Goal: Information Seeking & Learning: Check status

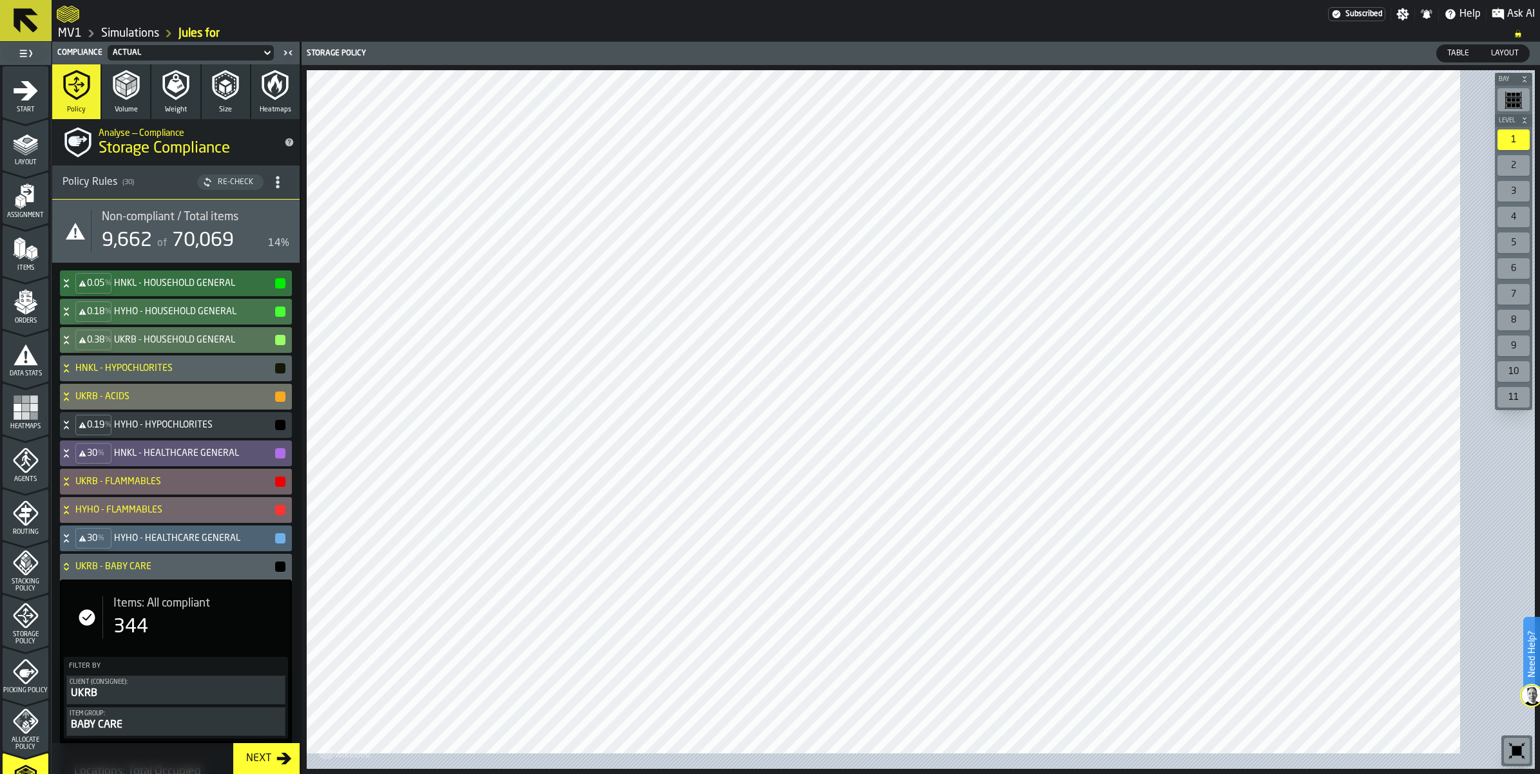
scroll to position [403, 0]
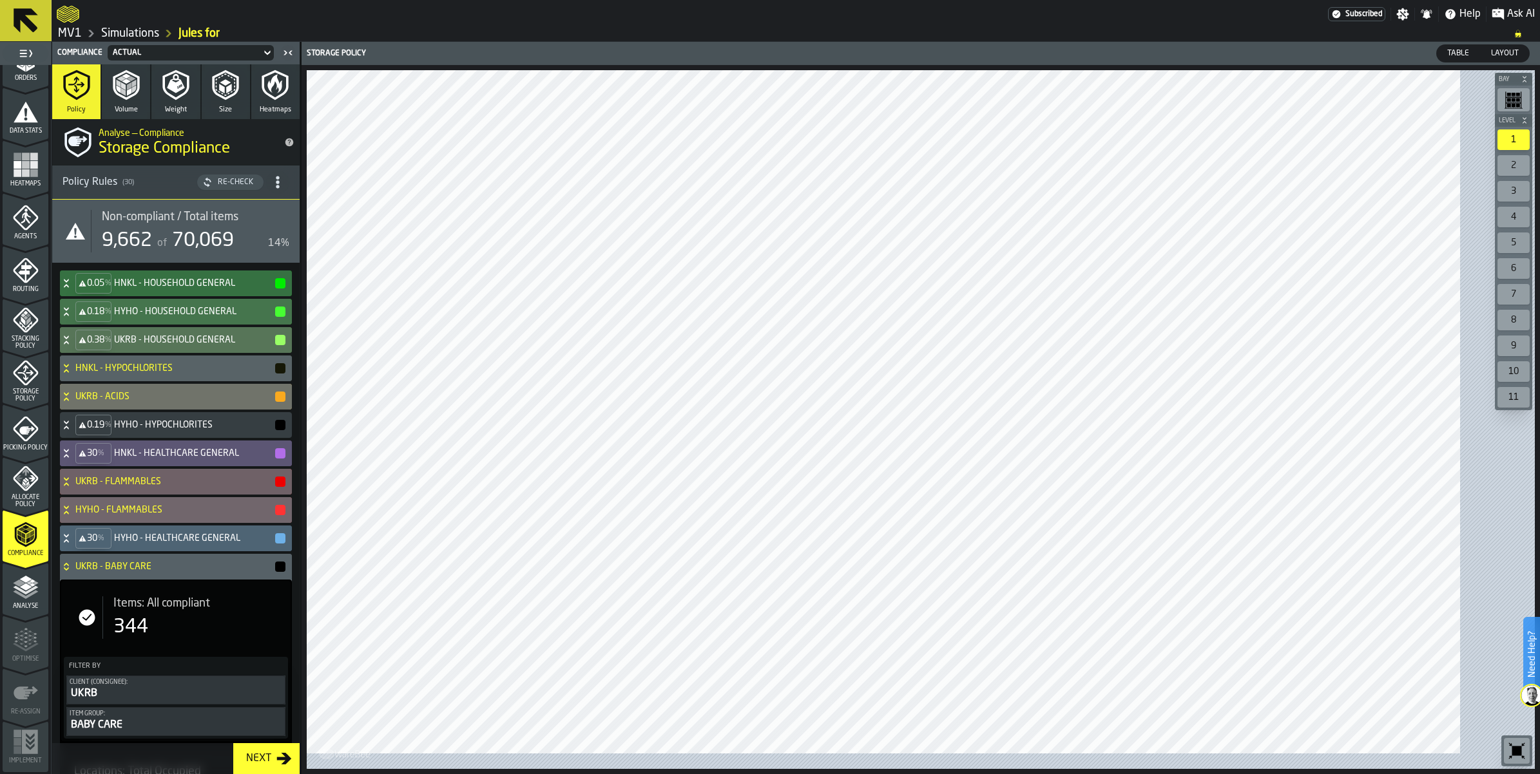
click at [266, 253] on div "Non-compliant / Total items 9,662 of 70,069 14%" at bounding box center [190, 231] width 198 height 43
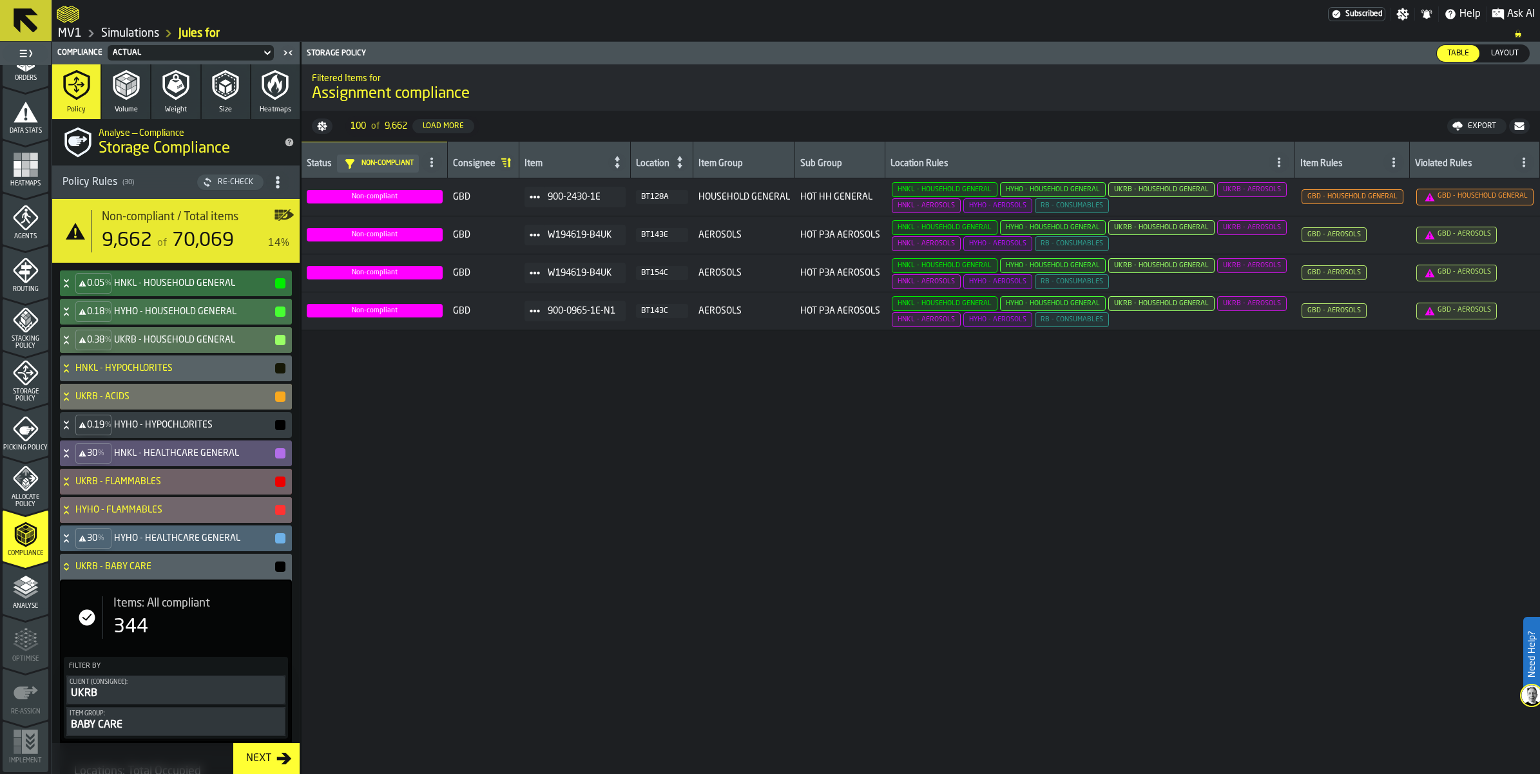
click at [1514, 130] on icon "button-" at bounding box center [1519, 126] width 10 height 8
click at [143, 551] on div "30 % HYHO - HEALTHCARE GENERAL" at bounding box center [173, 539] width 227 height 26
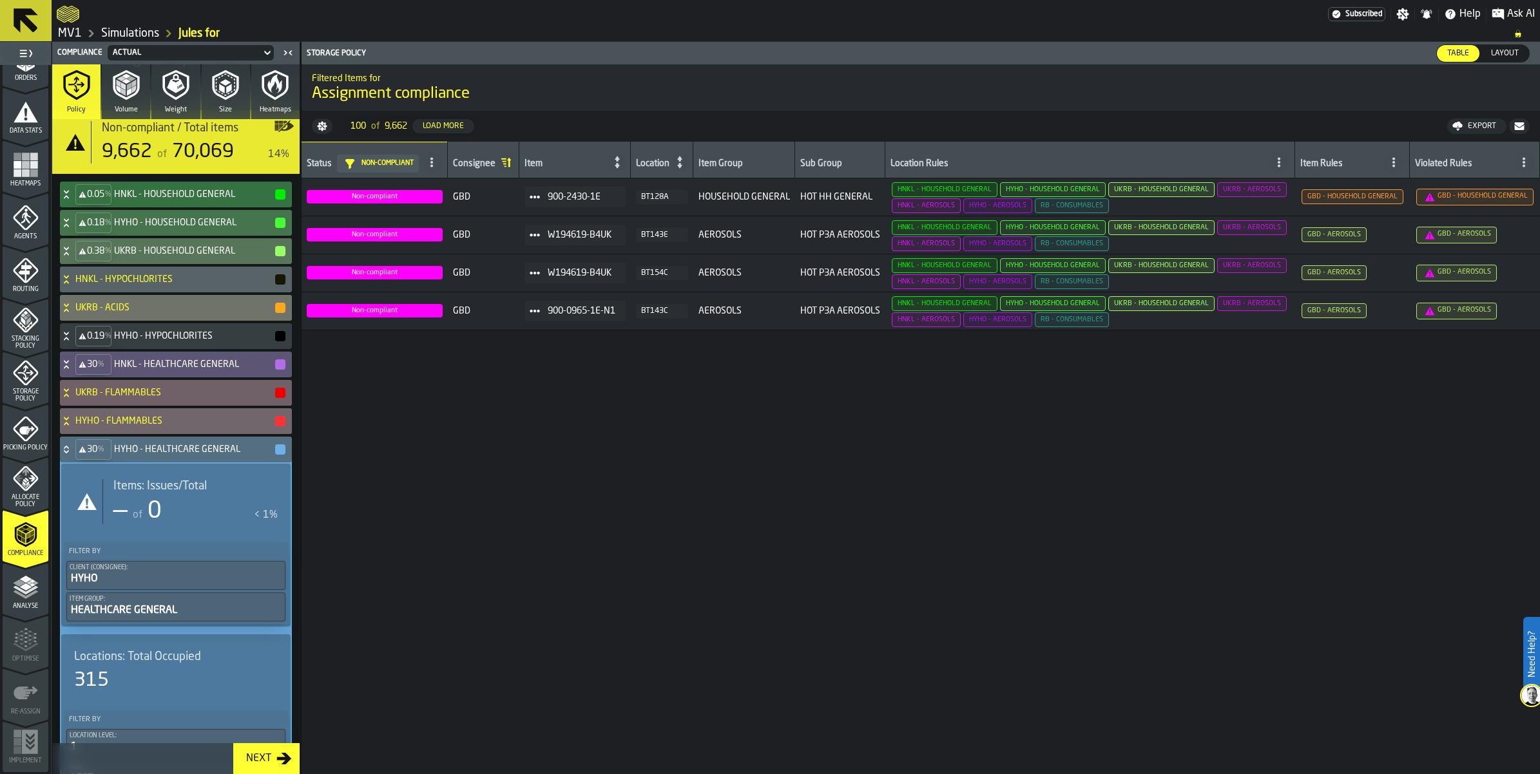
scroll to position [161, 0]
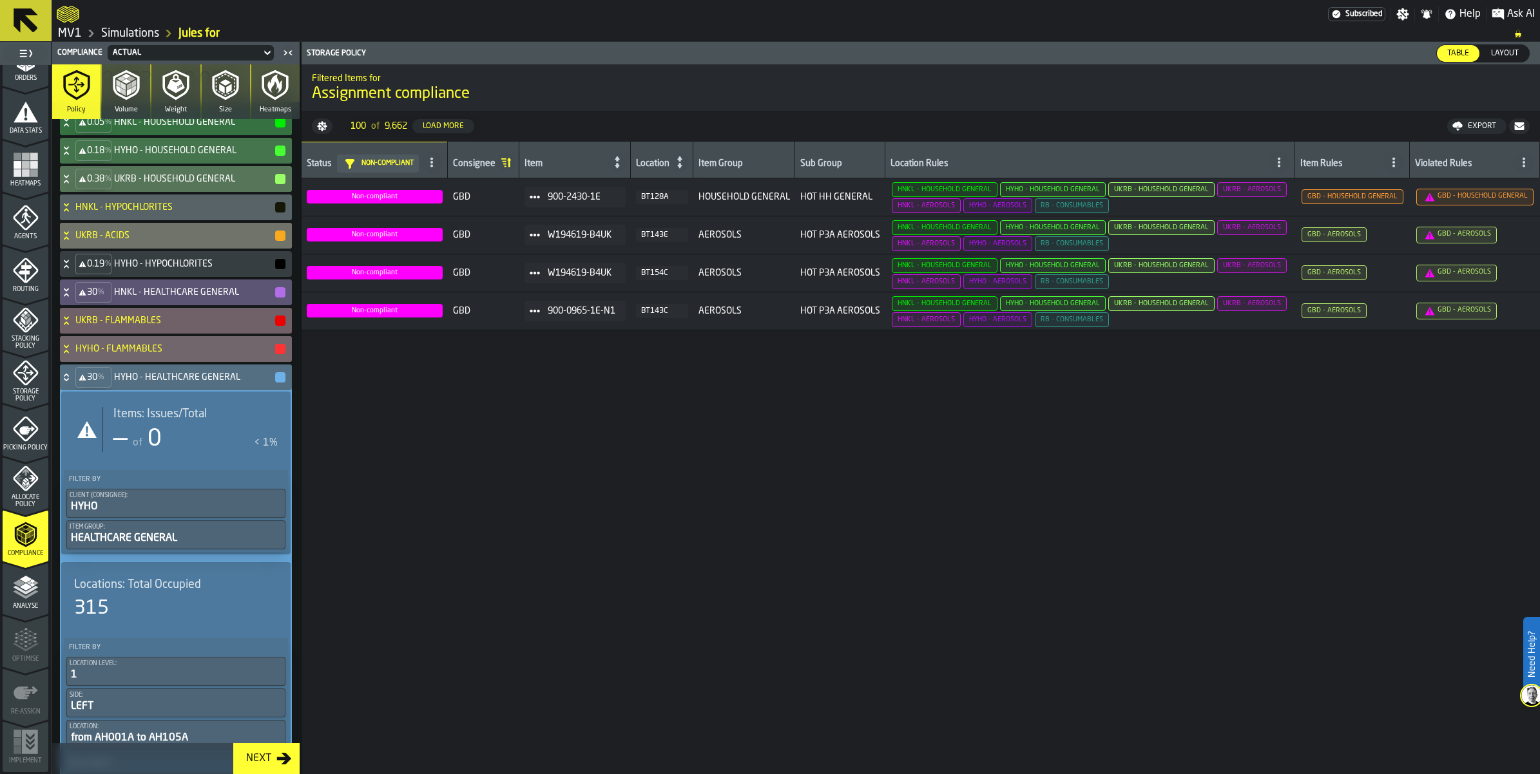
click at [68, 377] on icon at bounding box center [66, 375] width 5 height 3
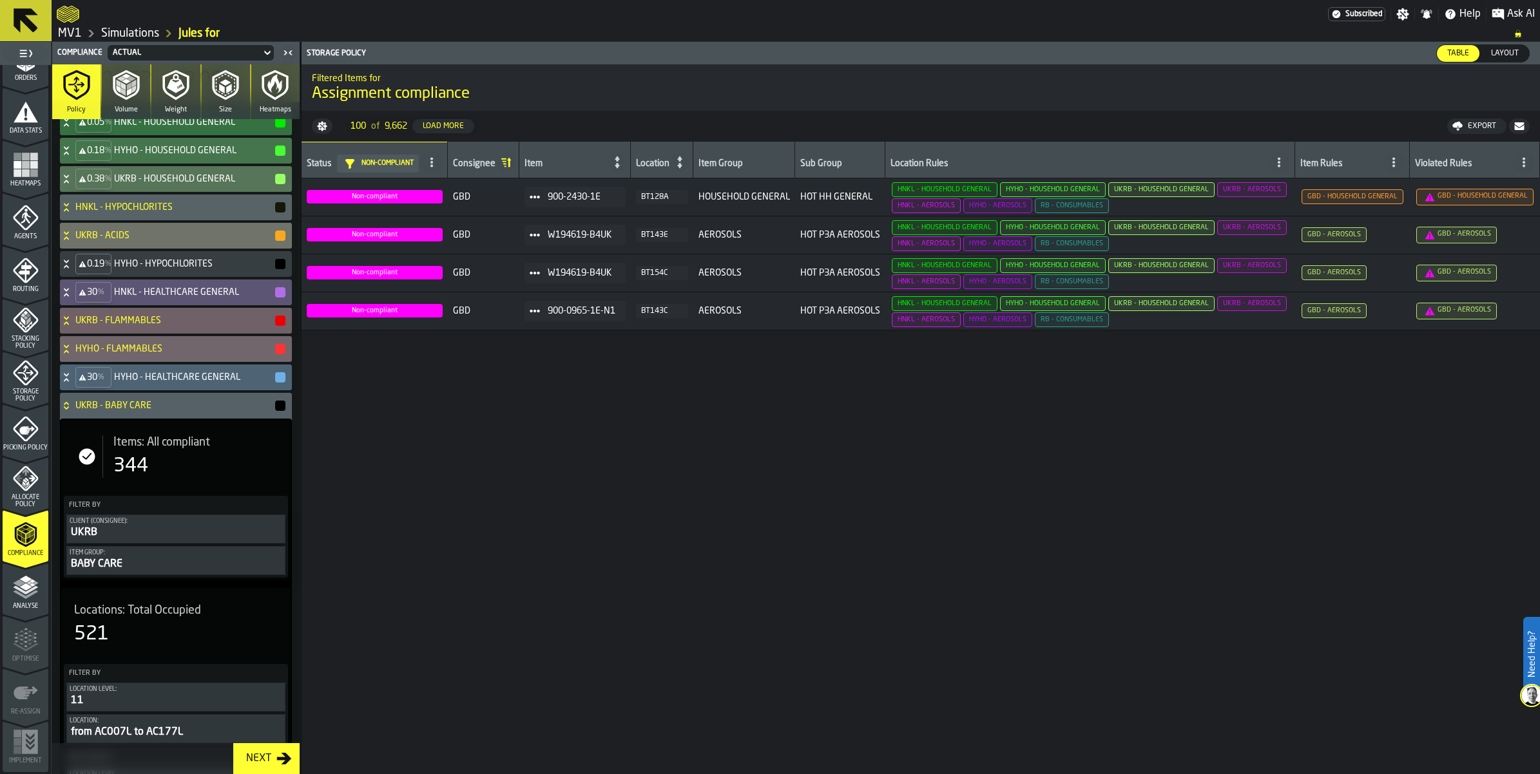
click at [73, 411] on icon at bounding box center [66, 406] width 13 height 10
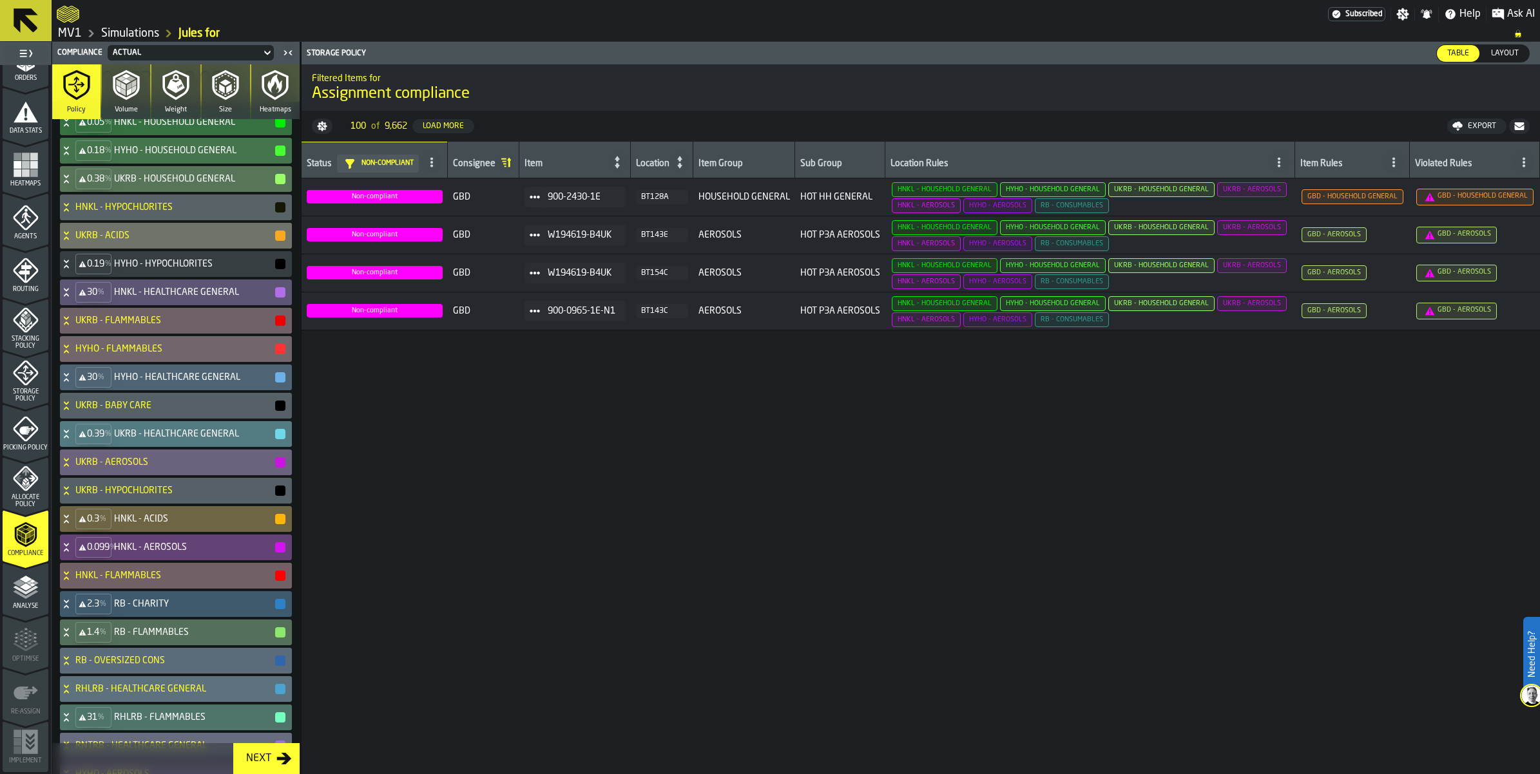
click at [93, 447] on div "0.39 % UKRB - HEALTHCARE GENERAL" at bounding box center [173, 434] width 227 height 26
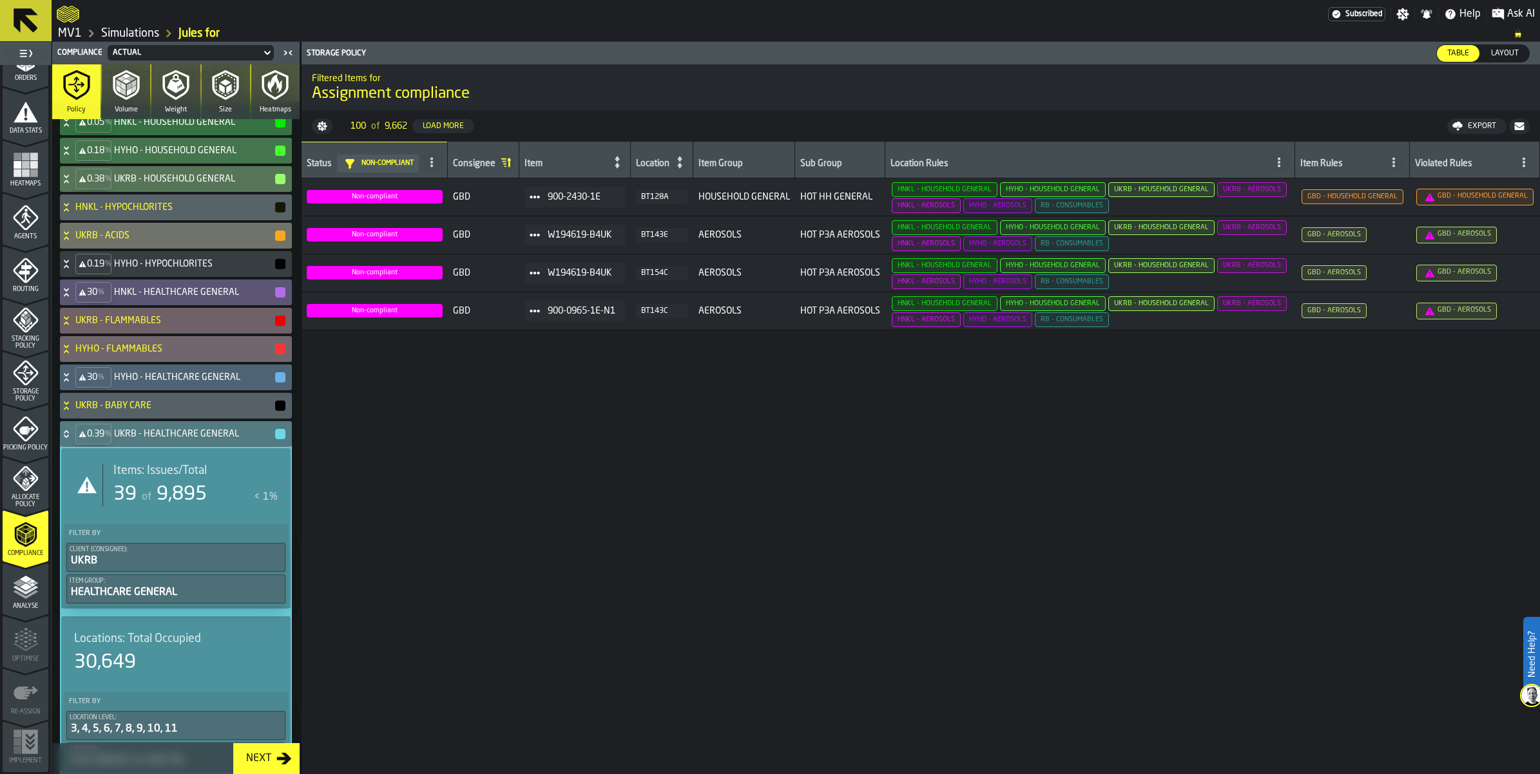
click at [162, 478] on span "Items: Issues/Total" at bounding box center [159, 471] width 93 height 14
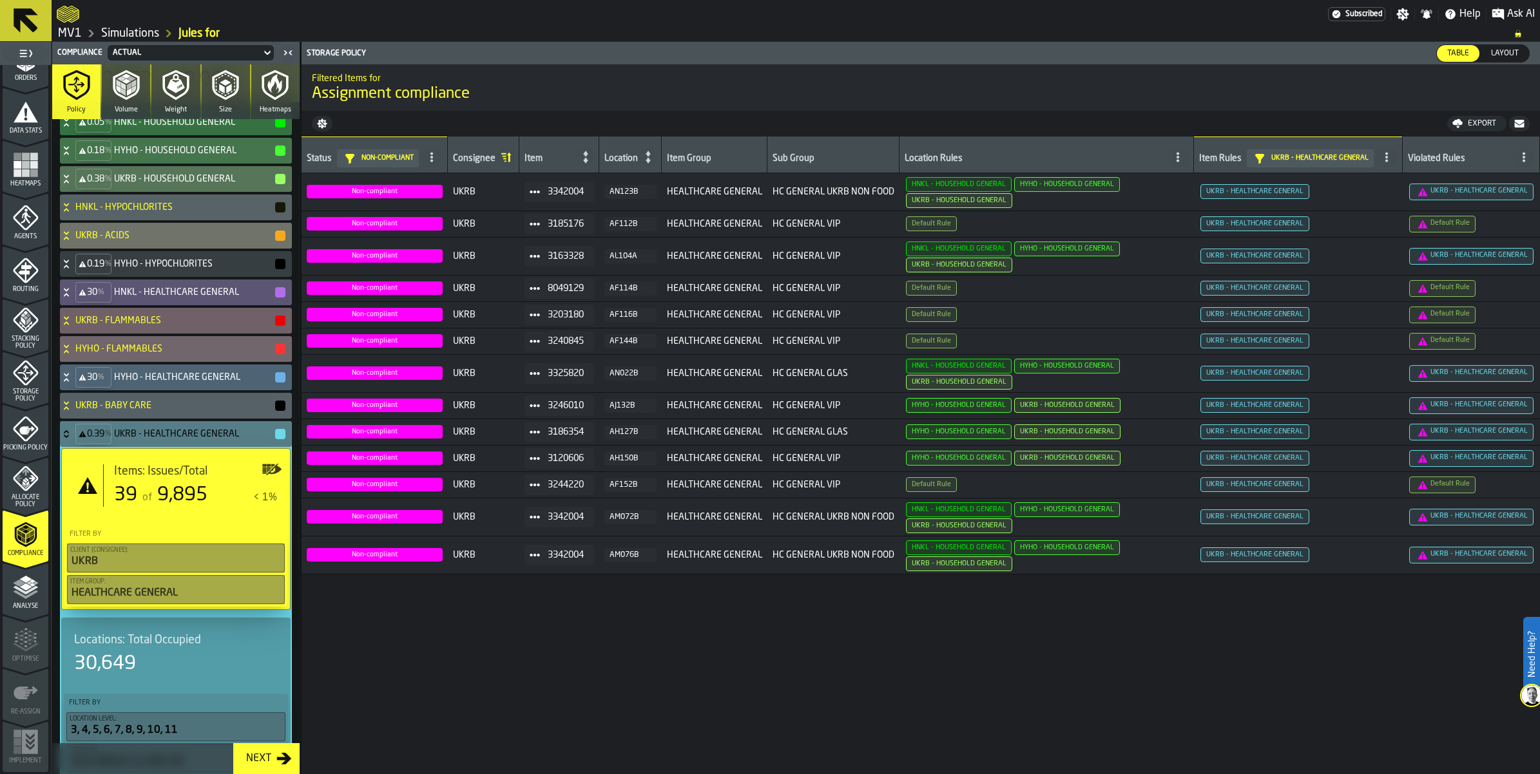
click at [1520, 131] on button "button-" at bounding box center [1519, 123] width 21 height 15
click at [73, 439] on icon at bounding box center [66, 434] width 13 height 10
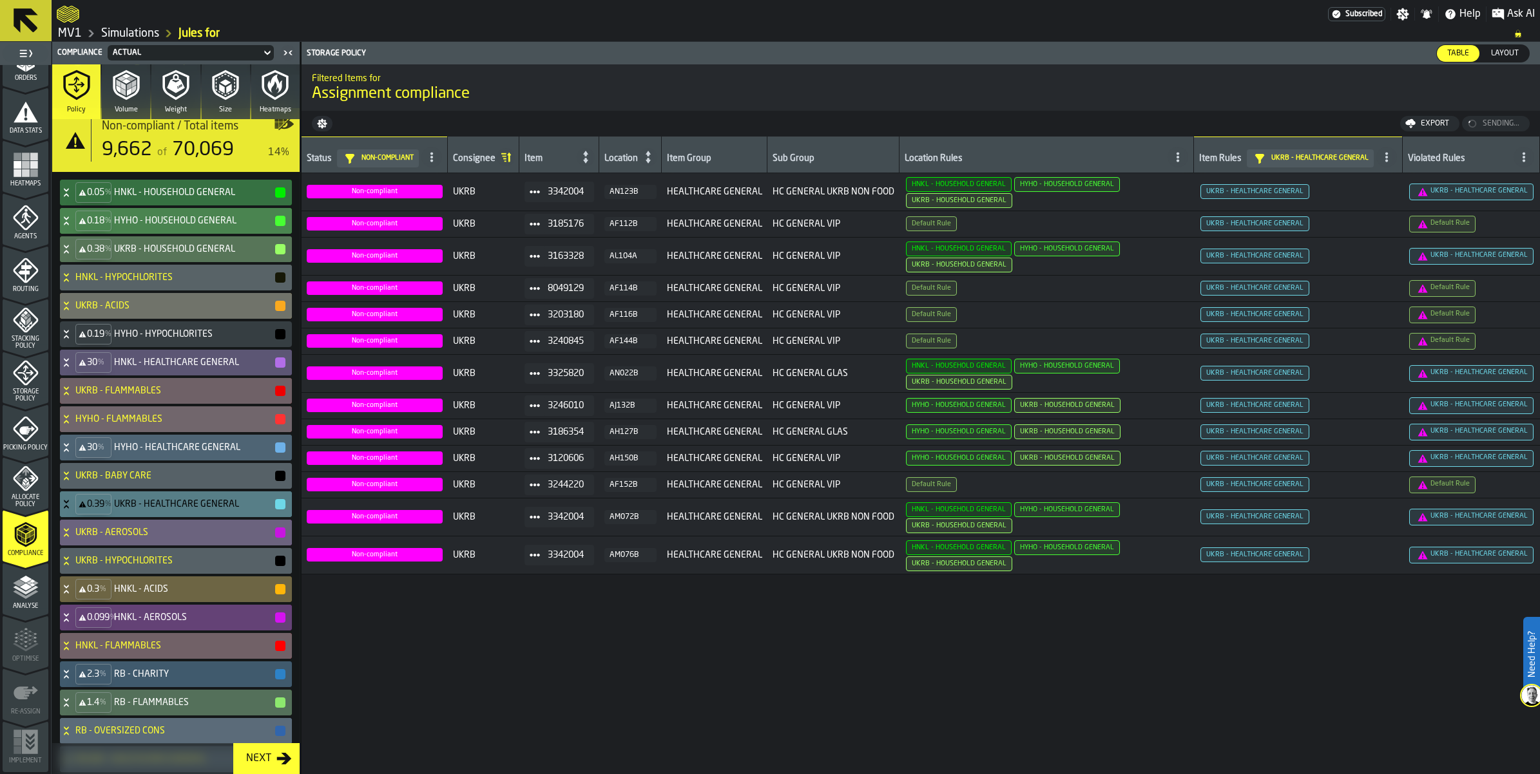
scroll to position [0, 0]
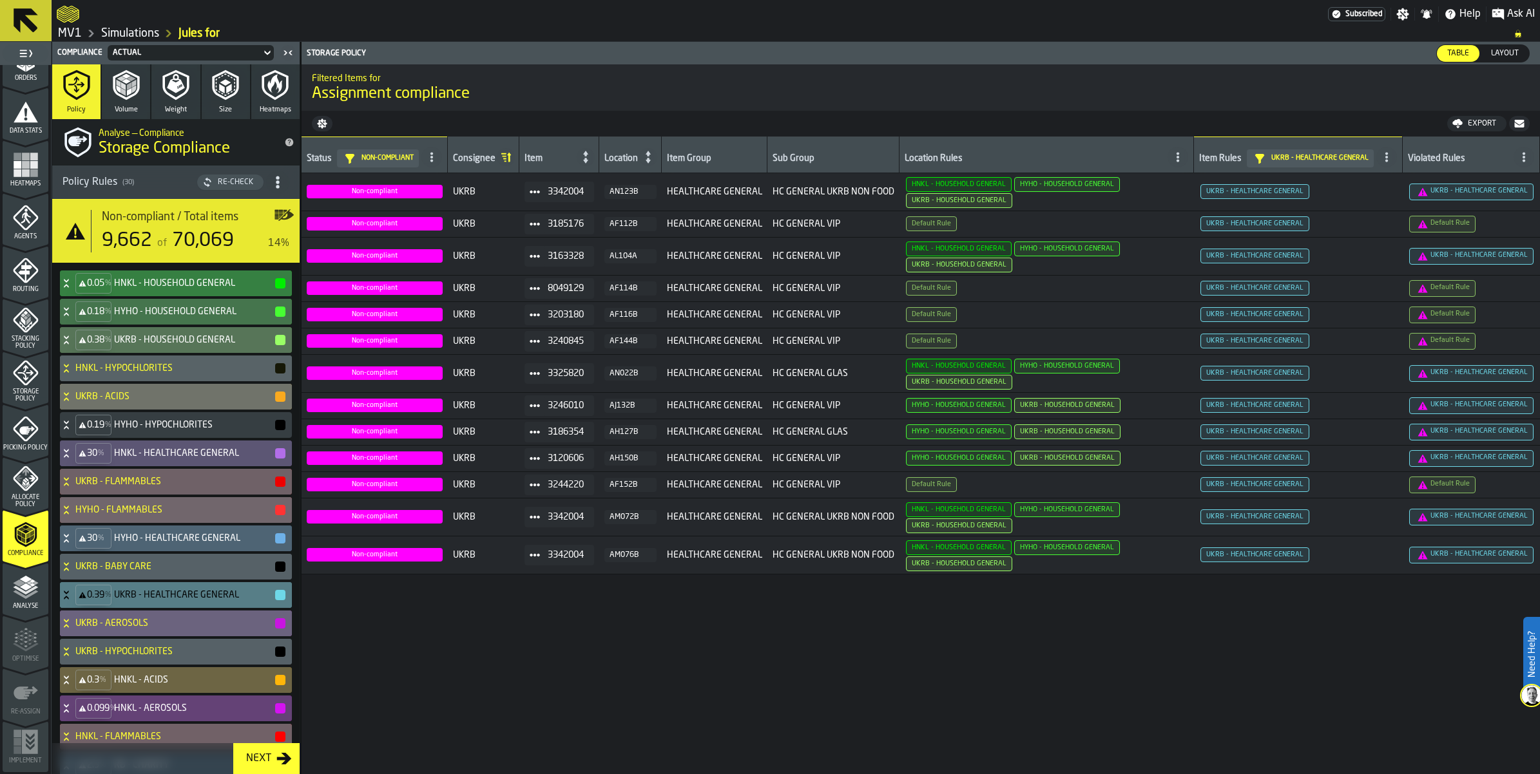
click at [73, 289] on icon at bounding box center [66, 283] width 13 height 10
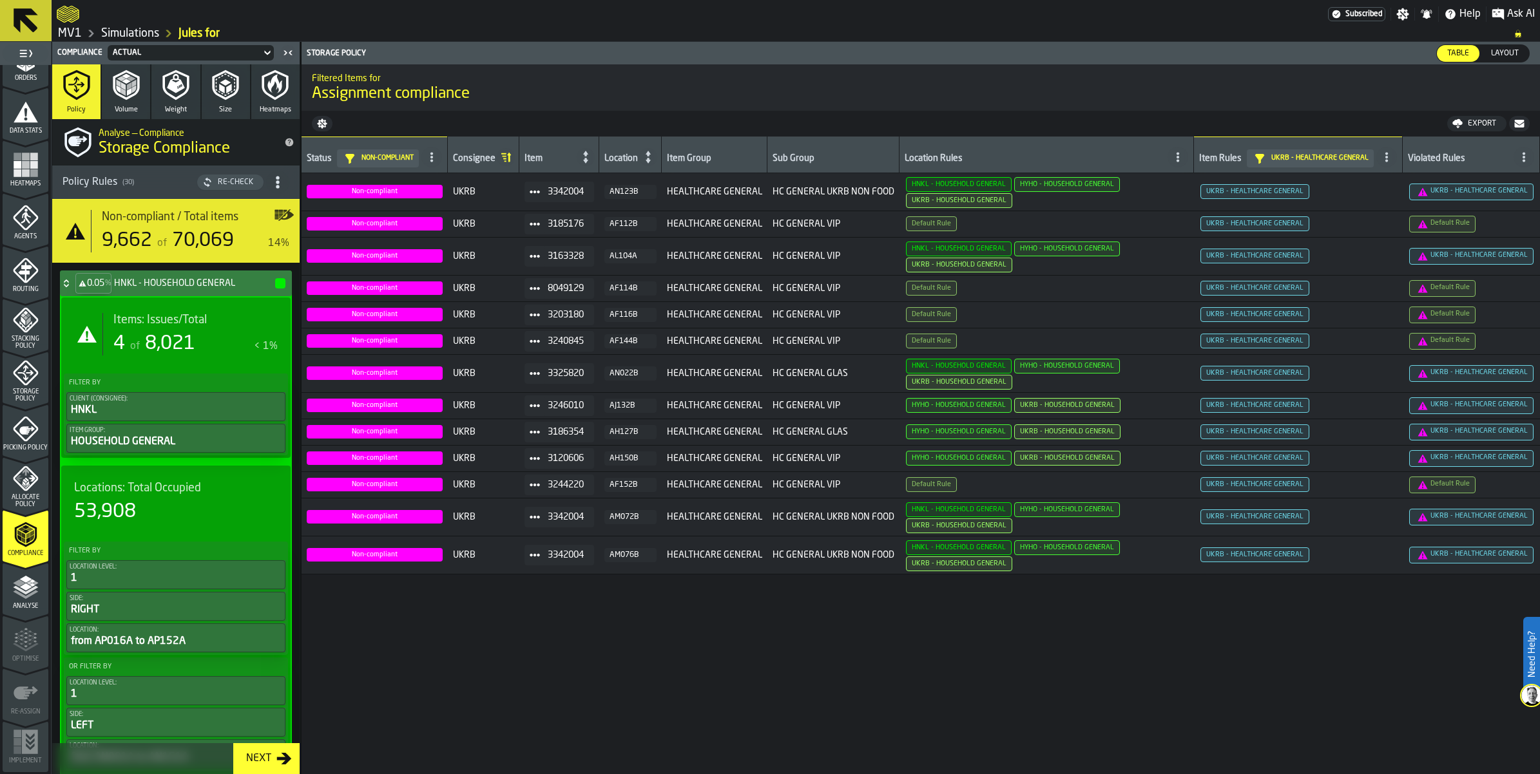
click at [125, 356] on div "4" at bounding box center [119, 343] width 12 height 23
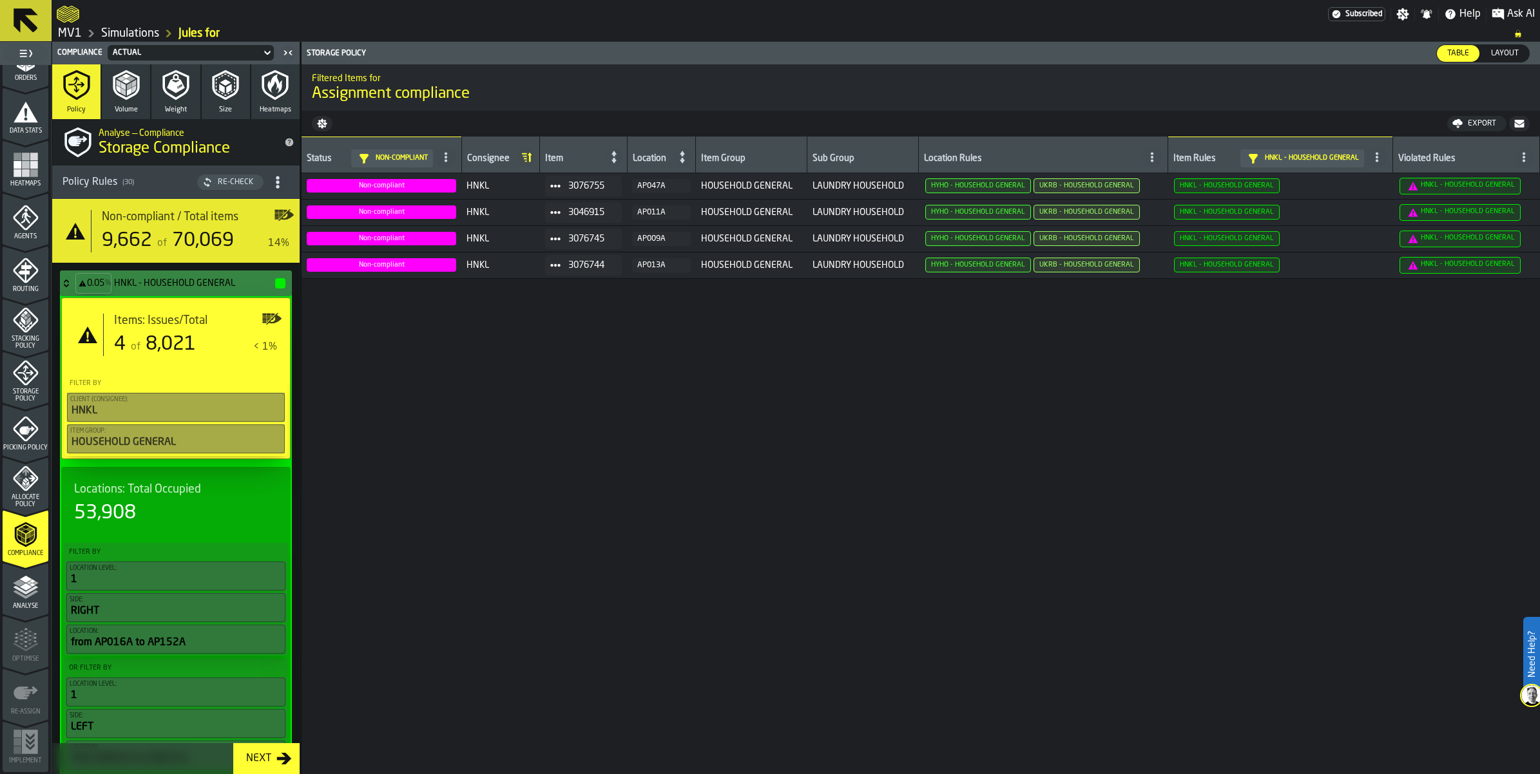
click at [1514, 128] on icon "button-" at bounding box center [1519, 124] width 10 height 8
click at [73, 289] on icon at bounding box center [66, 283] width 13 height 10
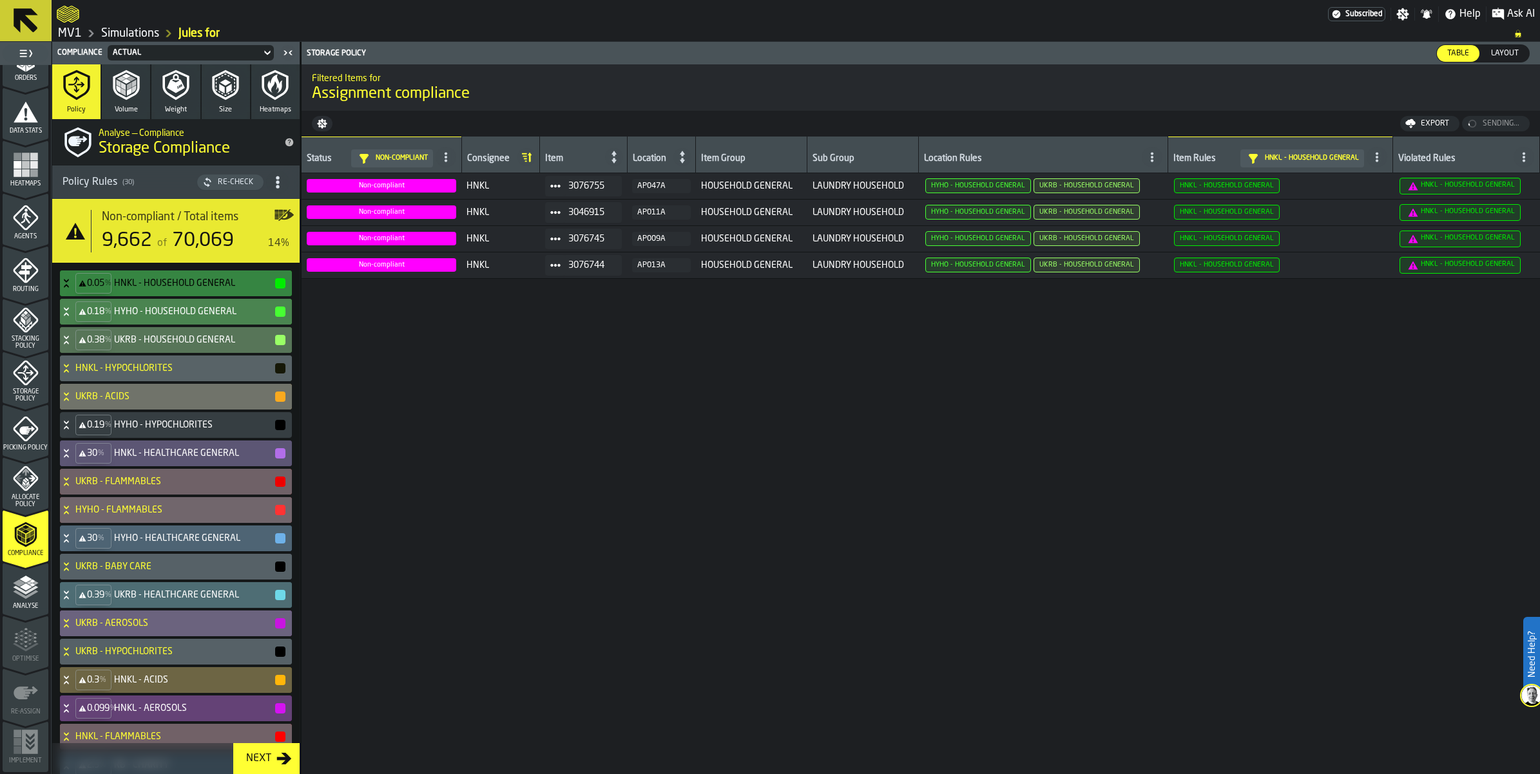
click at [73, 317] on icon at bounding box center [66, 312] width 13 height 10
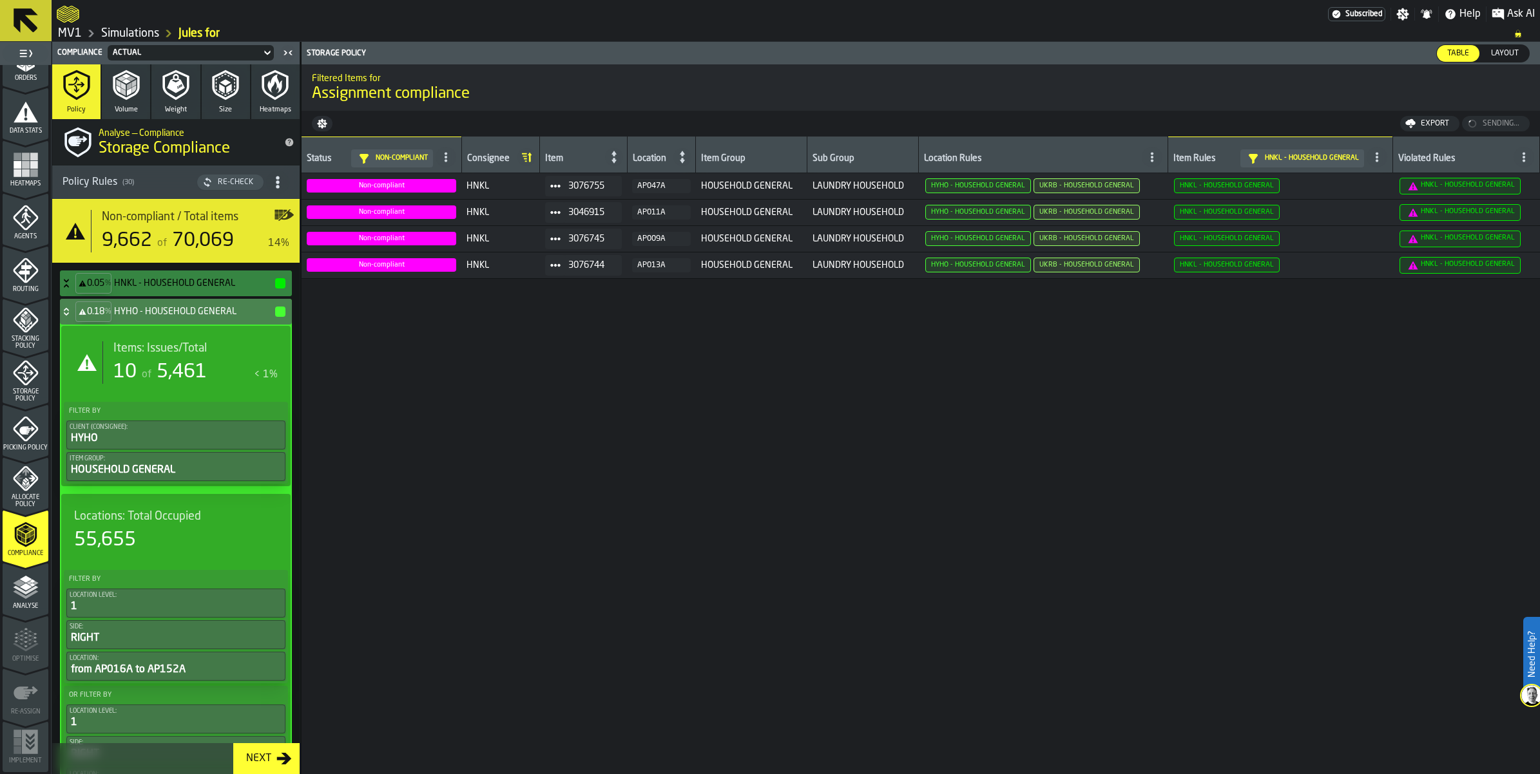
click at [150, 384] on div "Items: Issues/Total 10 of 5,461 < 1%" at bounding box center [189, 362] width 175 height 43
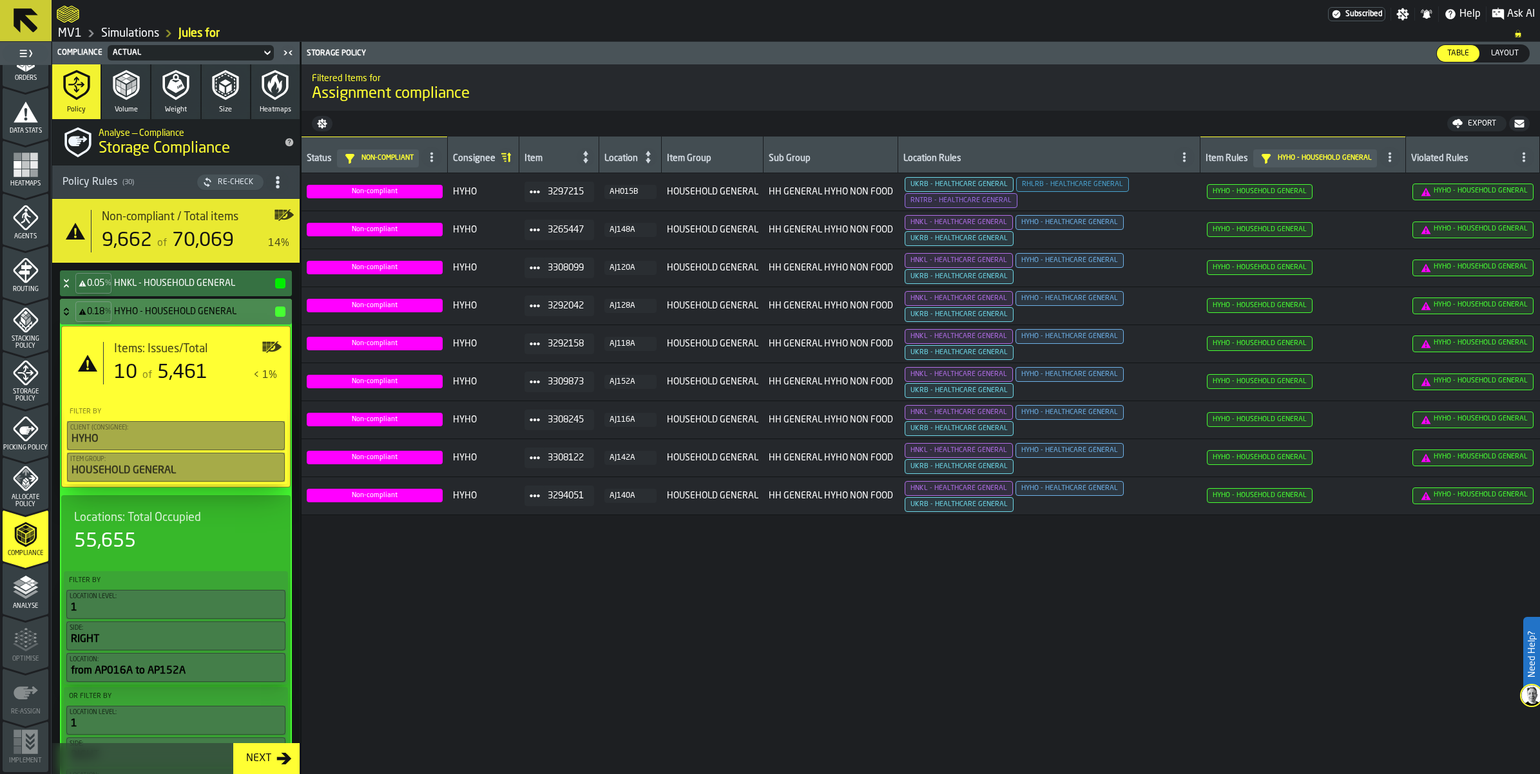
click at [1522, 131] on button "button-" at bounding box center [1519, 123] width 21 height 15
click at [73, 317] on icon at bounding box center [66, 312] width 13 height 10
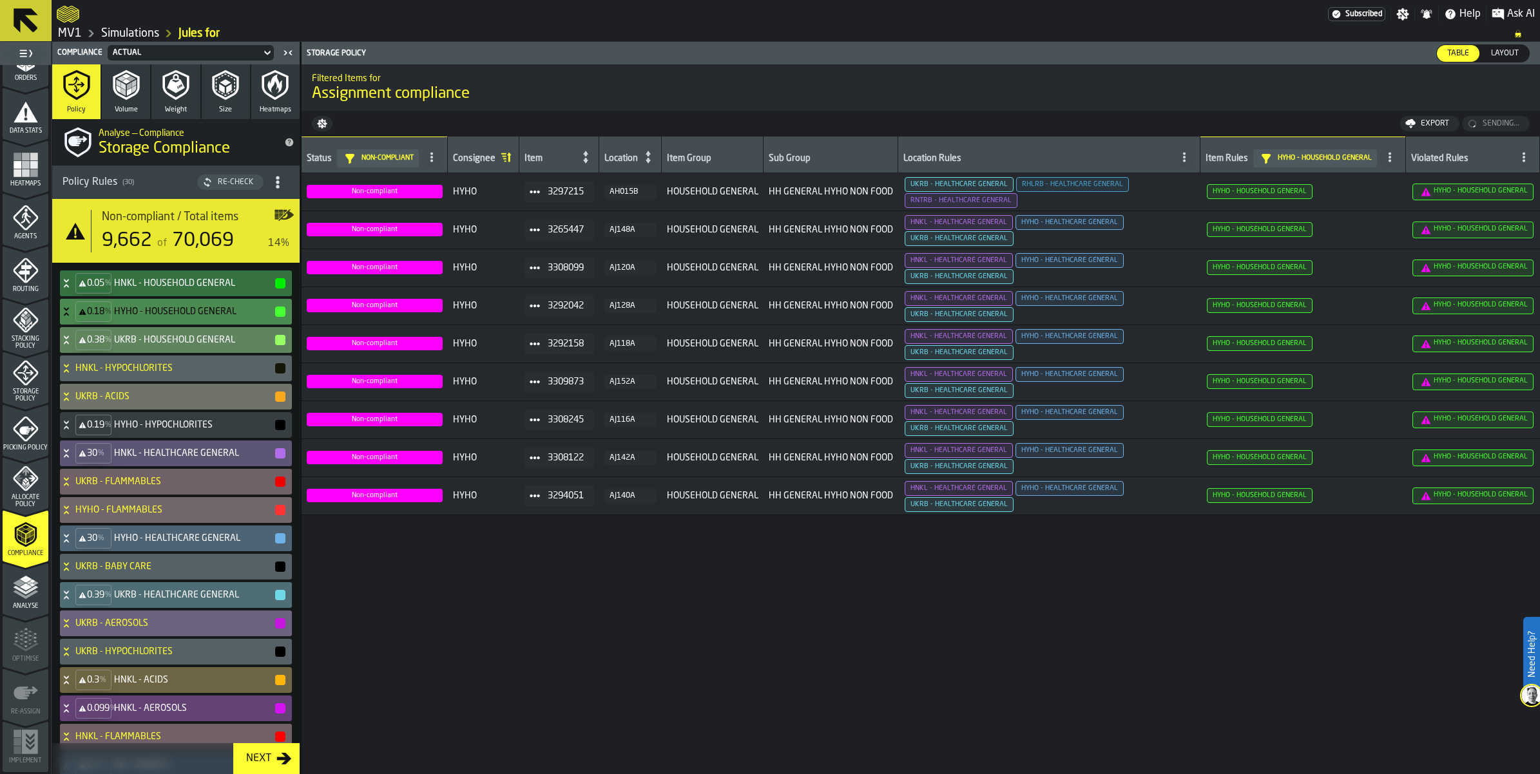
click at [73, 345] on icon at bounding box center [66, 340] width 13 height 10
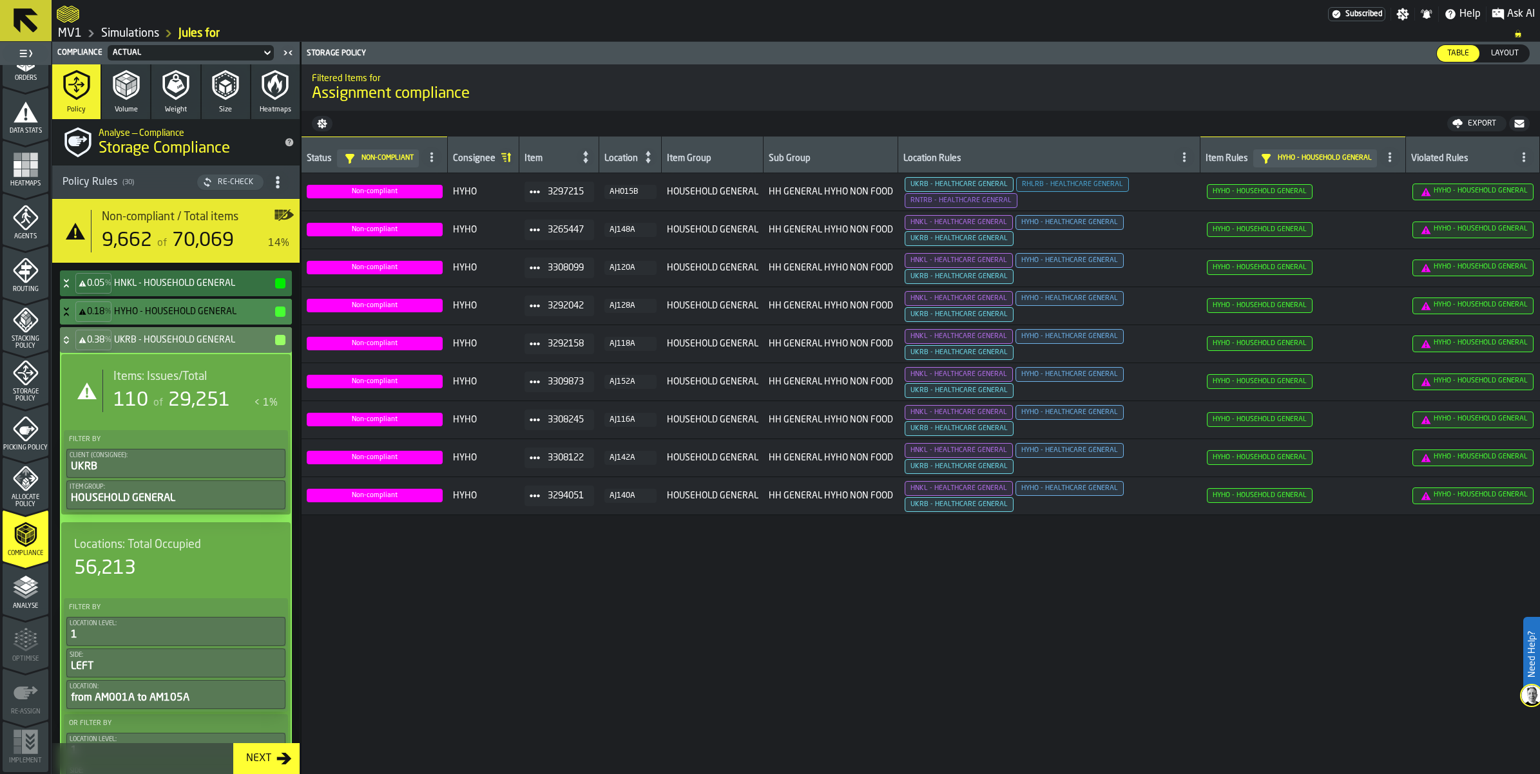
click at [236, 412] on div "Items: Issues/Total 110 of 29,251 < 1%" at bounding box center [189, 391] width 175 height 43
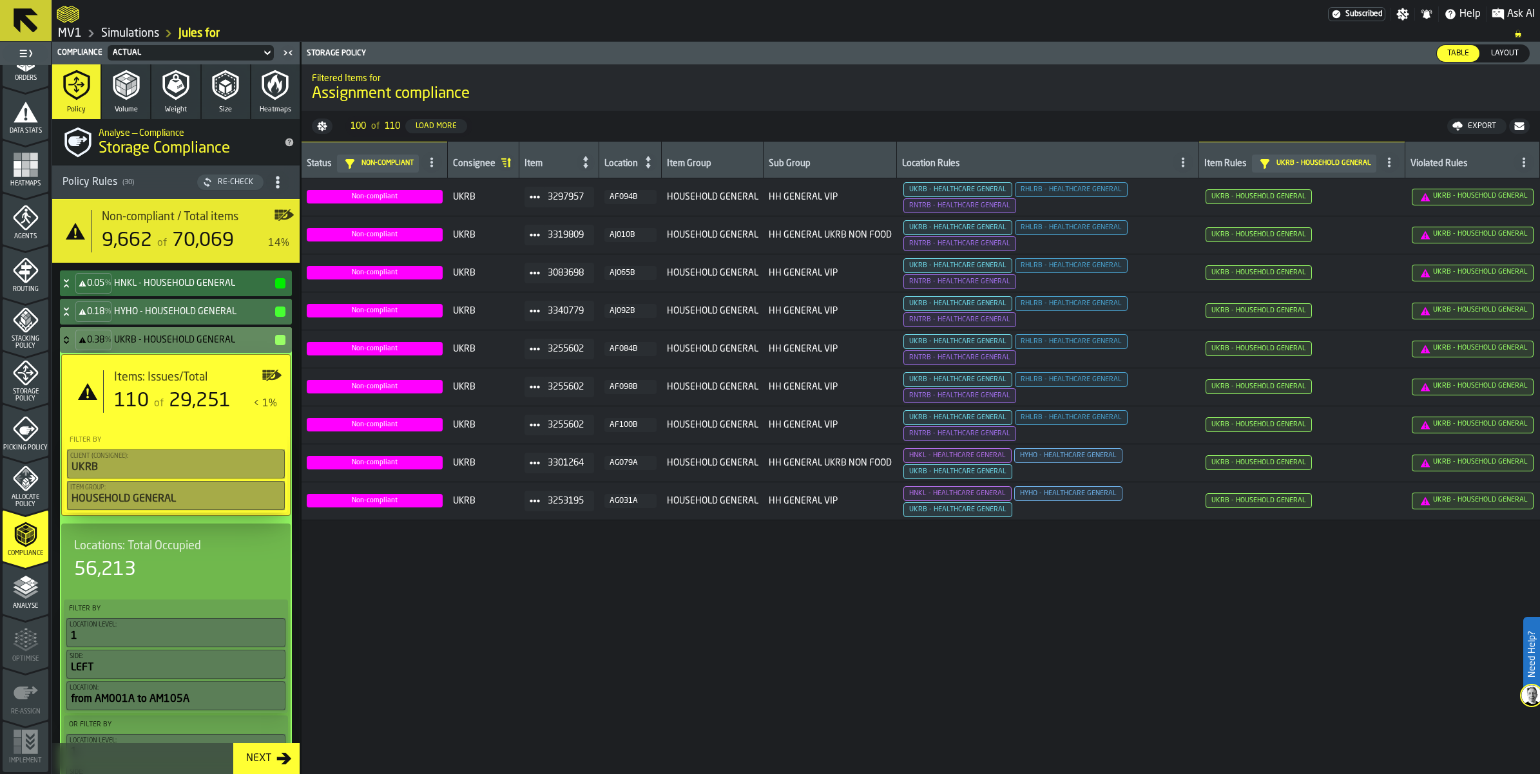
click at [1518, 130] on icon "button-" at bounding box center [1519, 126] width 10 height 8
click at [73, 345] on icon at bounding box center [66, 340] width 13 height 10
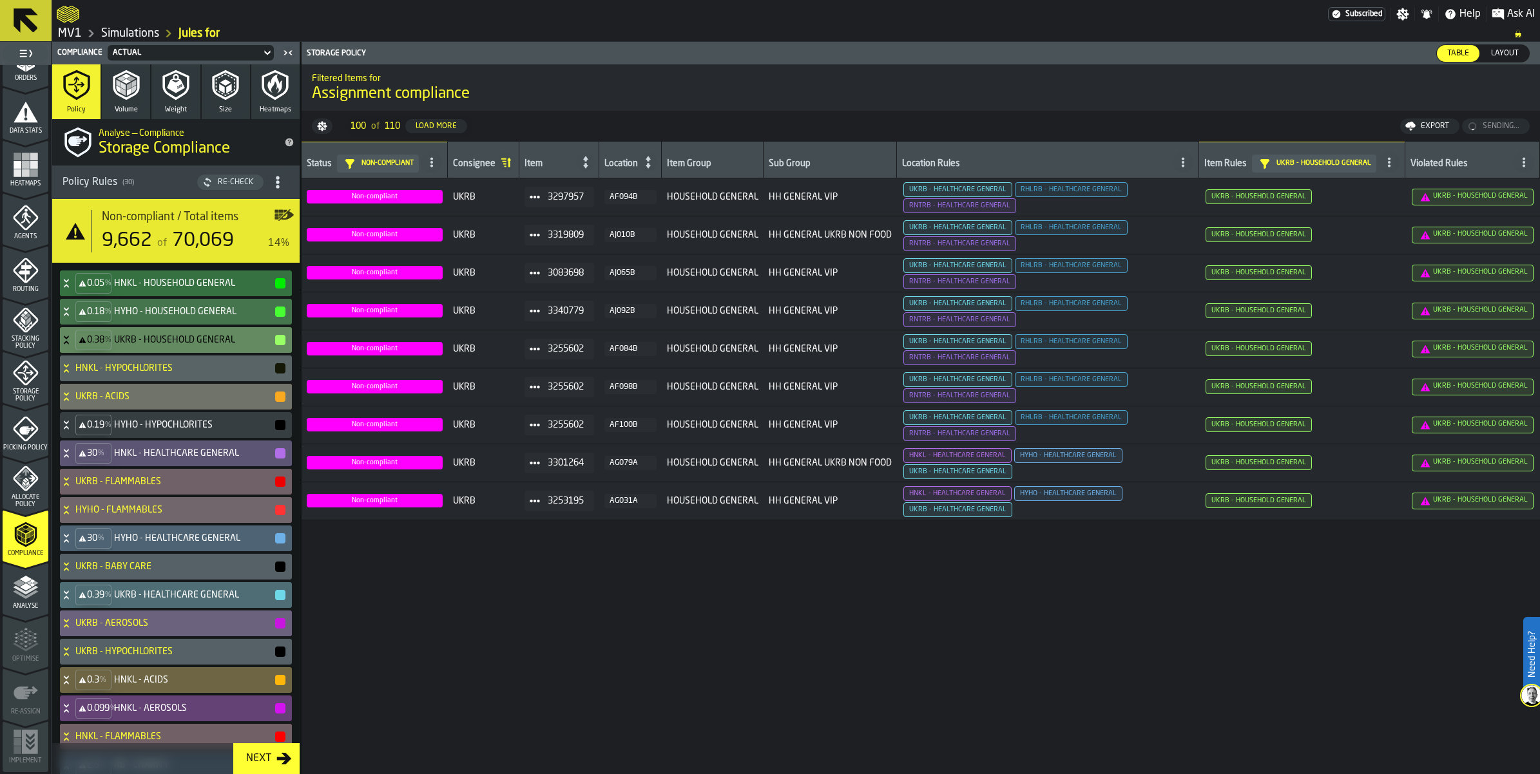
click at [73, 374] on icon at bounding box center [66, 368] width 13 height 10
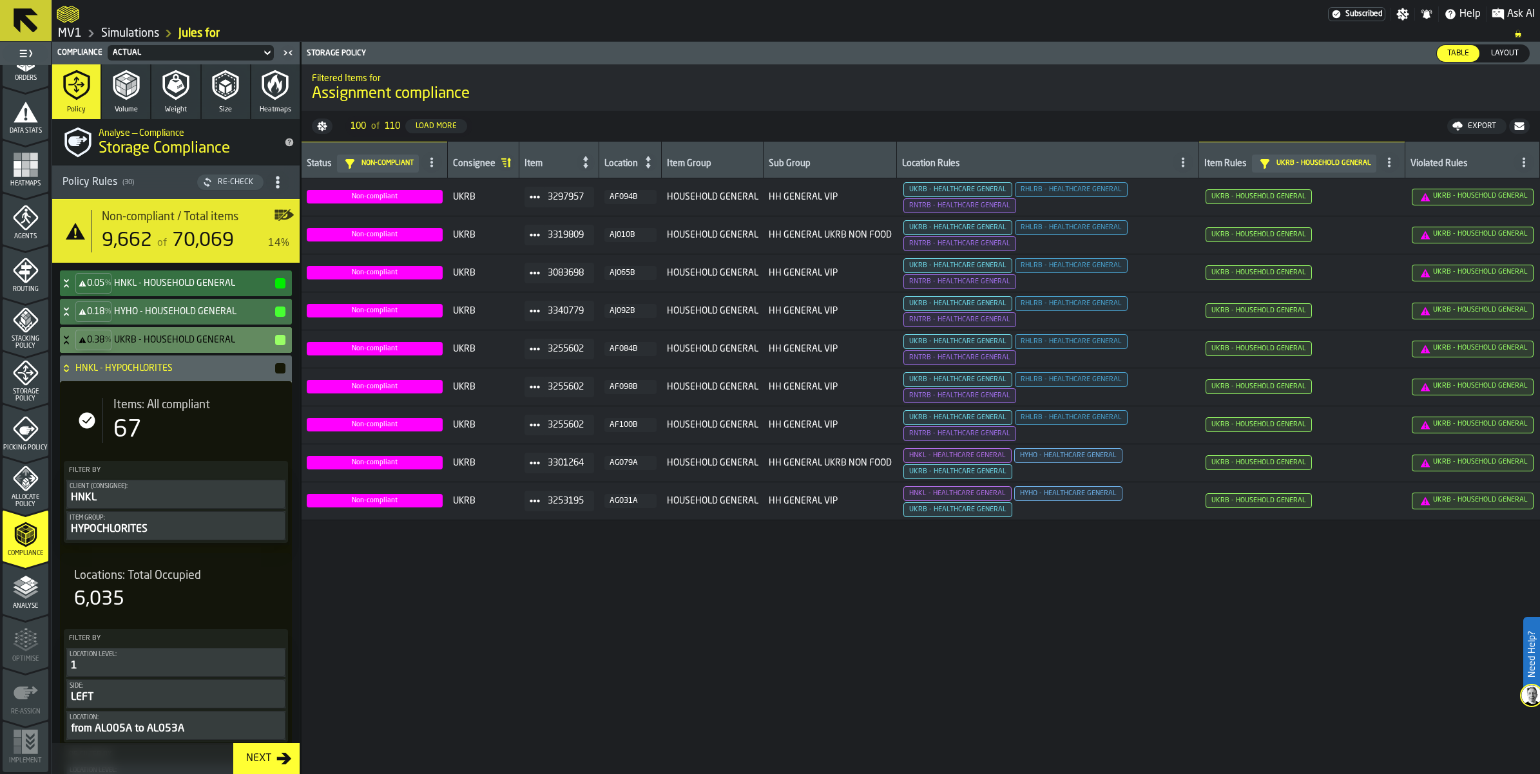
click at [68, 368] on icon at bounding box center [66, 366] width 5 height 3
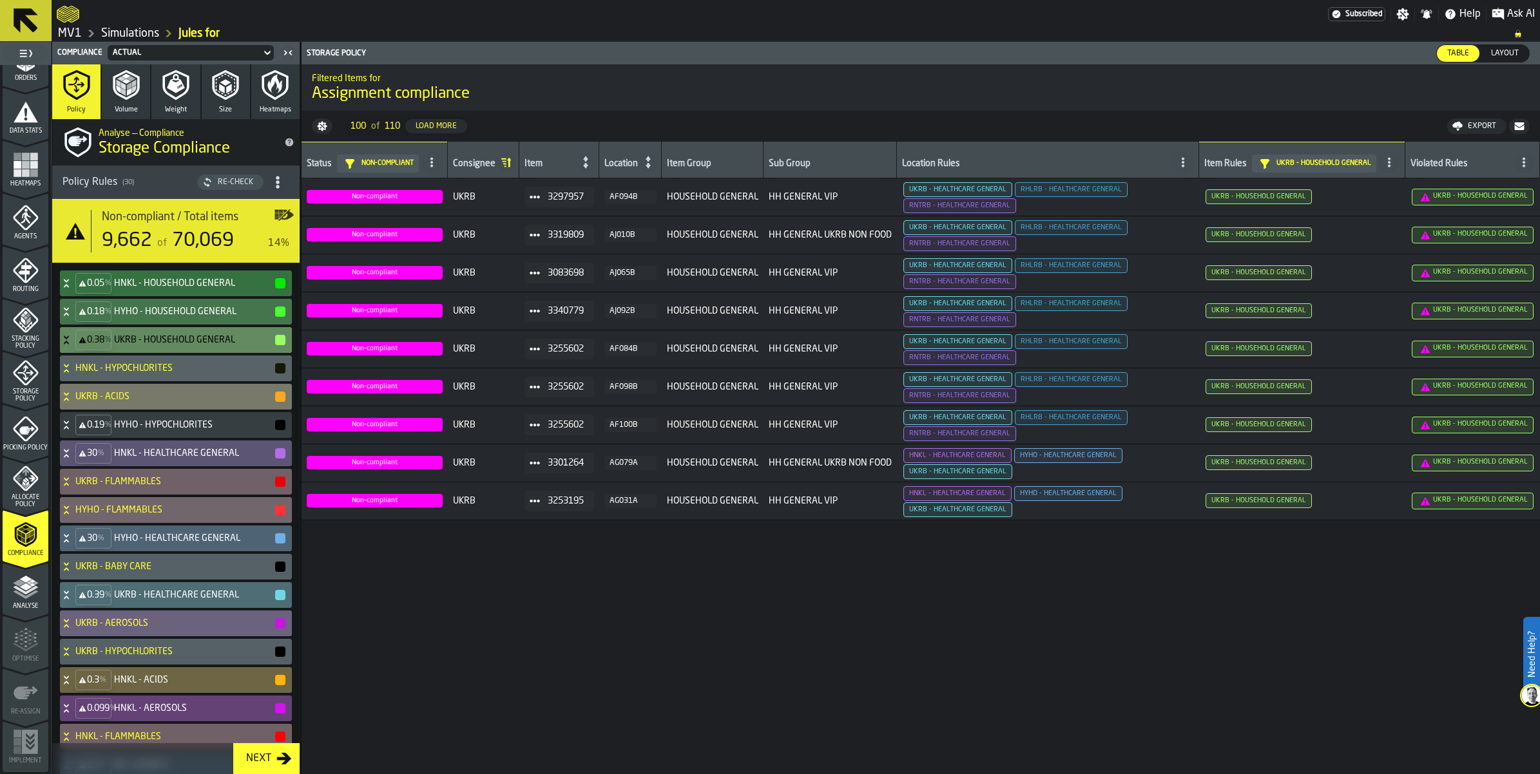
click at [85, 410] on div "UKRB - ACIDS" at bounding box center [173, 397] width 227 height 26
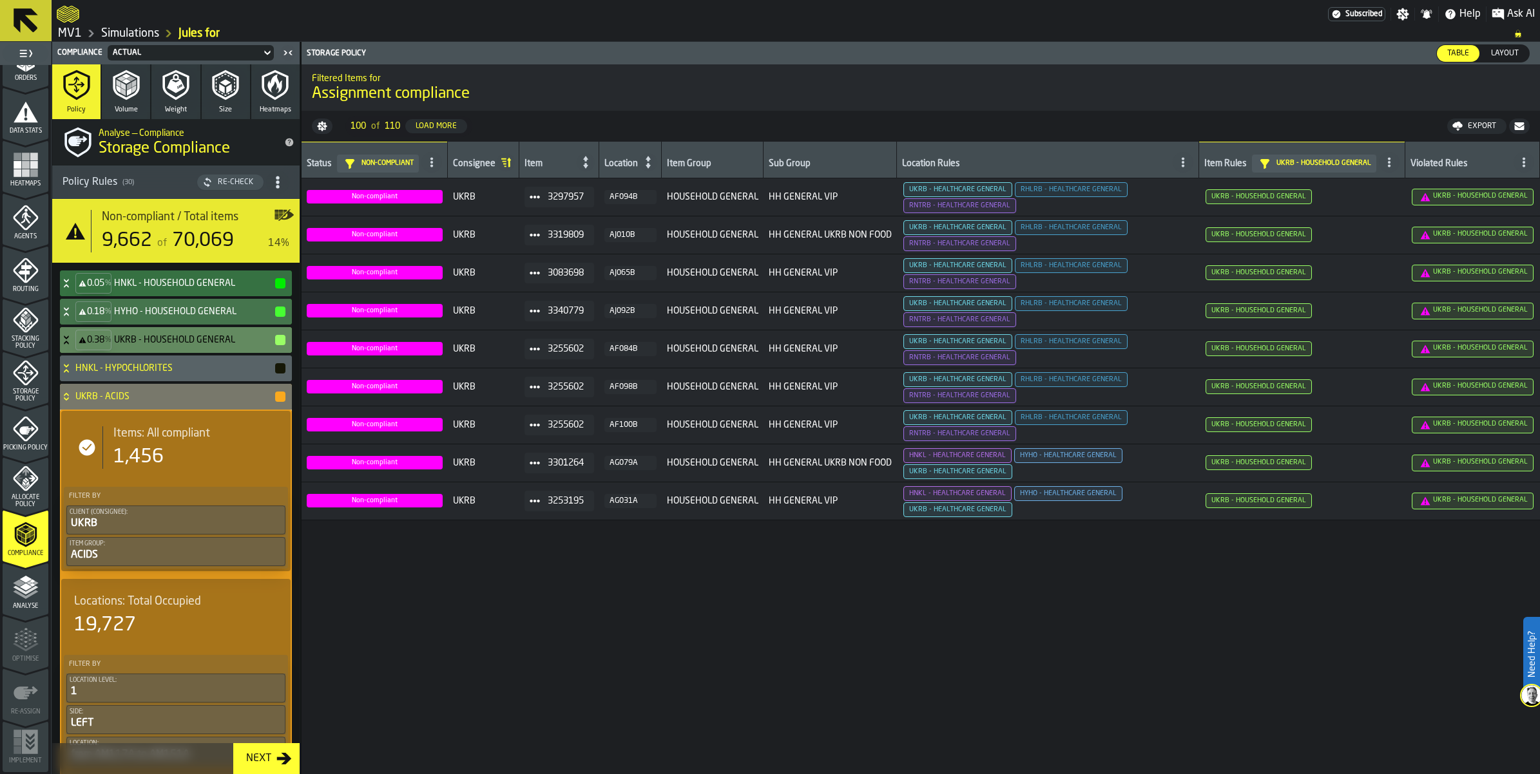
click at [85, 410] on div "UKRB - ACIDS" at bounding box center [173, 397] width 227 height 26
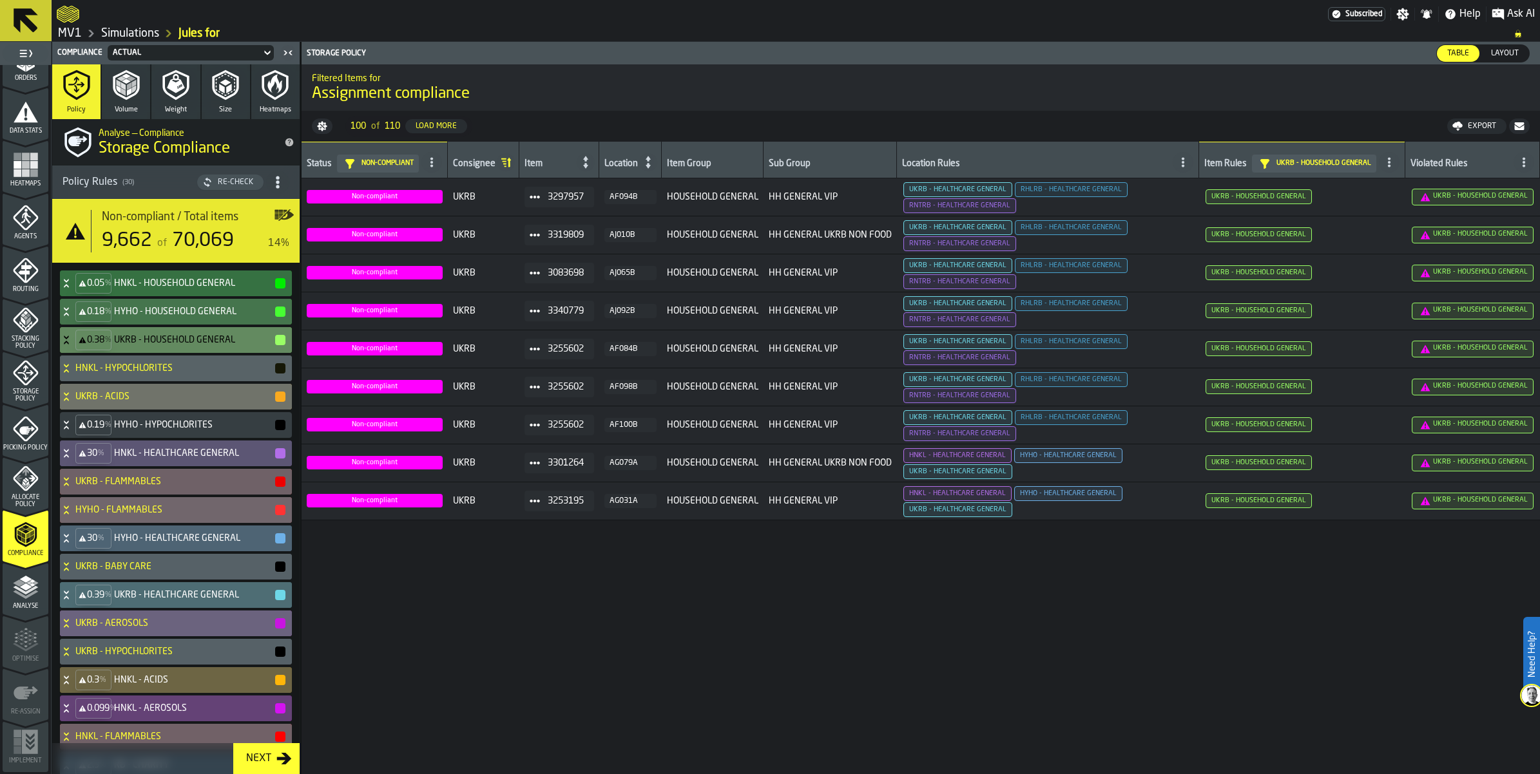
click at [91, 438] on div "0.19 % HYHO - HYPOCHLORITES" at bounding box center [173, 425] width 227 height 26
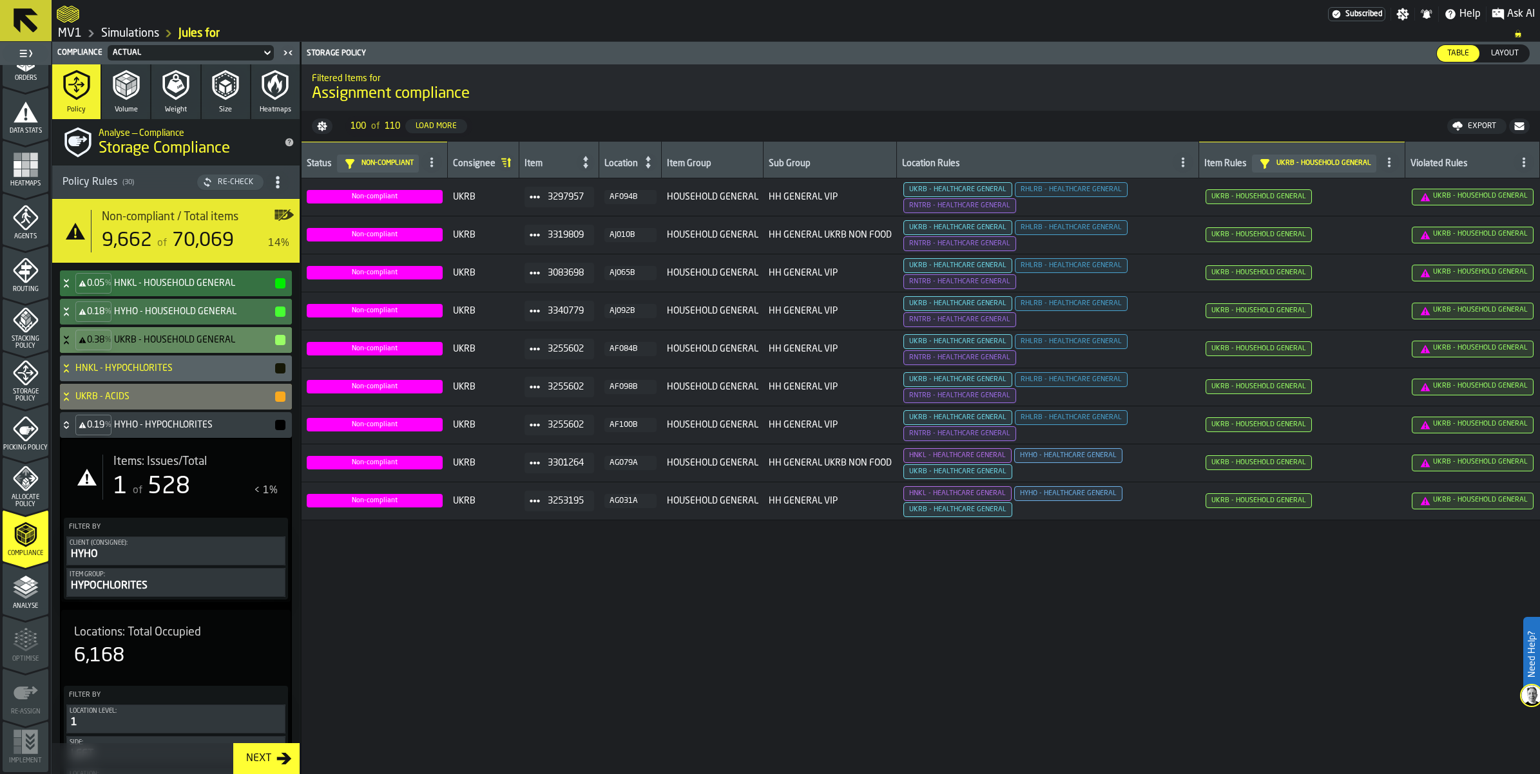
click at [128, 500] on div "1" at bounding box center [120, 487] width 14 height 26
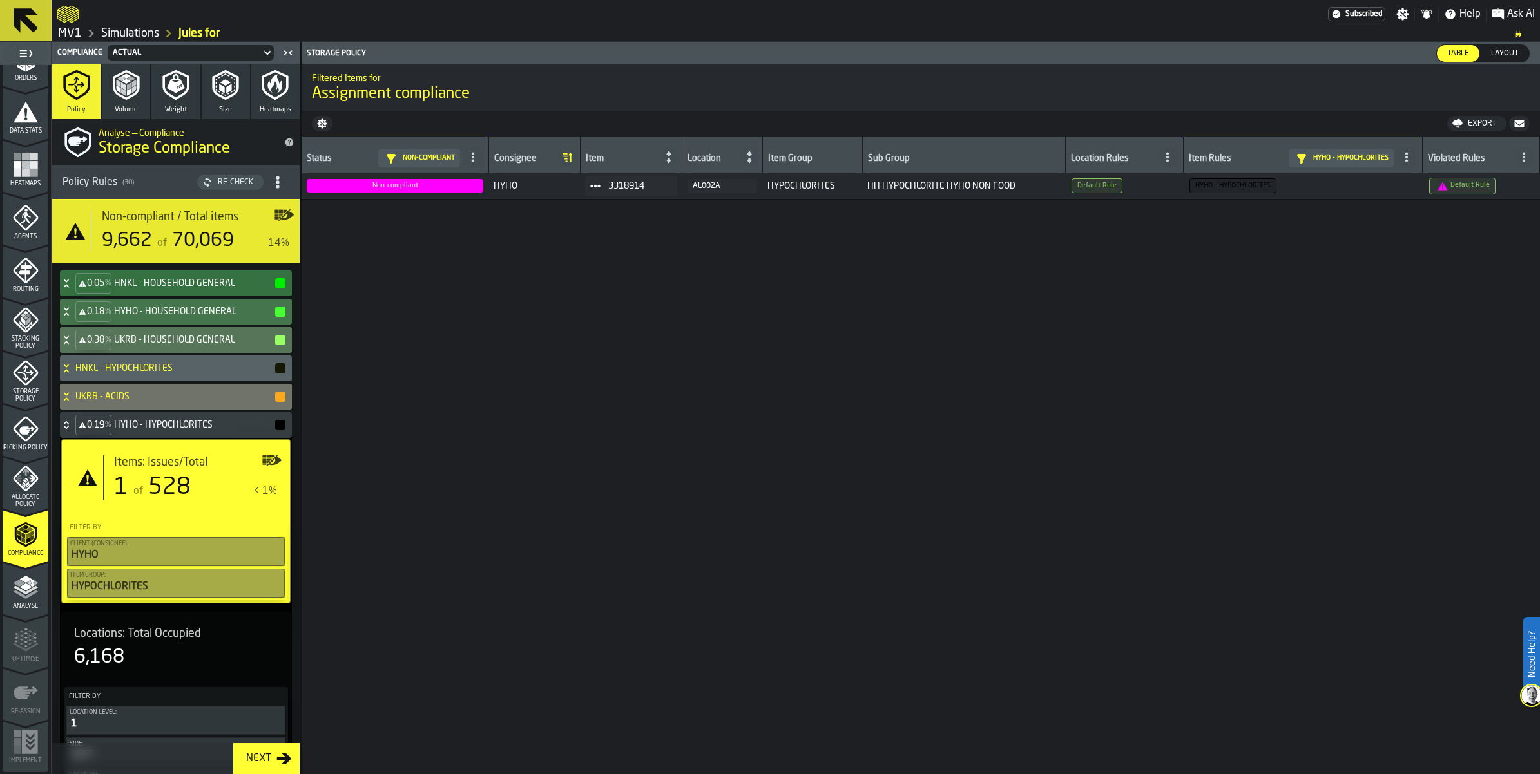
click at [1509, 131] on button "button-" at bounding box center [1519, 123] width 21 height 15
click at [73, 430] on icon at bounding box center [66, 425] width 13 height 10
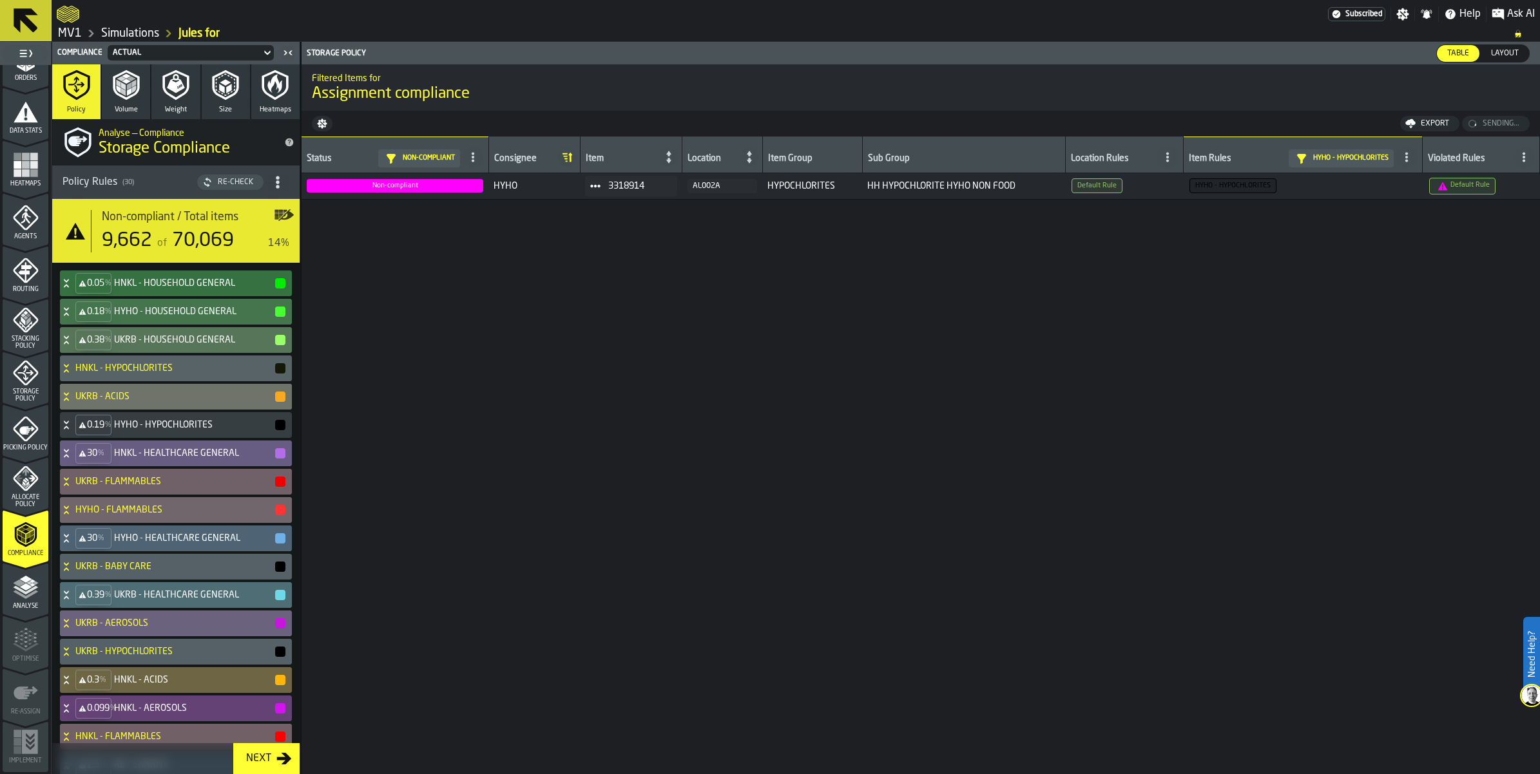
click at [142, 466] on div "30 % HNKL - HEALTHCARE GENERAL" at bounding box center [173, 454] width 227 height 26
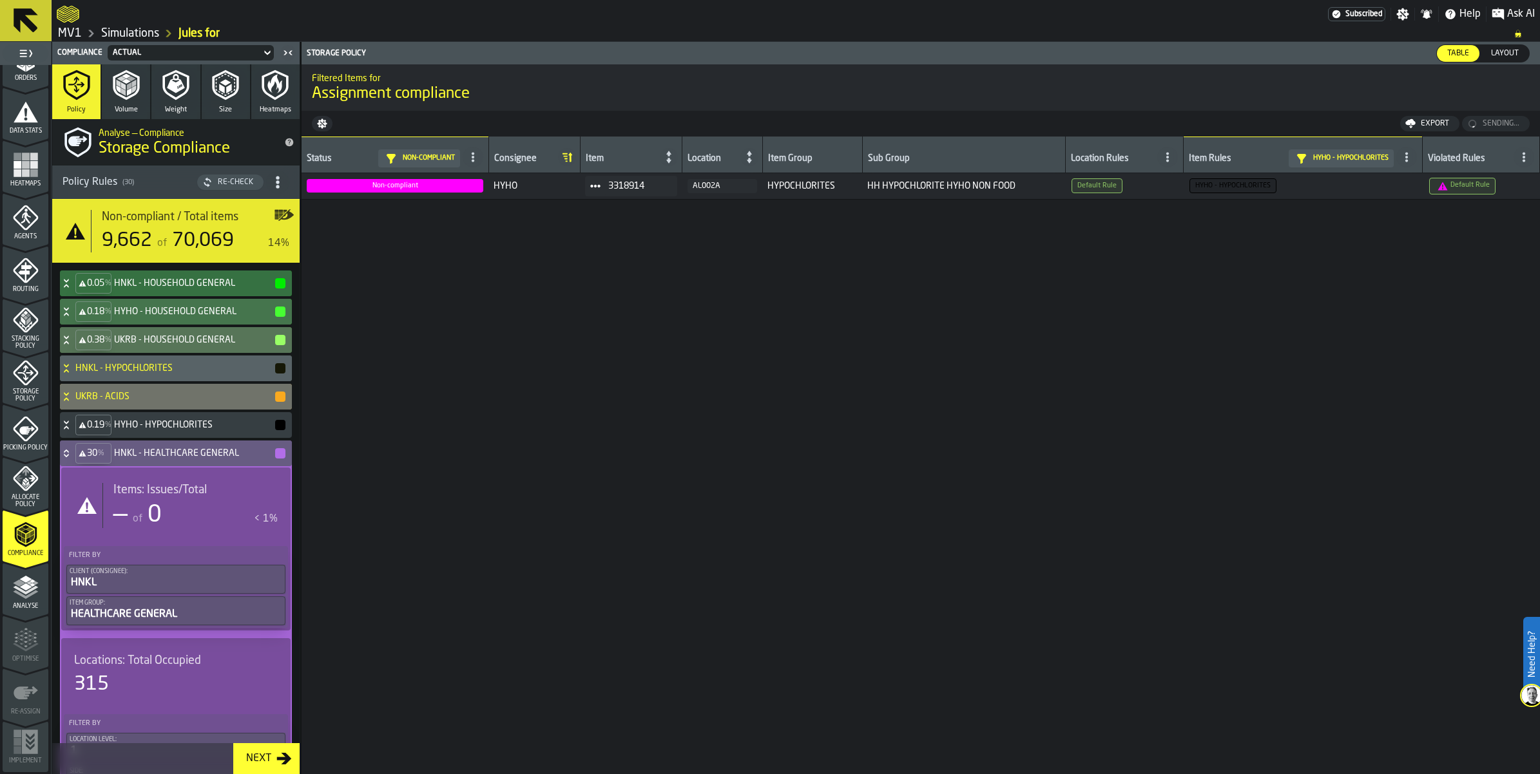
click at [142, 466] on div "30 % HNKL - HEALTHCARE GENERAL" at bounding box center [173, 454] width 227 height 26
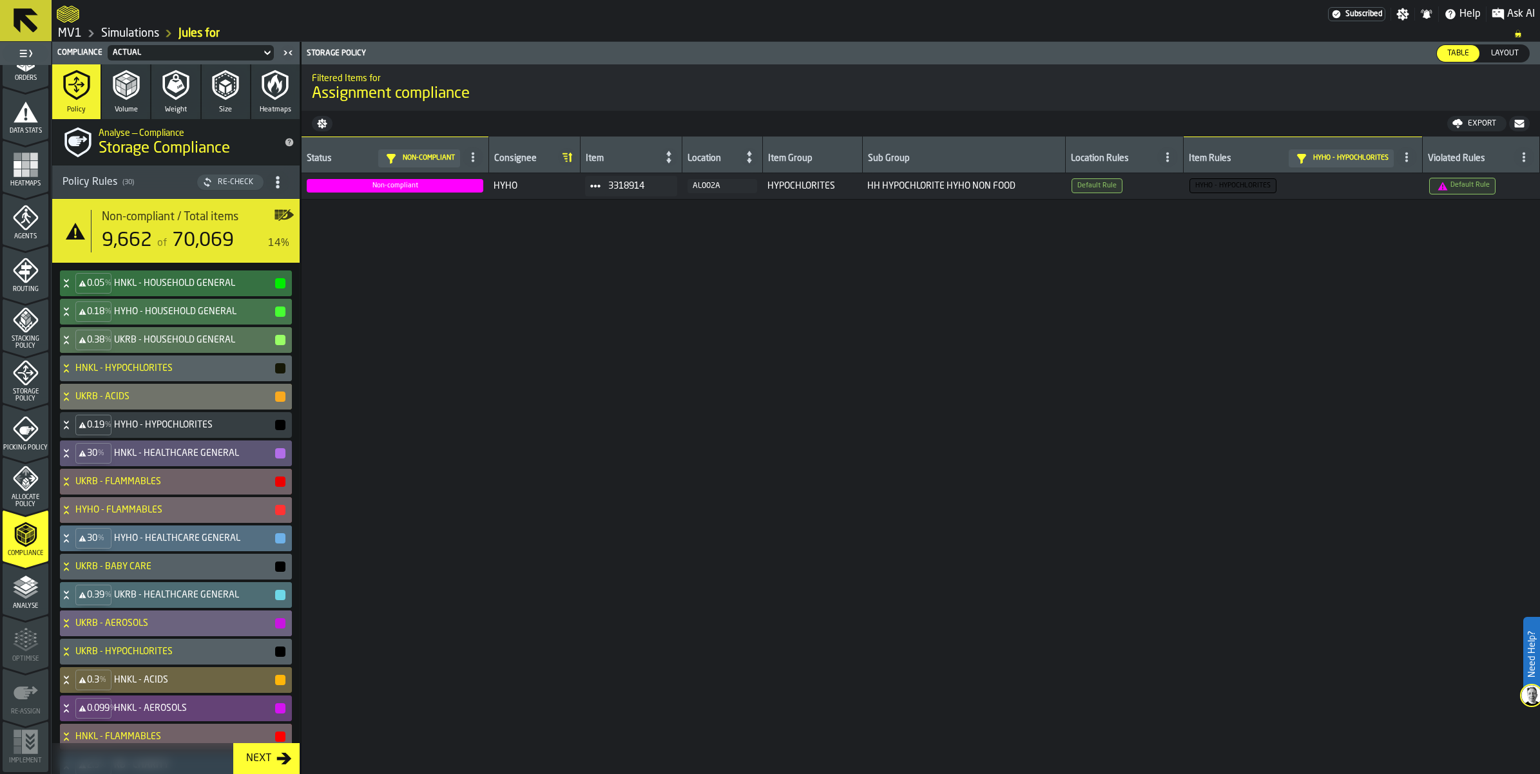
click at [73, 544] on icon at bounding box center [66, 538] width 13 height 10
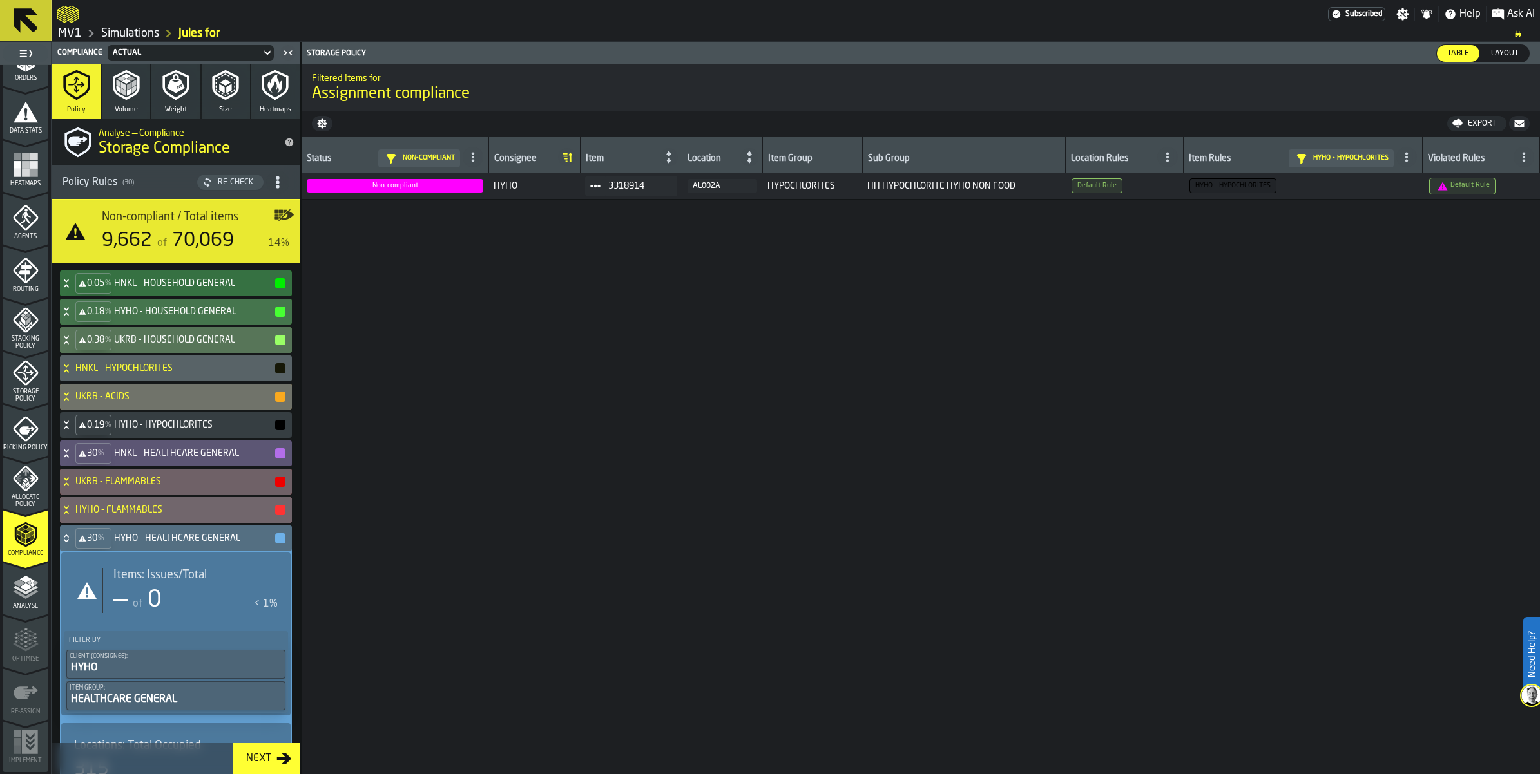
scroll to position [81, 0]
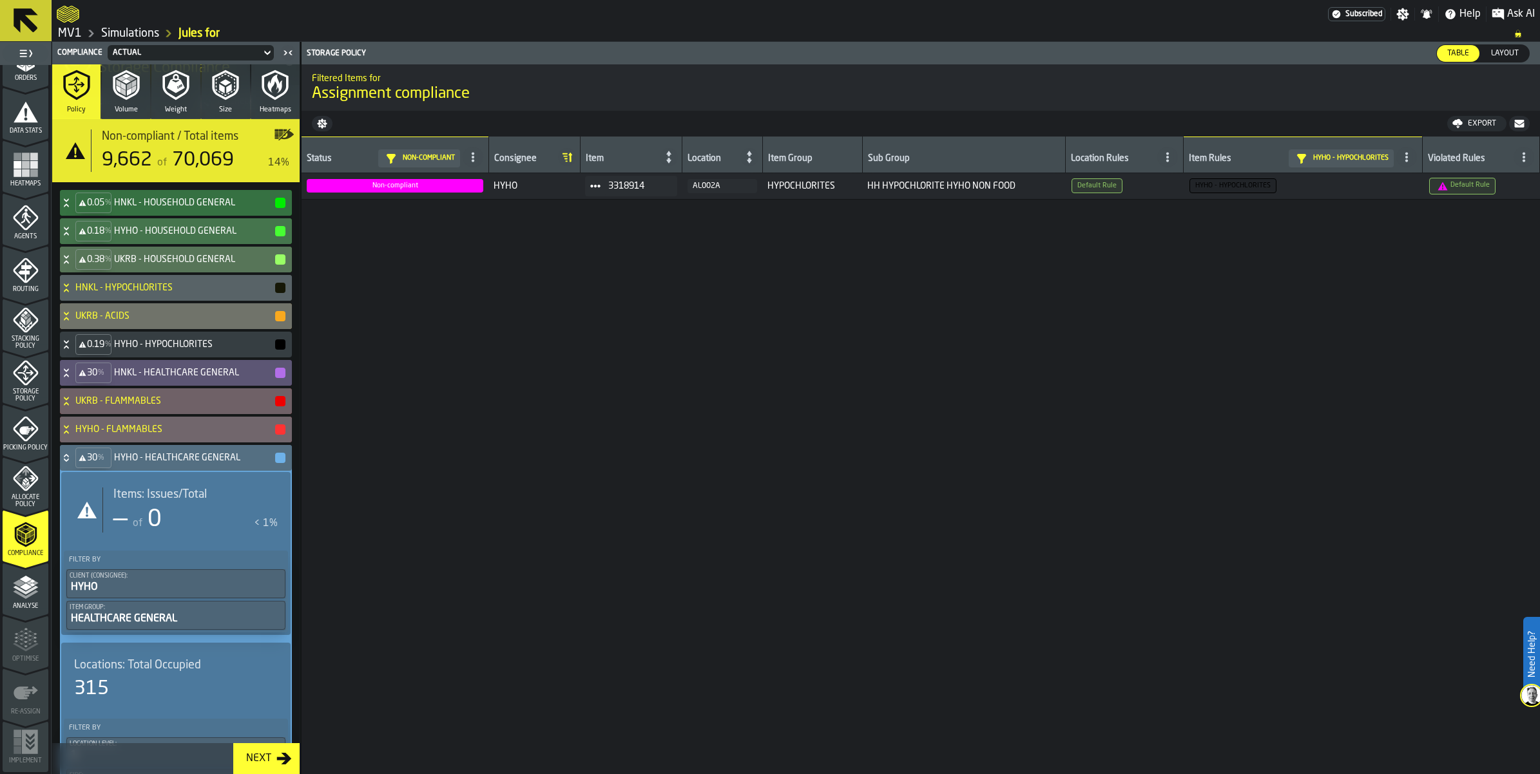
click at [73, 463] on icon at bounding box center [66, 458] width 13 height 10
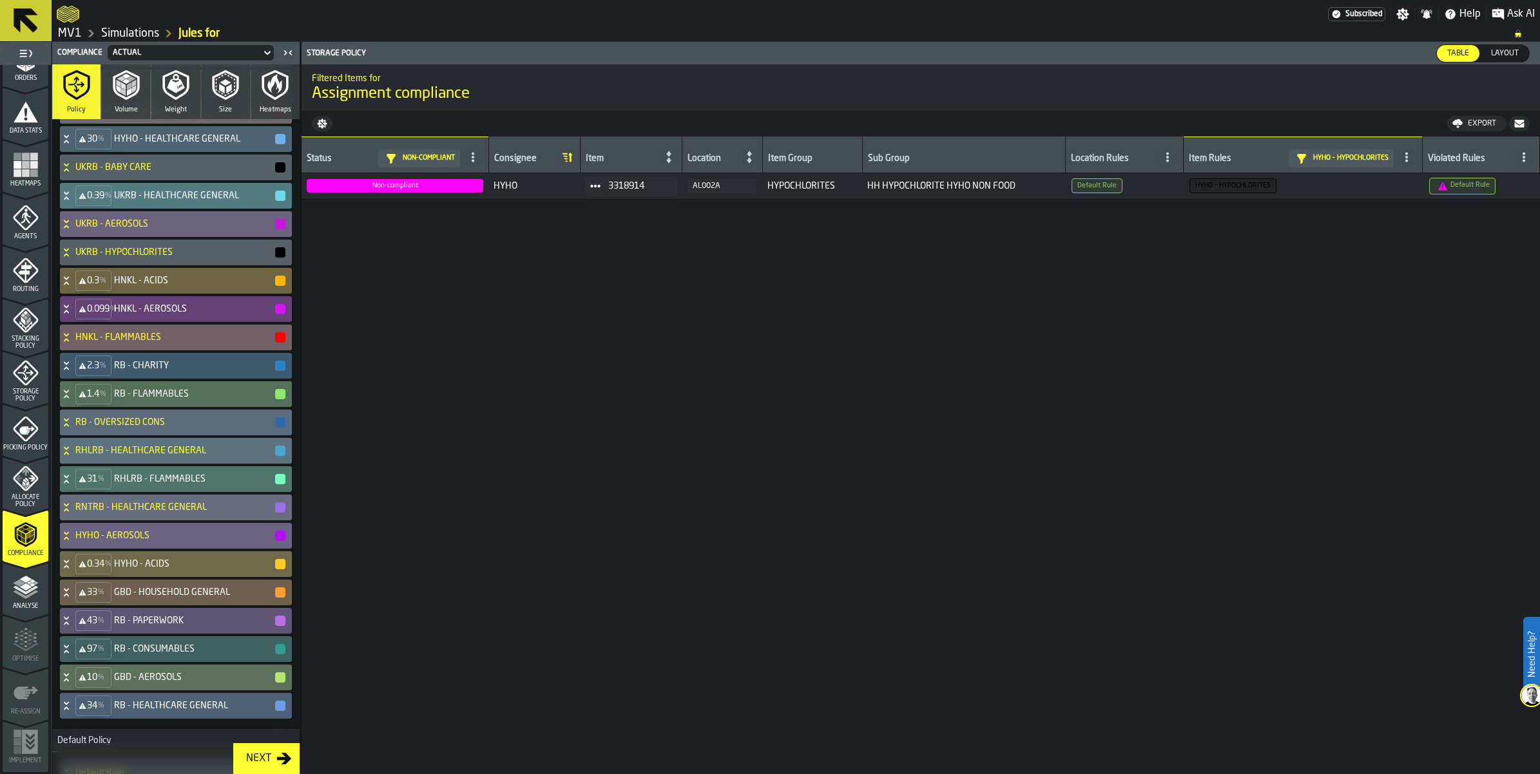
scroll to position [403, 0]
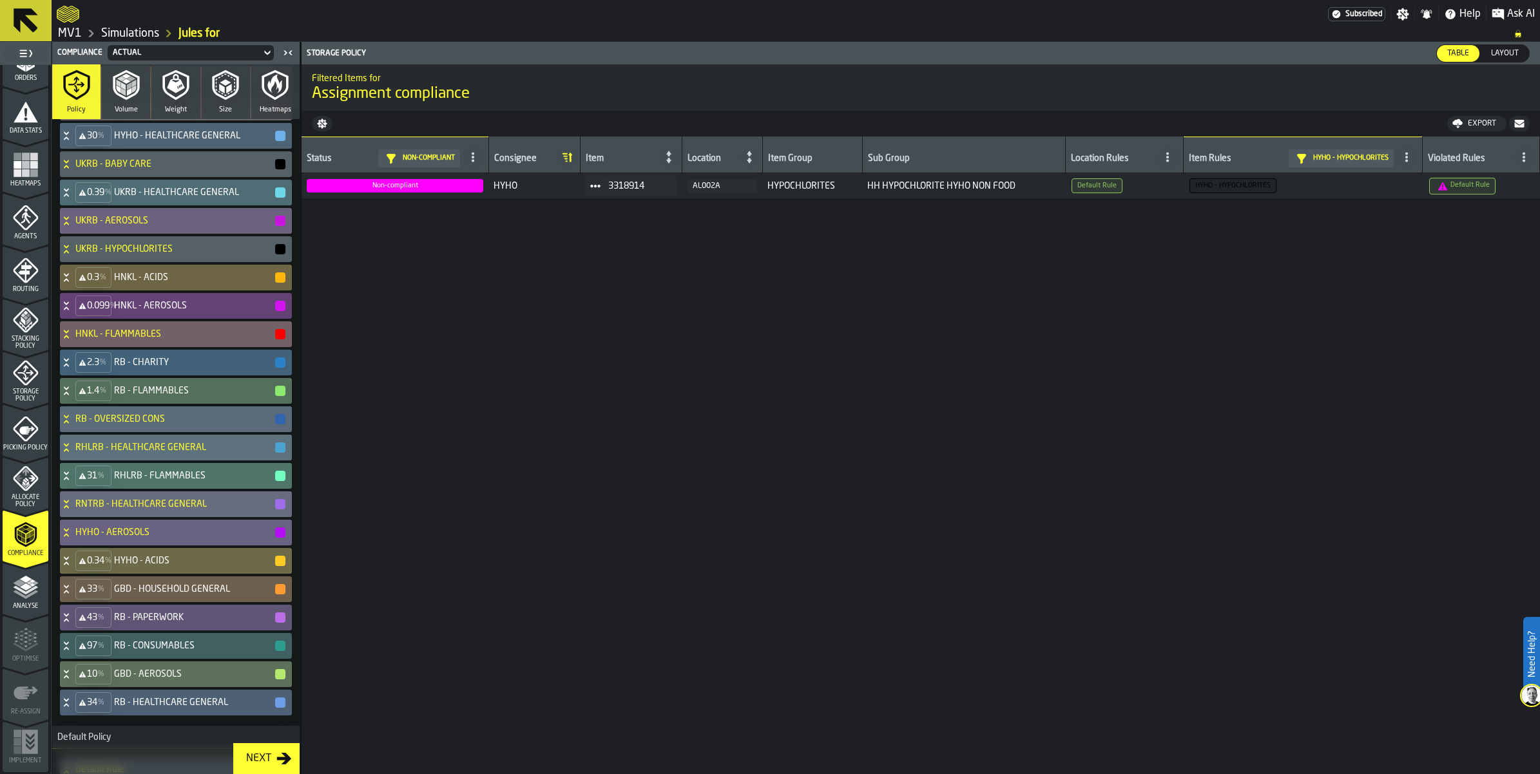
click at [73, 368] on icon at bounding box center [66, 363] width 13 height 10
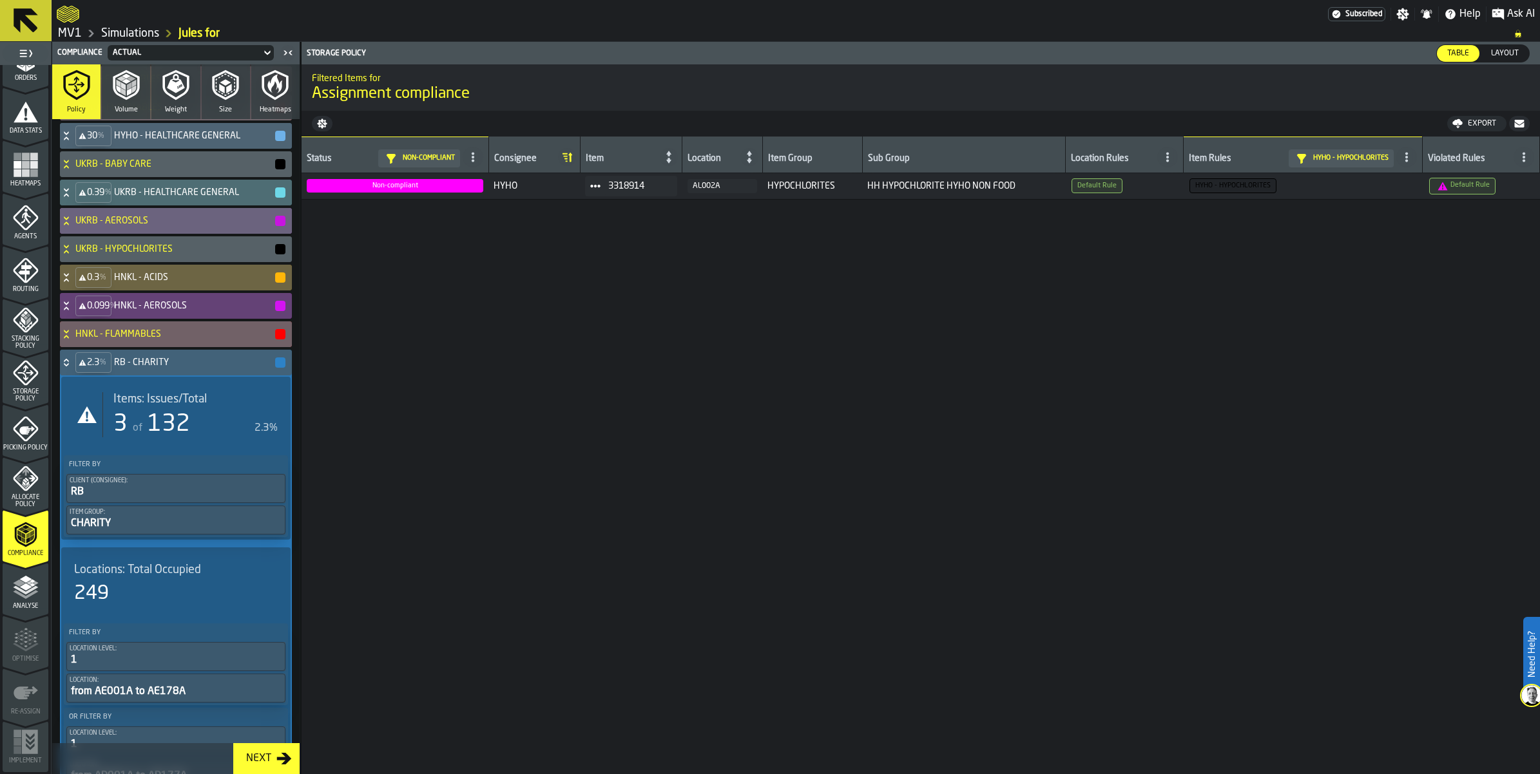
click at [178, 437] on div "of 132" at bounding box center [160, 425] width 60 height 26
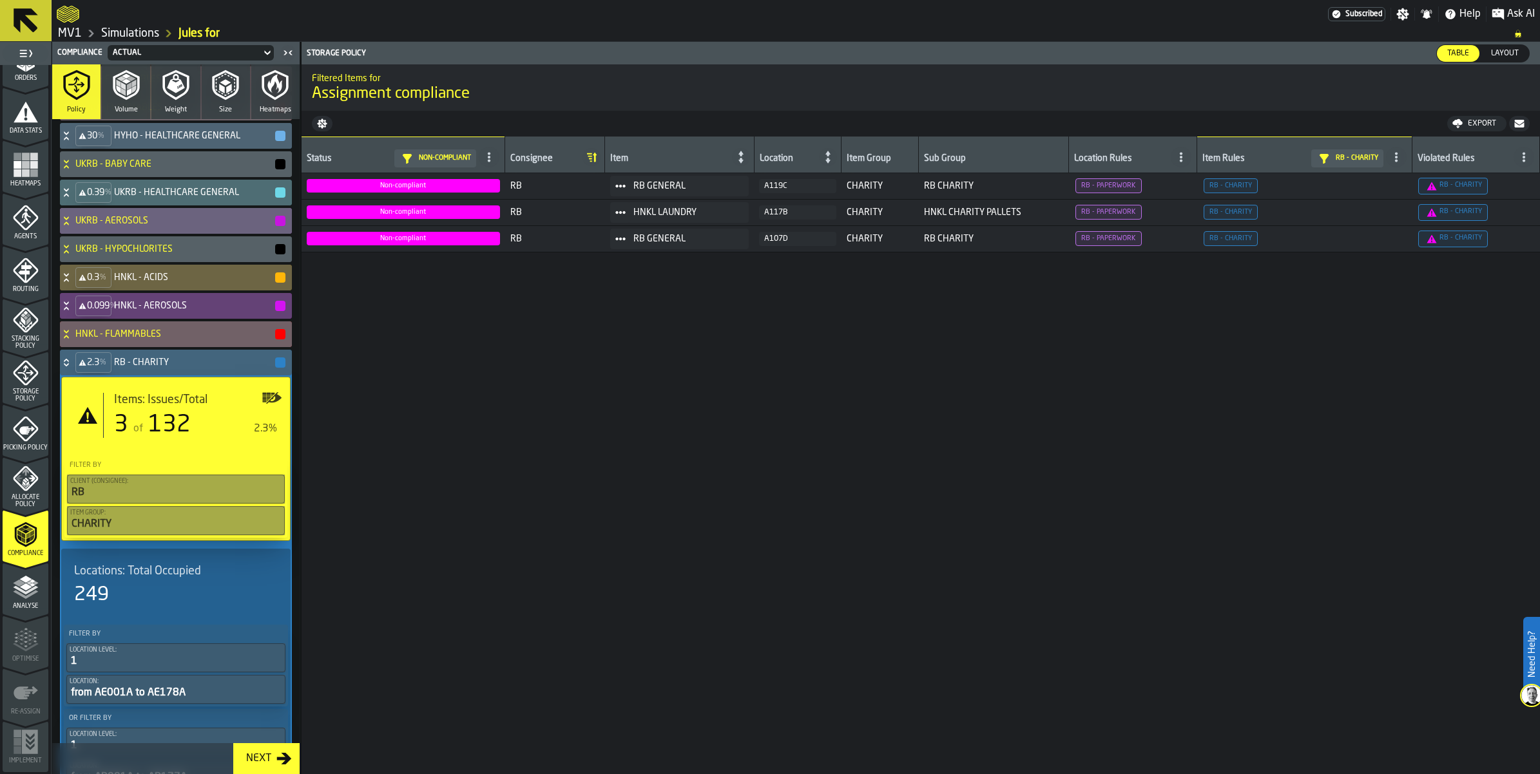
click at [1514, 128] on icon "button-" at bounding box center [1519, 124] width 10 height 8
click at [73, 368] on icon at bounding box center [66, 363] width 13 height 10
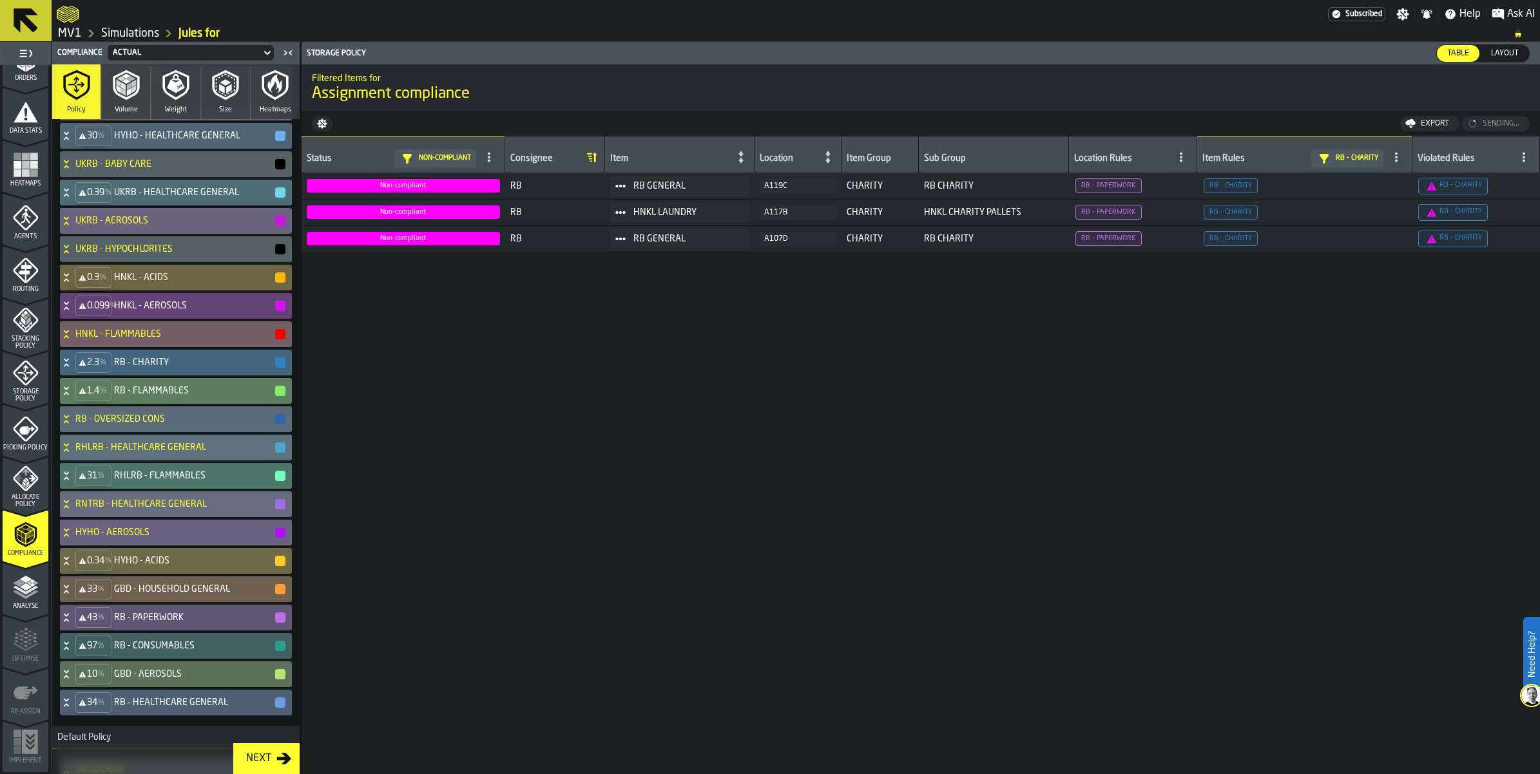
click at [73, 396] on icon at bounding box center [66, 391] width 13 height 10
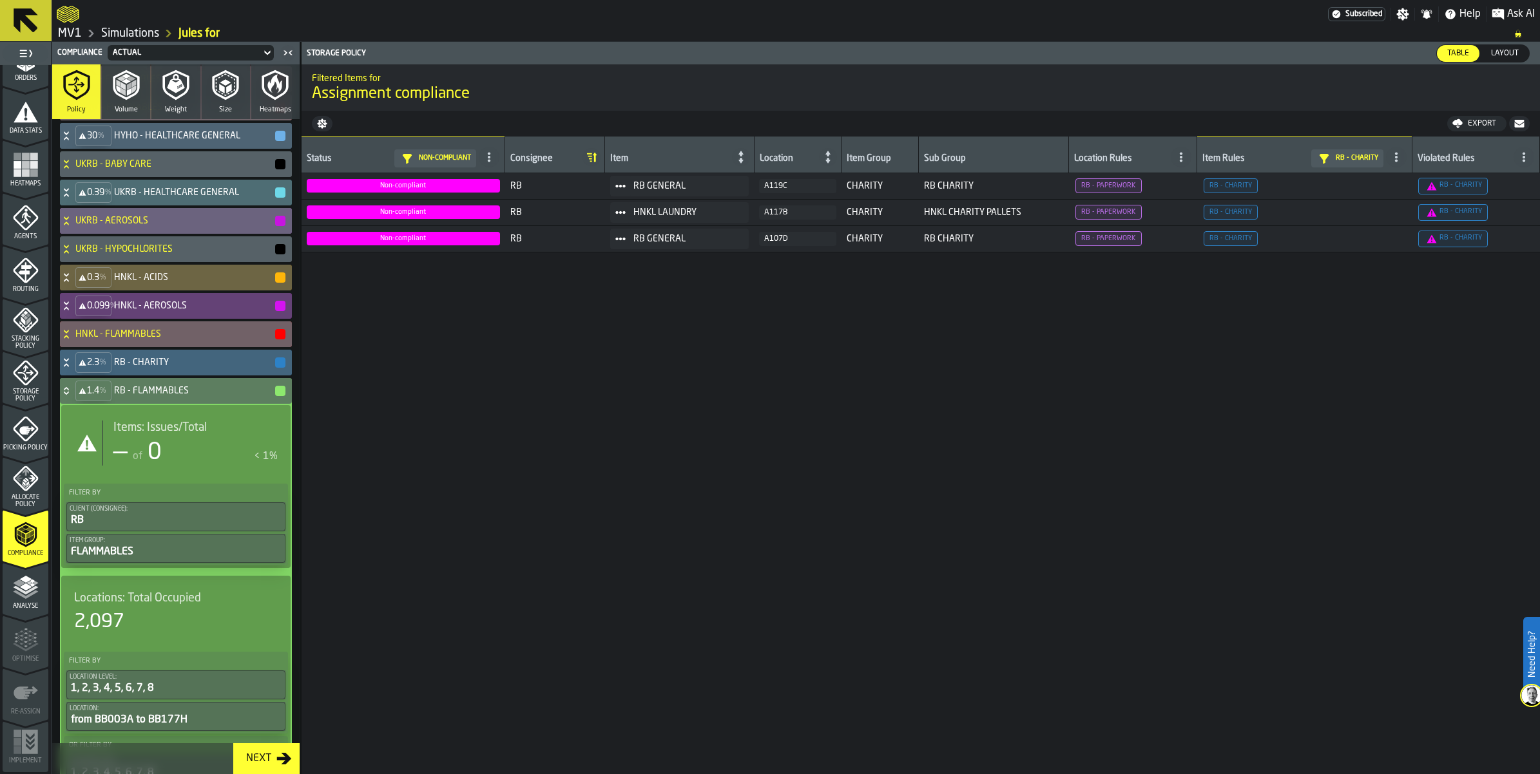
click at [73, 396] on icon at bounding box center [66, 391] width 13 height 10
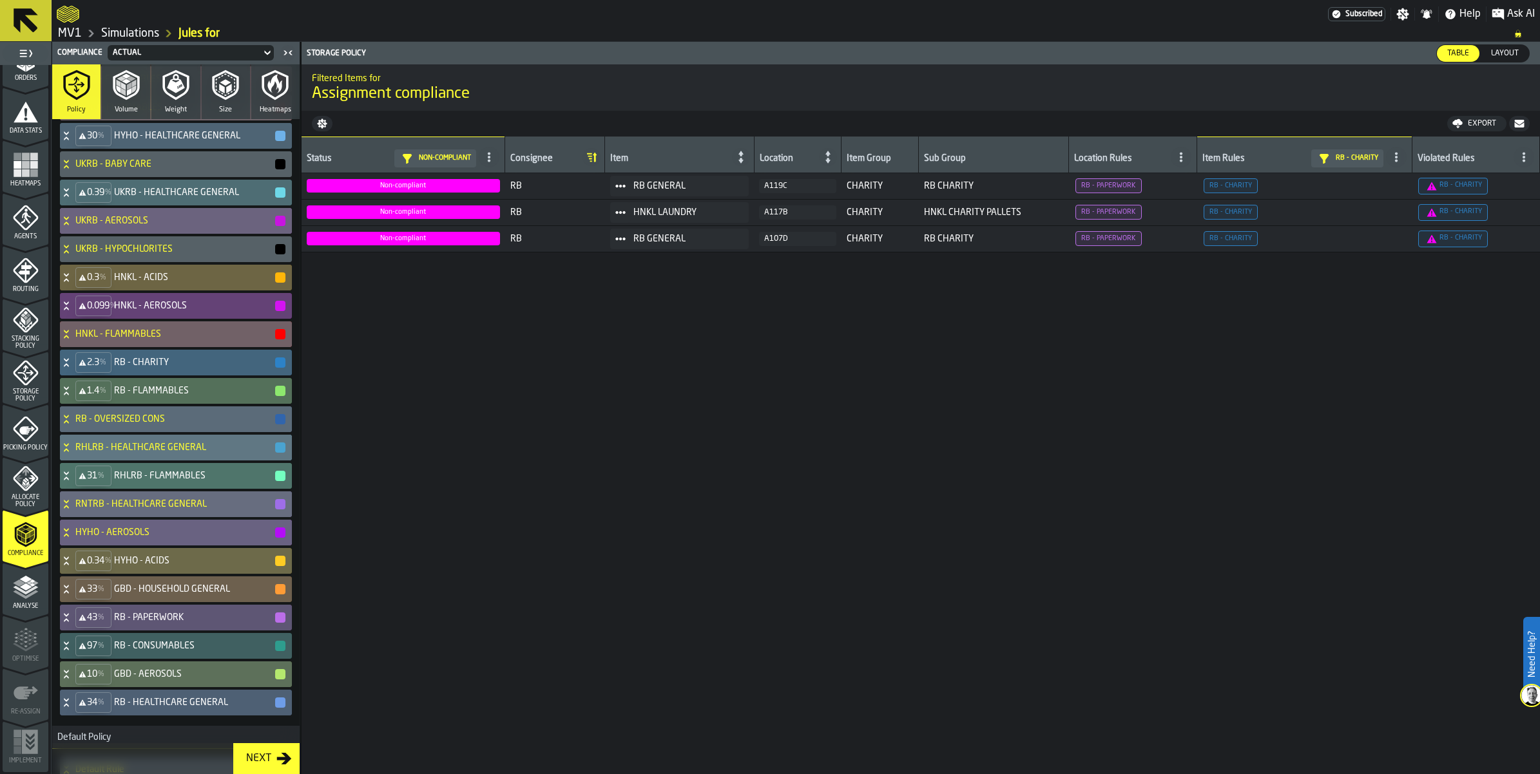
click at [88, 461] on div "RHLRB - HEALTHCARE GENERAL" at bounding box center [173, 448] width 227 height 26
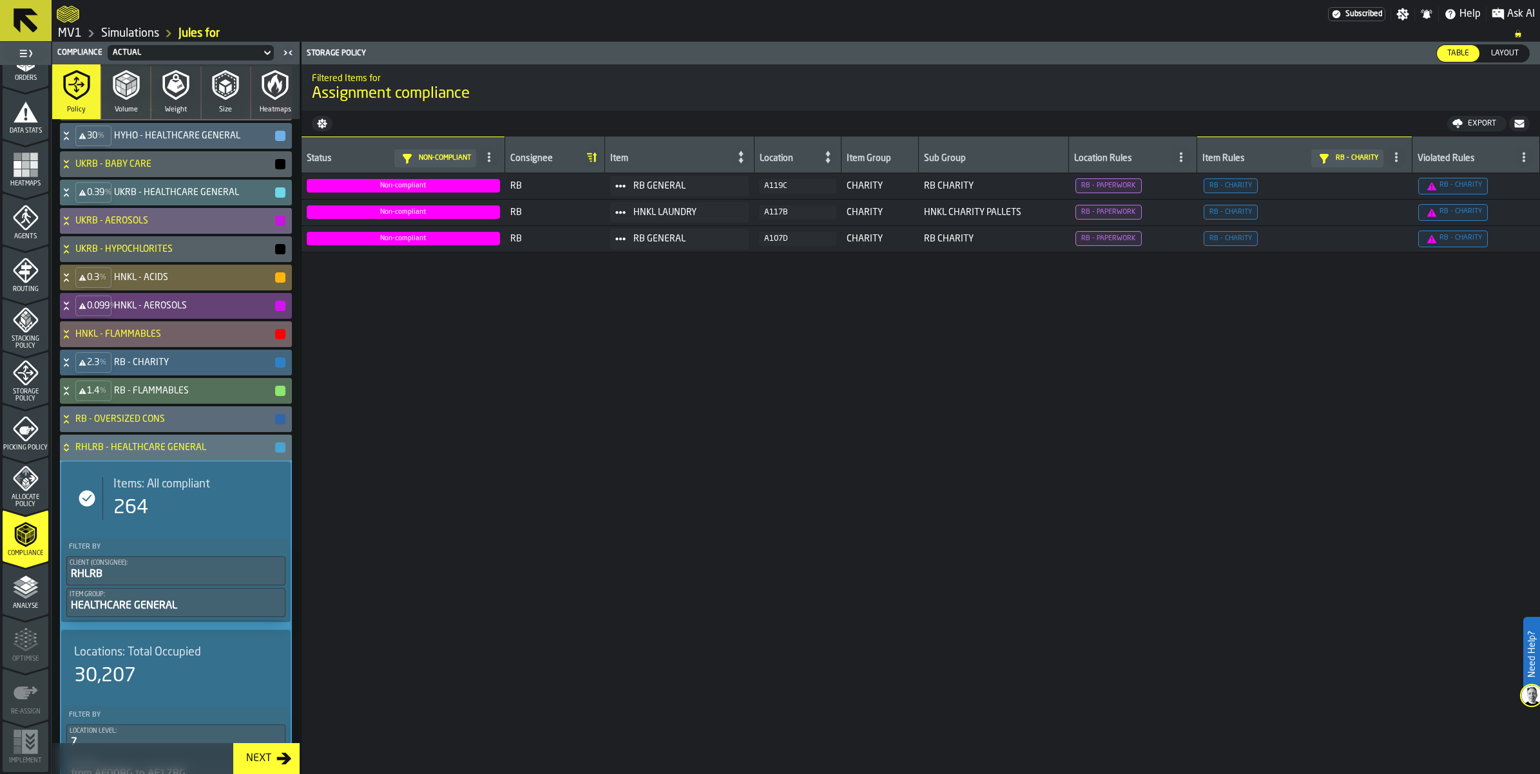
click at [88, 461] on div "RHLRB - HEALTHCARE GENERAL" at bounding box center [173, 448] width 227 height 26
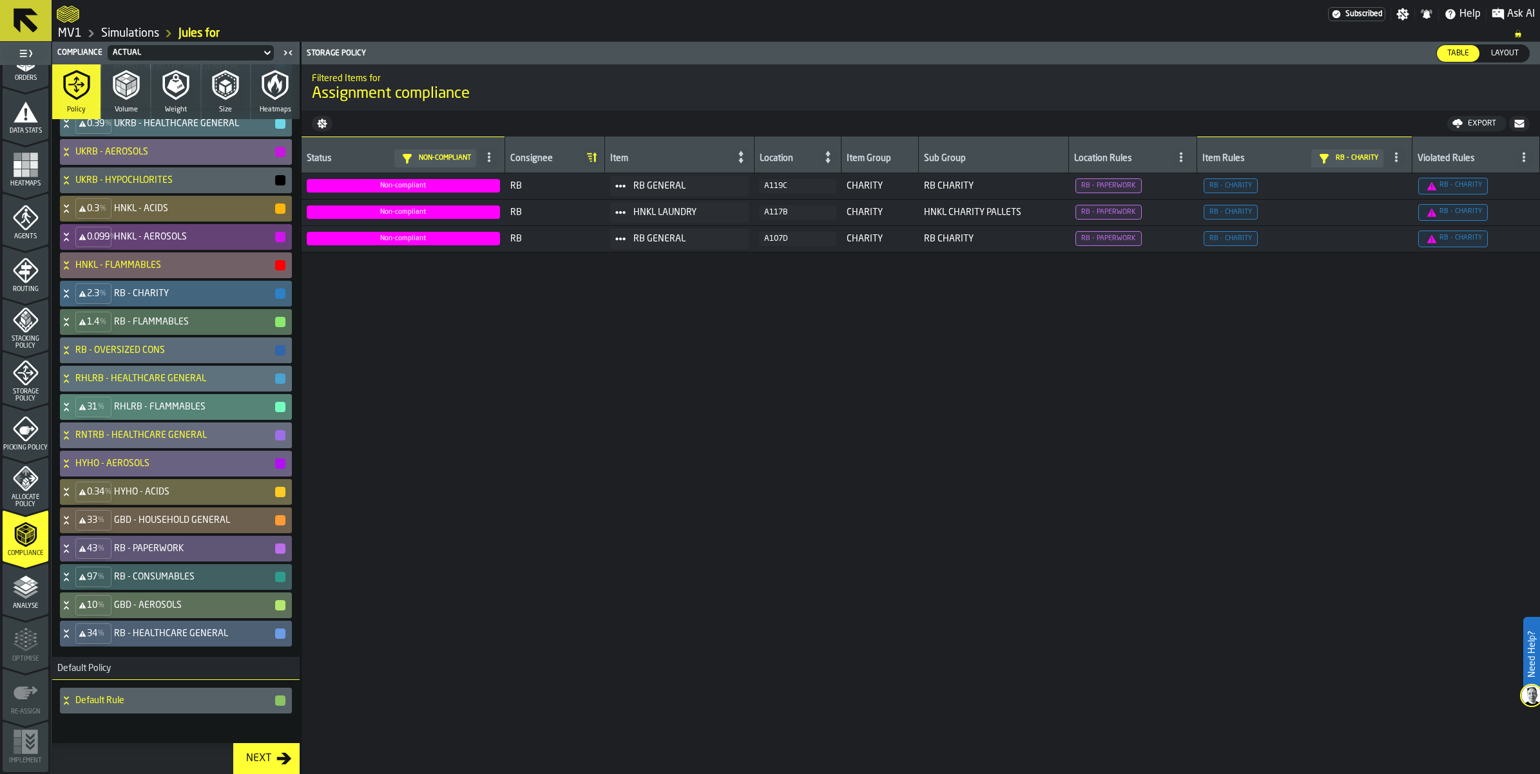
scroll to position [564, 0]
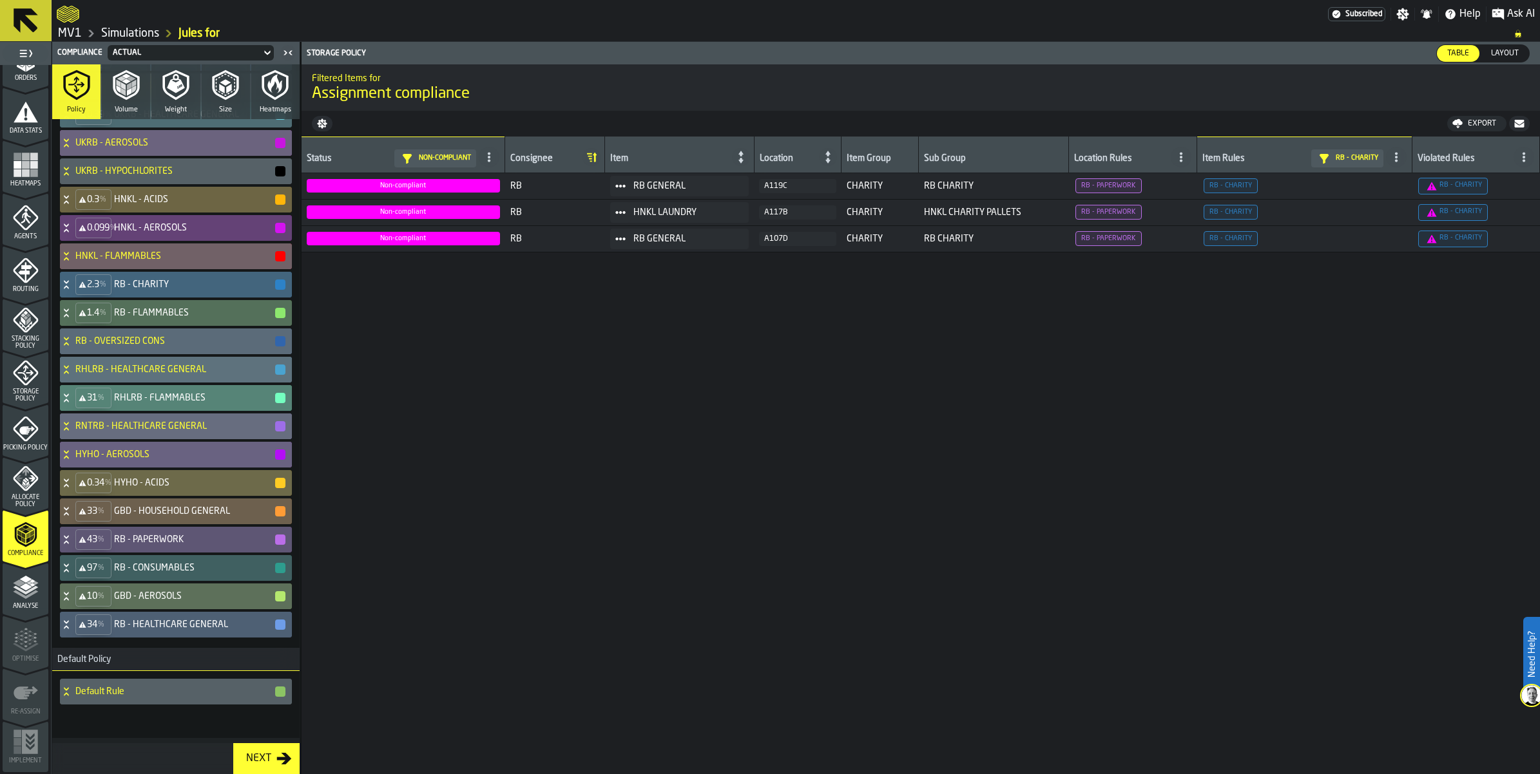
click at [73, 403] on icon at bounding box center [66, 398] width 13 height 10
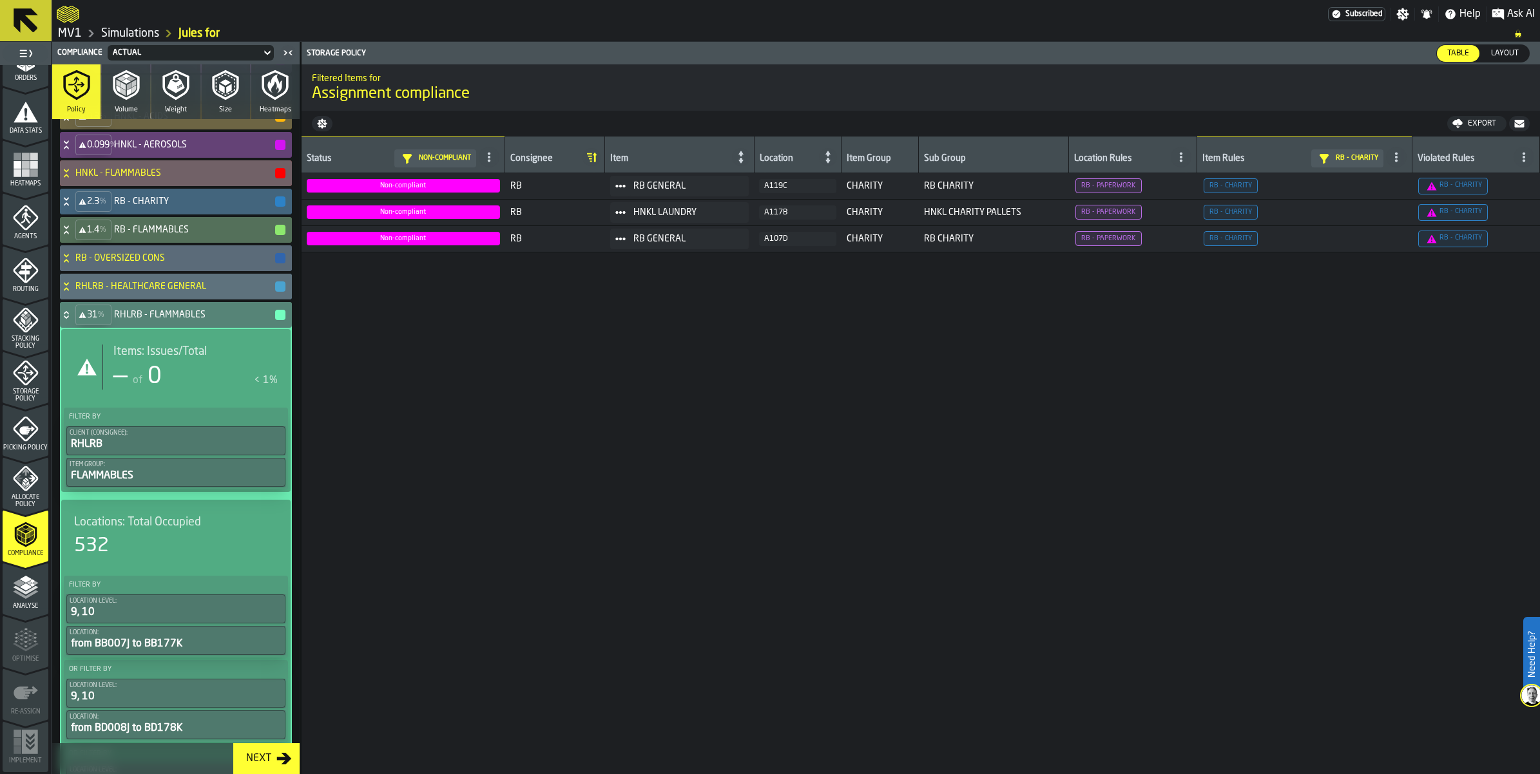
click at [73, 320] on icon at bounding box center [66, 315] width 13 height 10
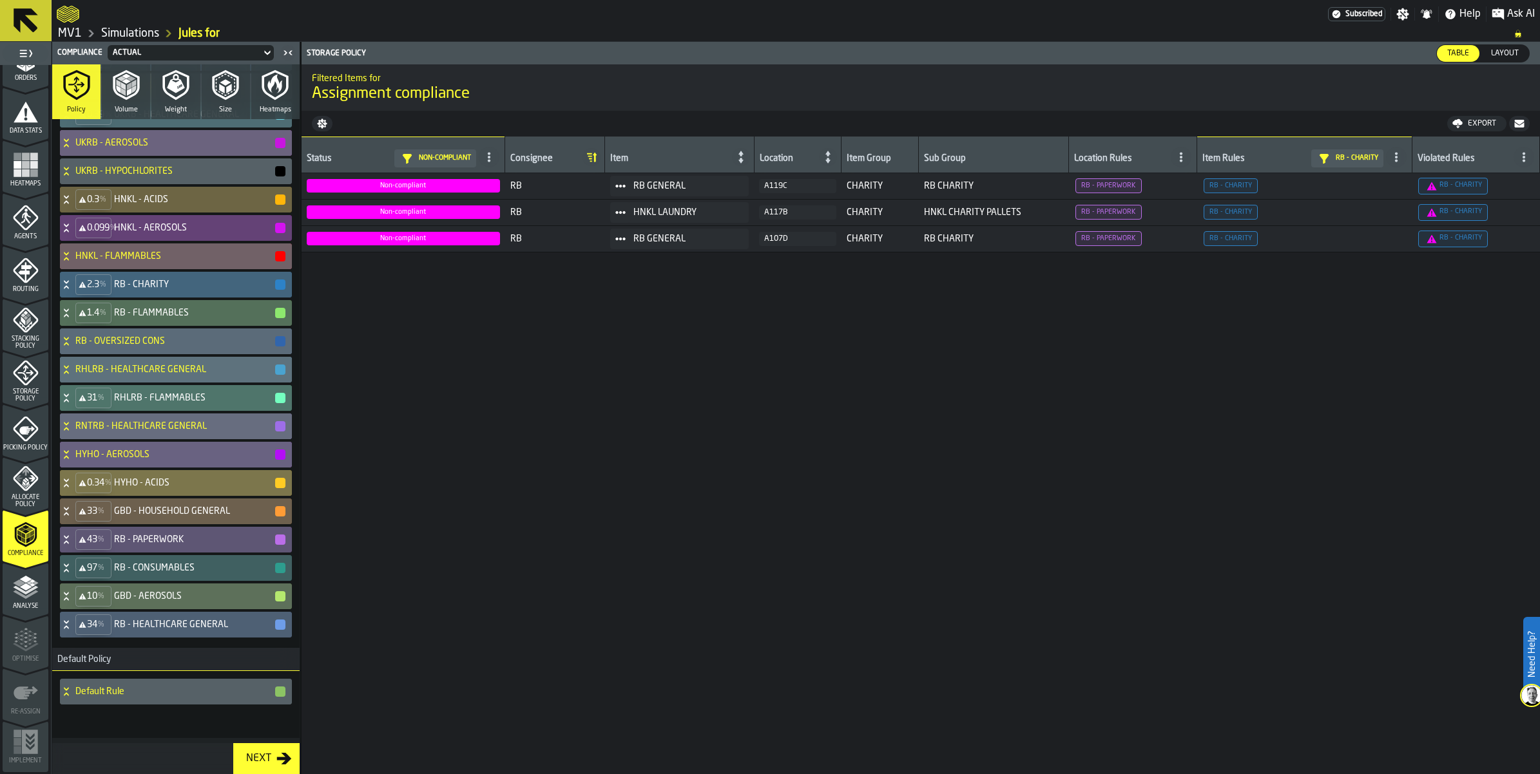
click at [73, 488] on icon at bounding box center [66, 483] width 13 height 10
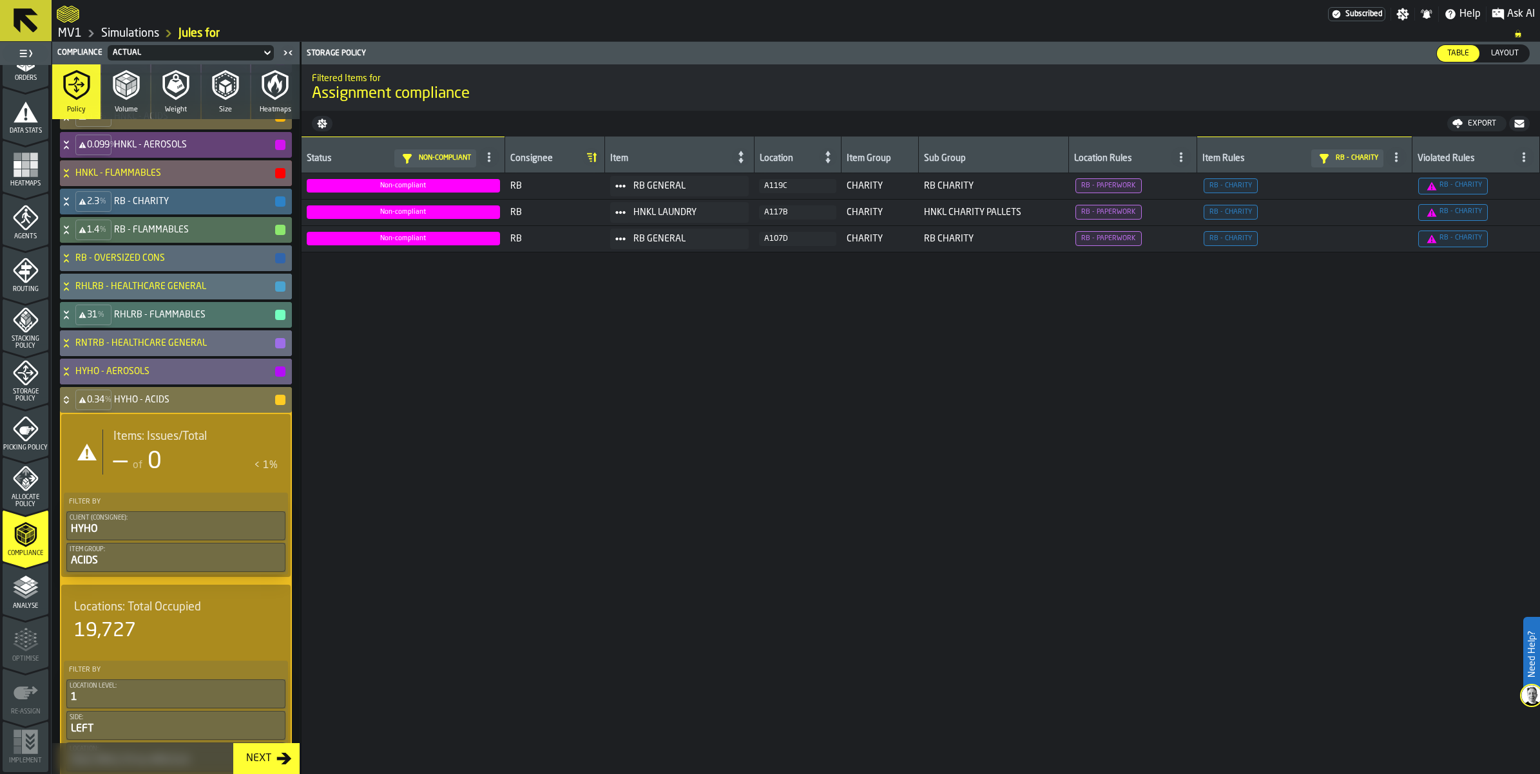
click at [73, 405] on icon at bounding box center [66, 400] width 13 height 10
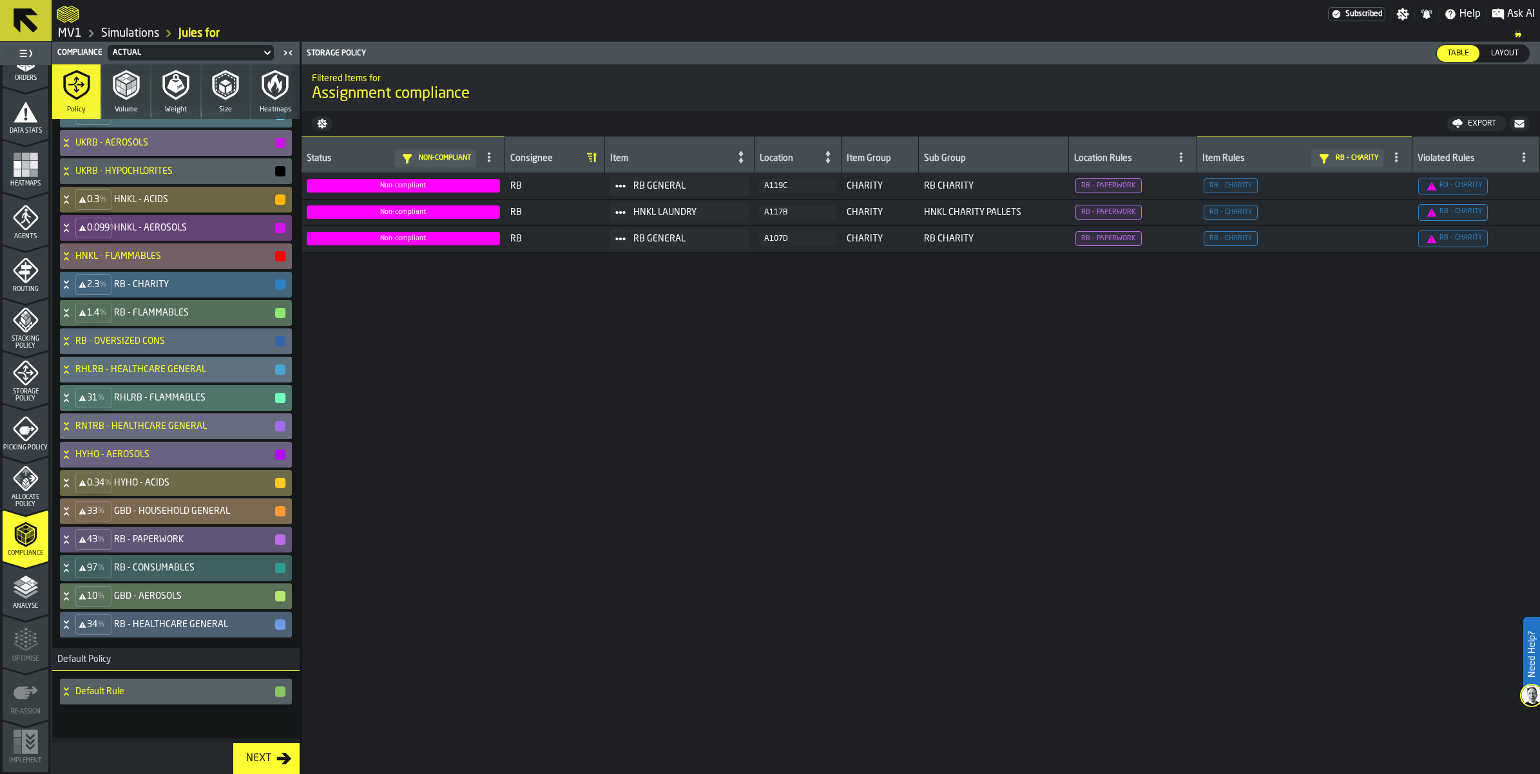
click at [73, 517] on icon at bounding box center [66, 511] width 13 height 10
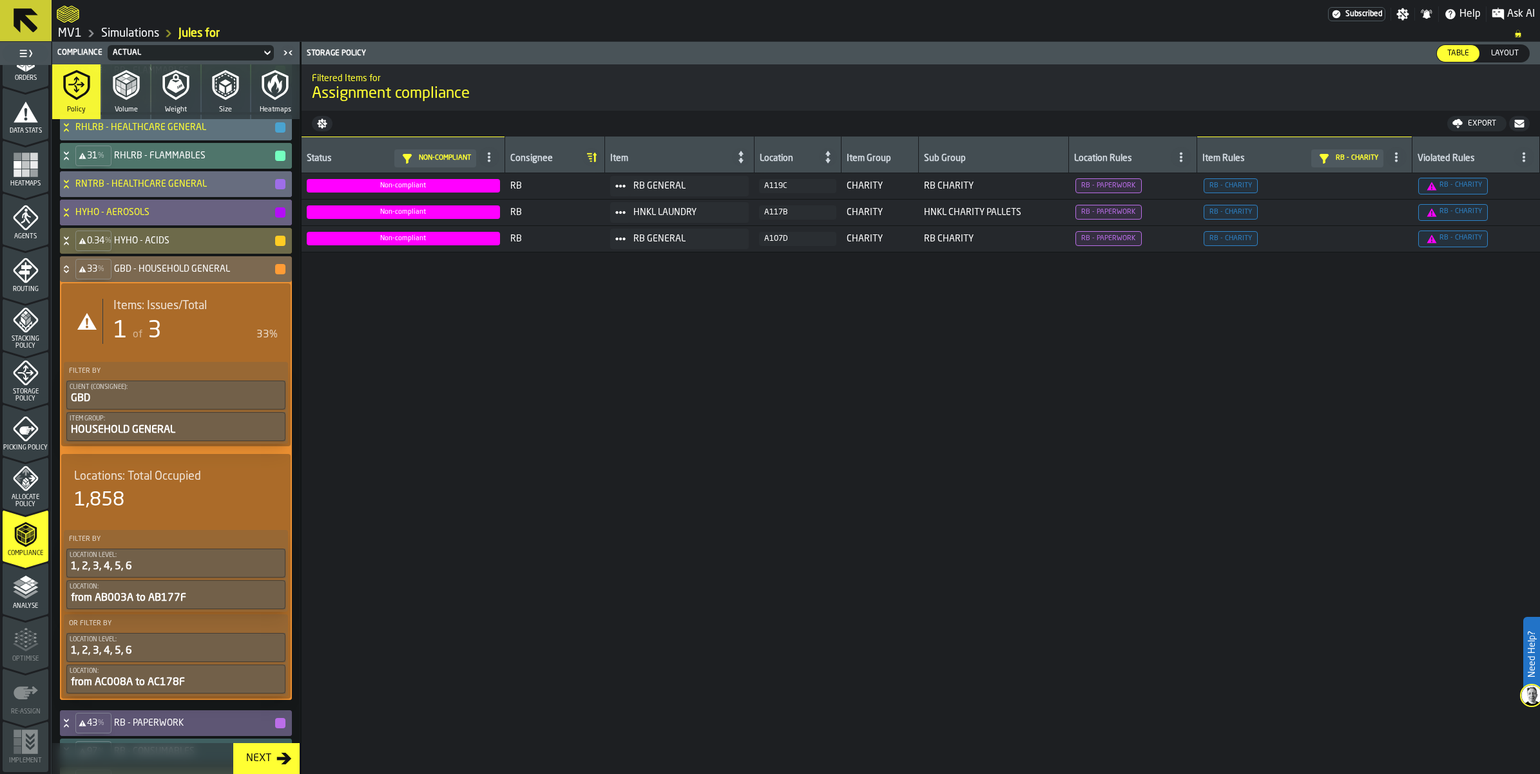
scroll to position [725, 0]
click at [111, 342] on div "Items: Issues/Total 1 of 3 33%" at bounding box center [176, 319] width 204 height 45
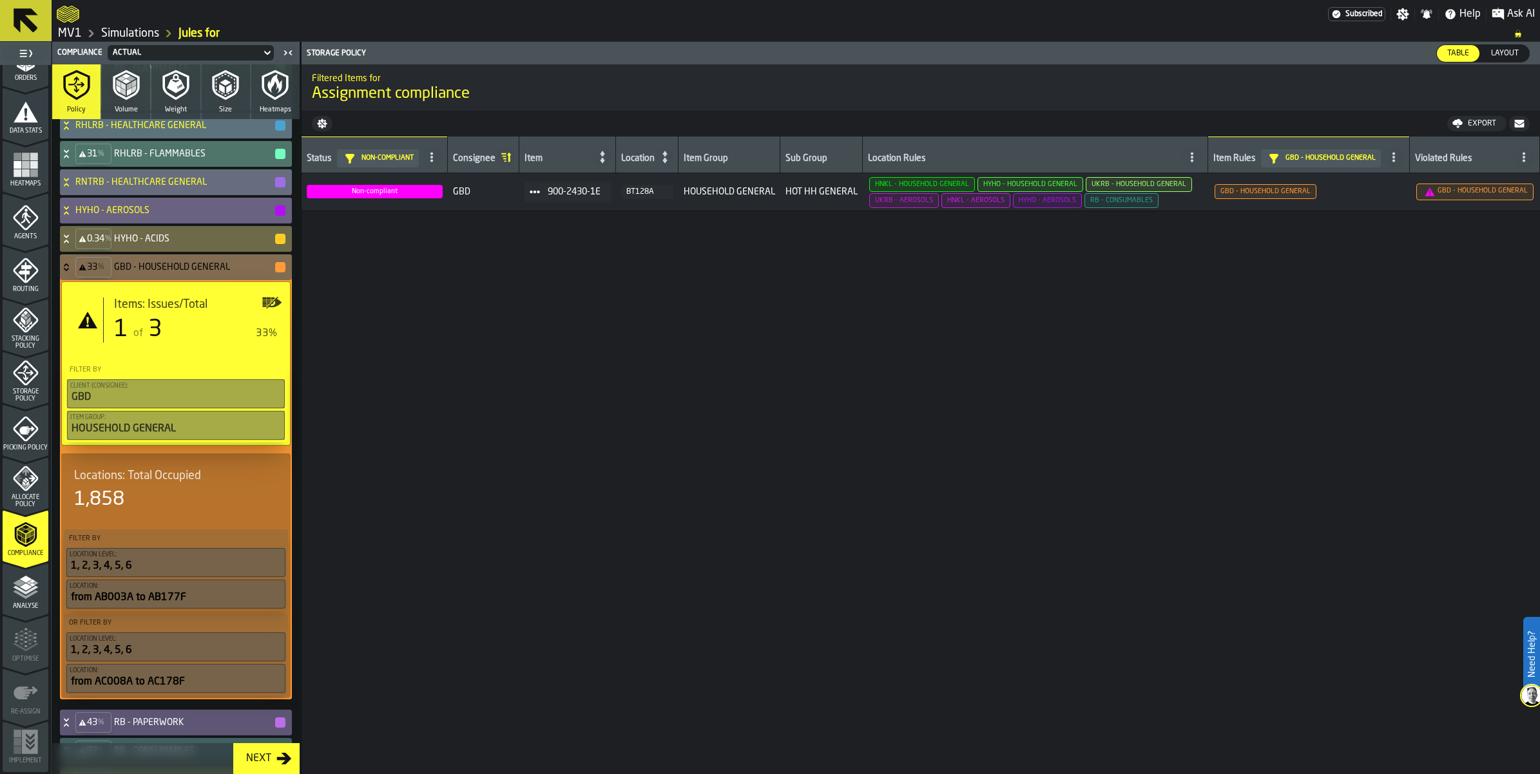
click at [1514, 128] on icon "button-" at bounding box center [1519, 124] width 10 height 8
click at [73, 272] on icon at bounding box center [66, 267] width 13 height 10
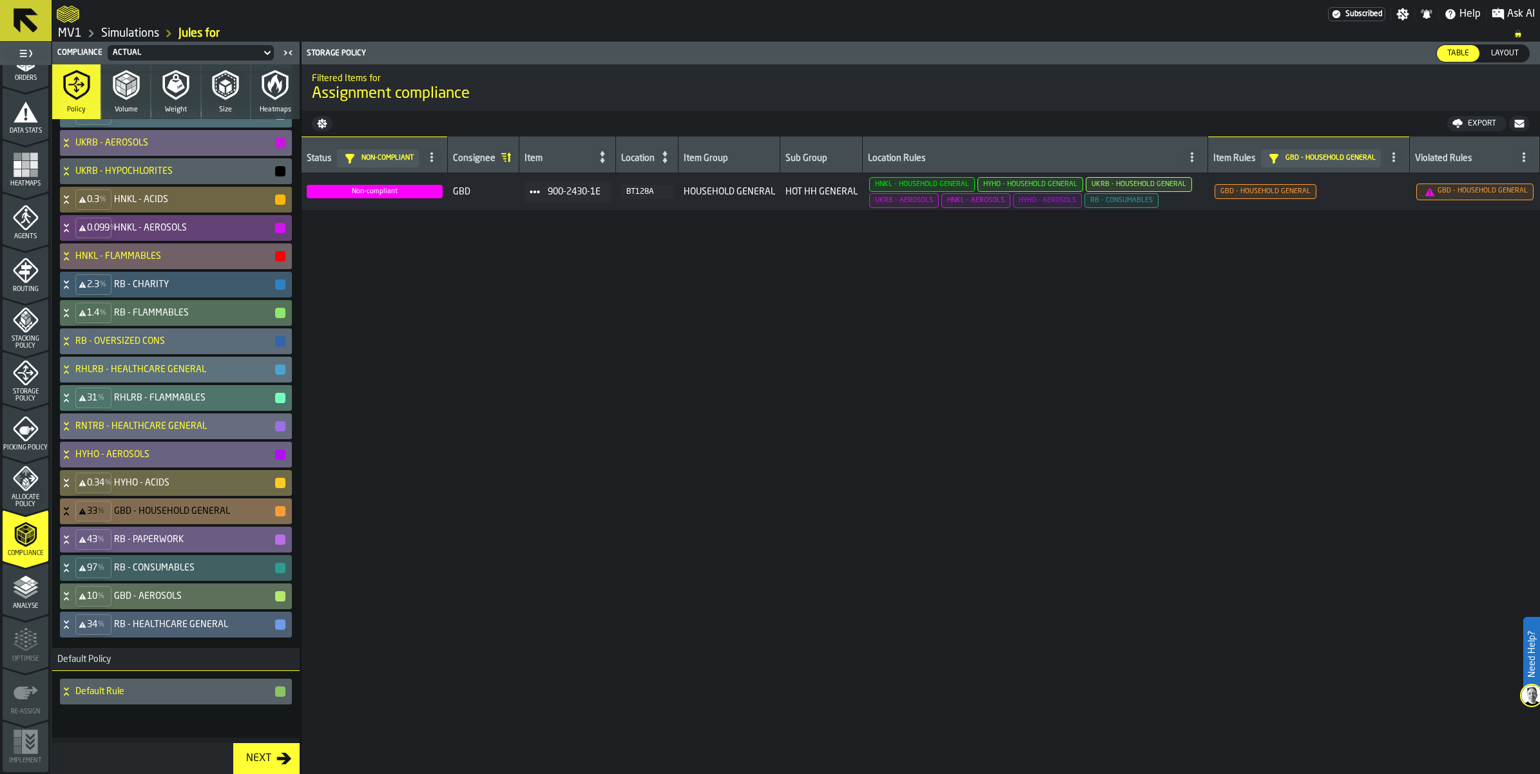
click at [73, 545] on icon at bounding box center [66, 540] width 13 height 10
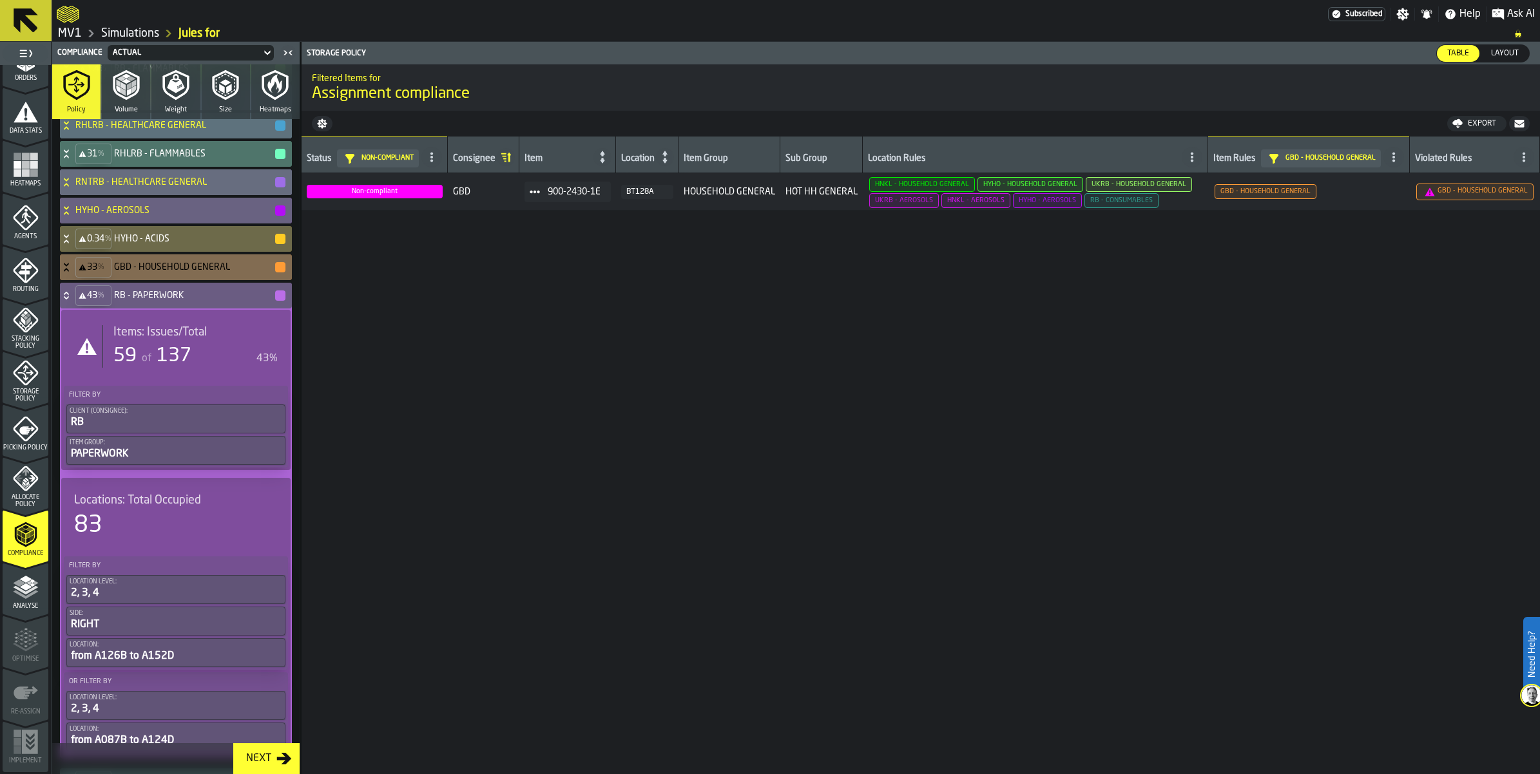
click at [137, 368] on div "59" at bounding box center [124, 356] width 23 height 23
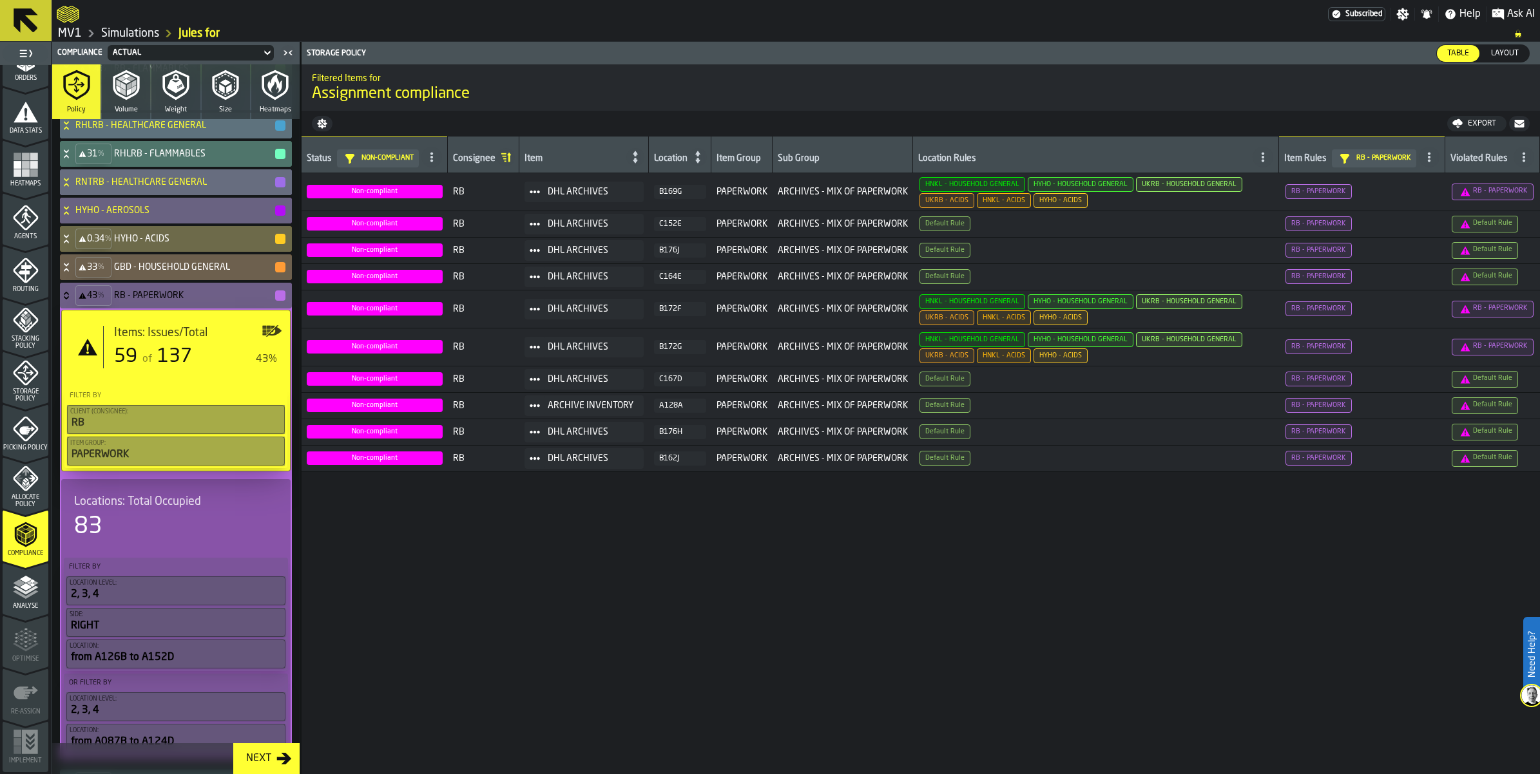
click at [68, 295] on icon at bounding box center [66, 293] width 5 height 3
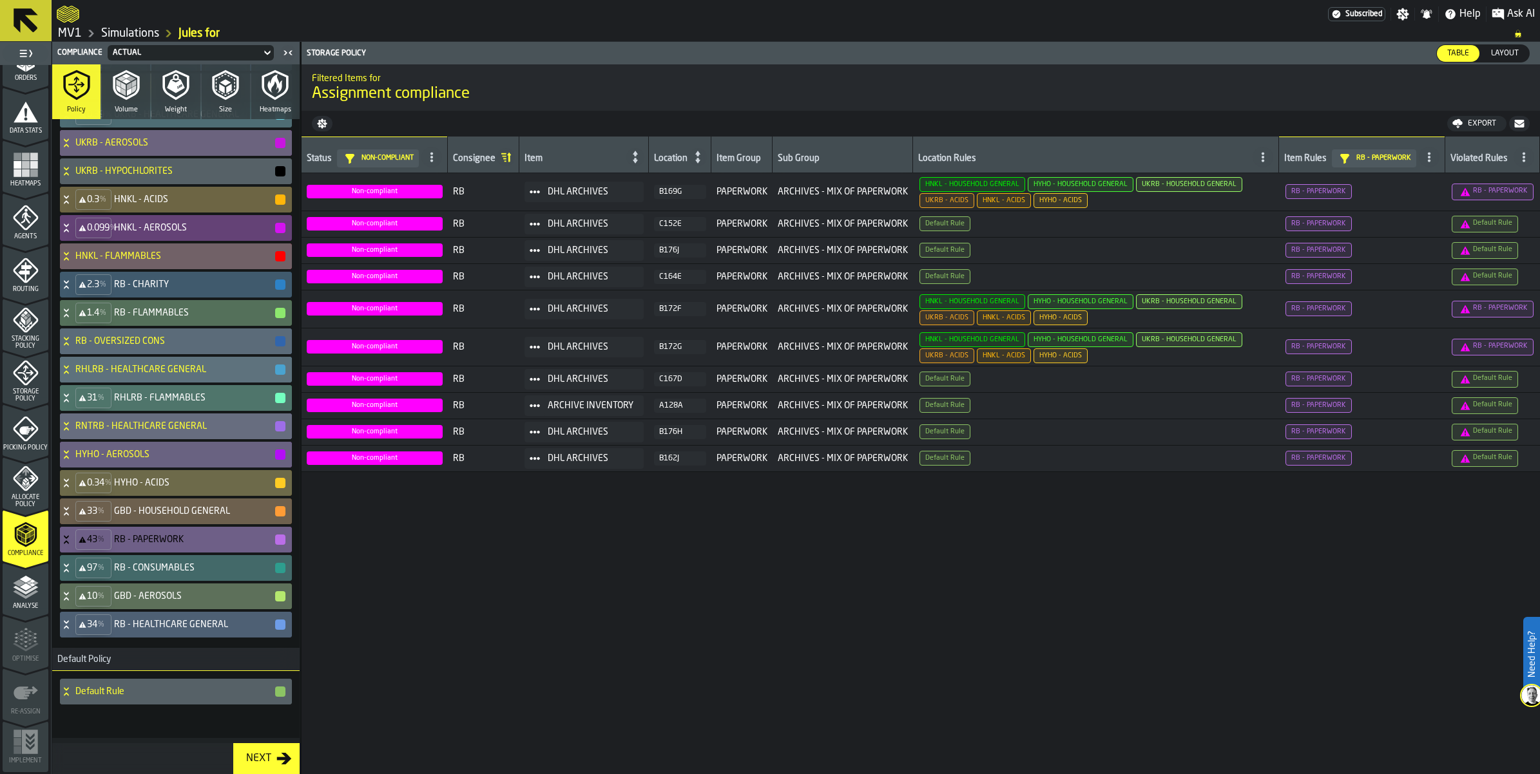
click at [73, 573] on icon at bounding box center [66, 568] width 13 height 10
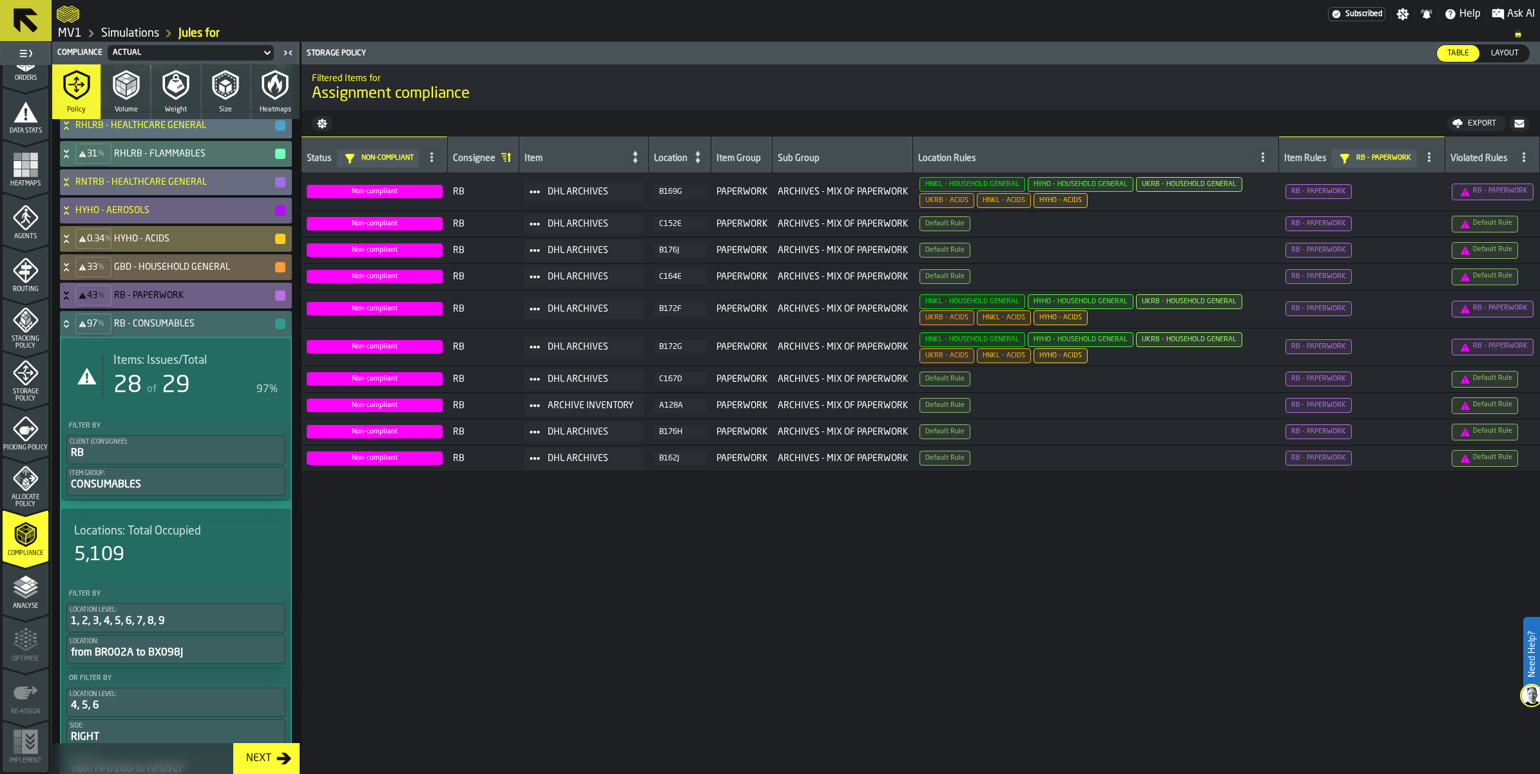
click at [155, 368] on span "Items: Issues/Total" at bounding box center [159, 361] width 93 height 14
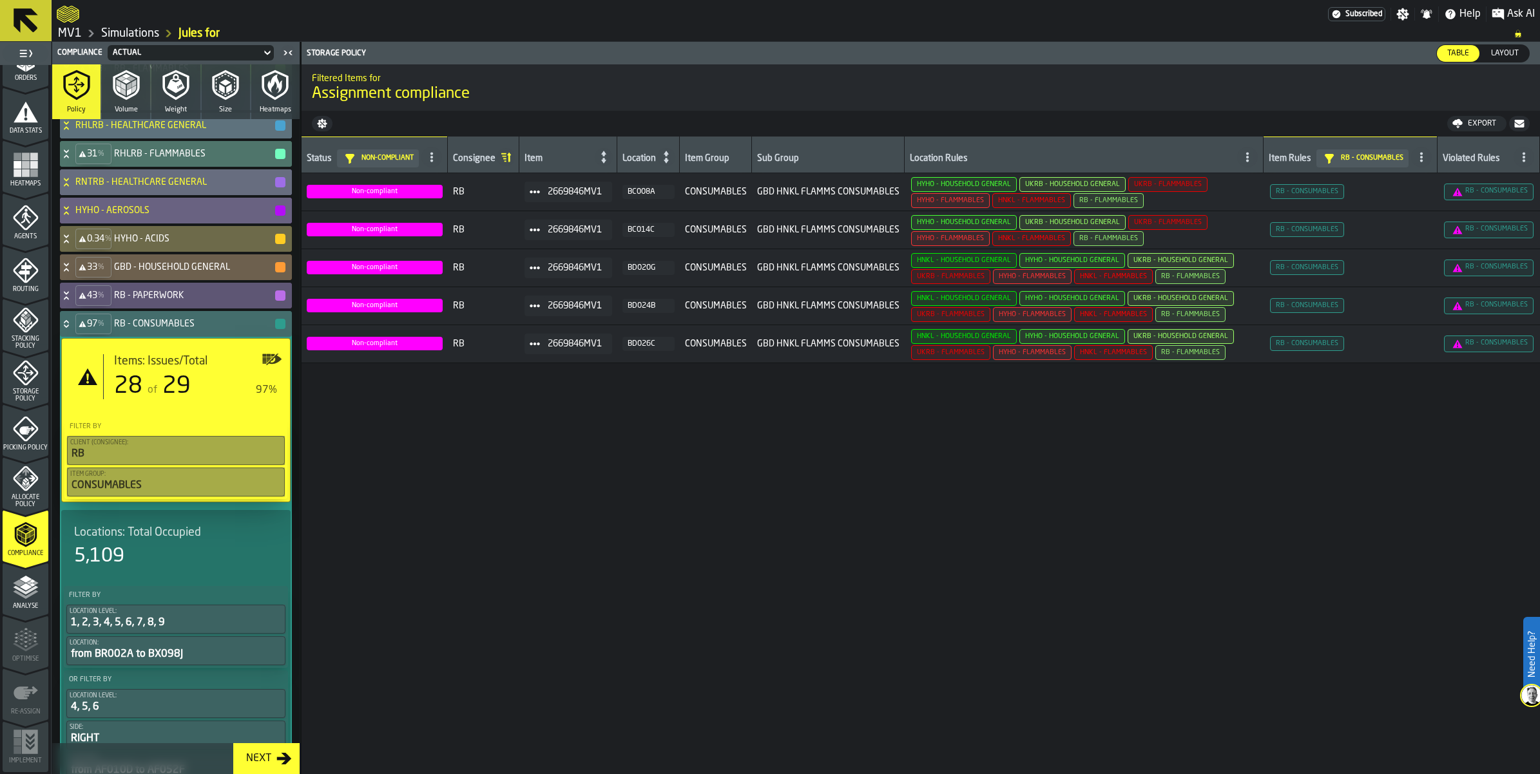
click at [1514, 128] on icon "button-" at bounding box center [1519, 124] width 10 height 8
click at [73, 329] on icon at bounding box center [66, 324] width 13 height 10
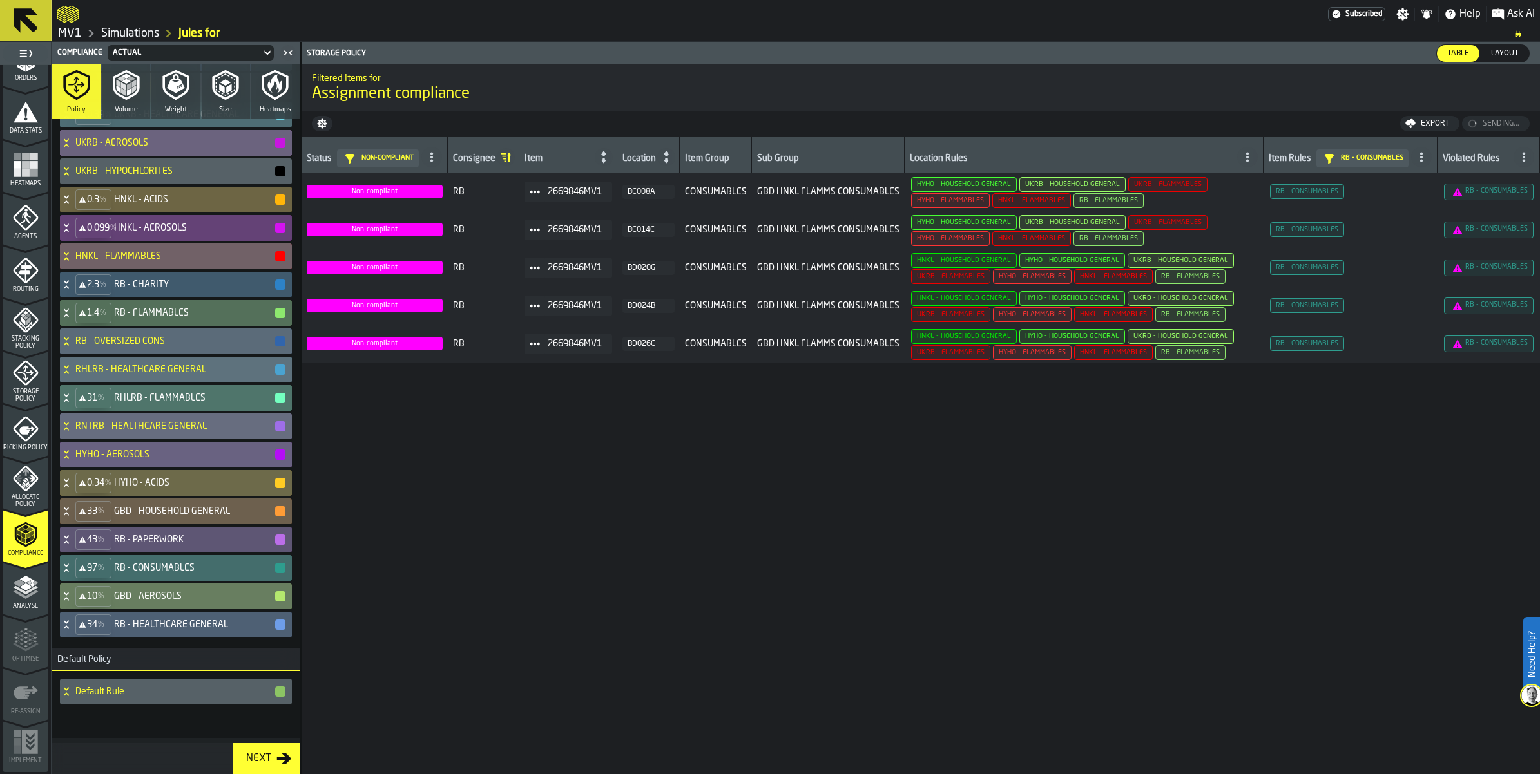
click at [93, 609] on div "10 % GBD - AEROSOLS" at bounding box center [173, 597] width 227 height 26
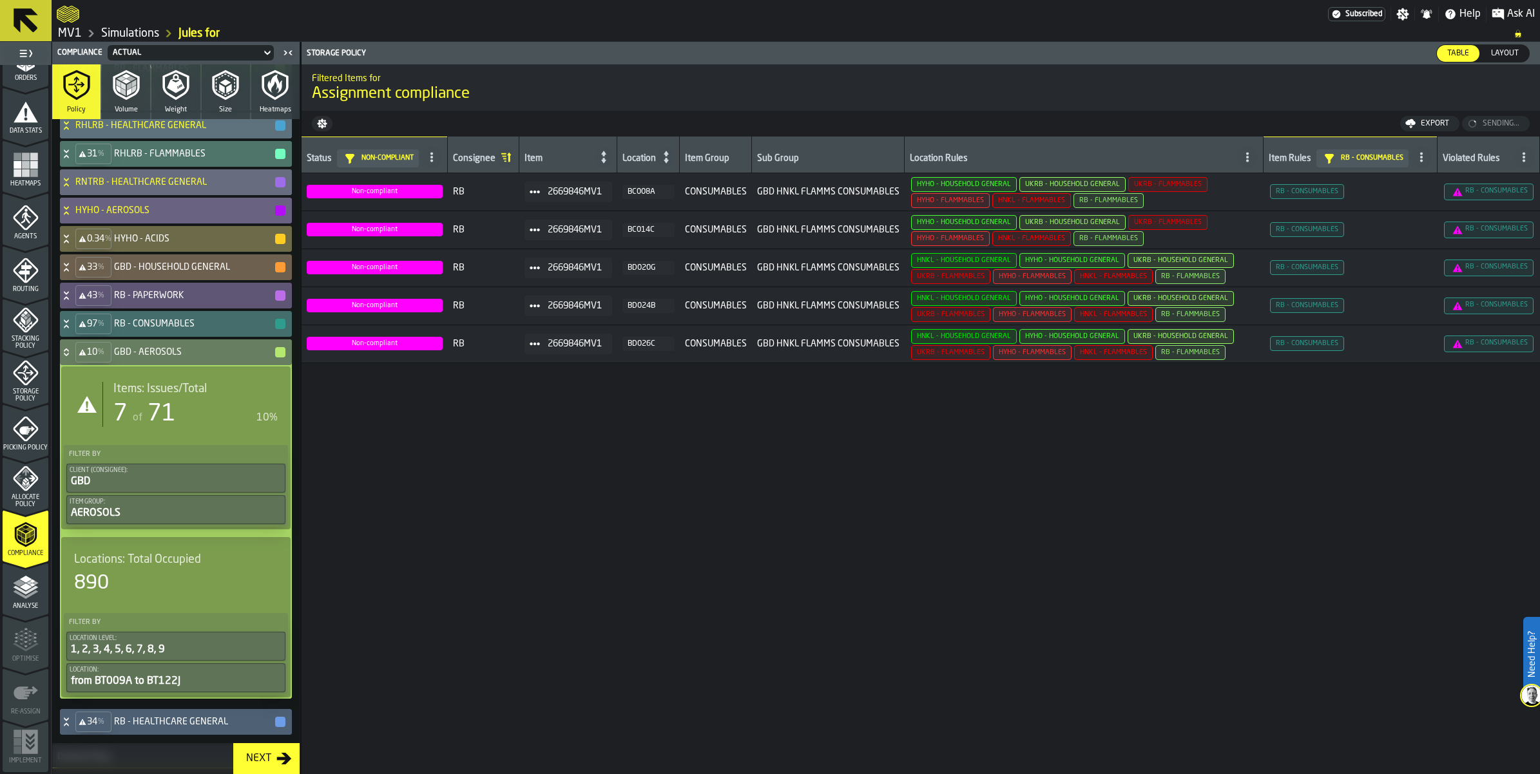
click at [135, 427] on div "Items: Issues/Total 7 of 71 10%" at bounding box center [189, 404] width 175 height 45
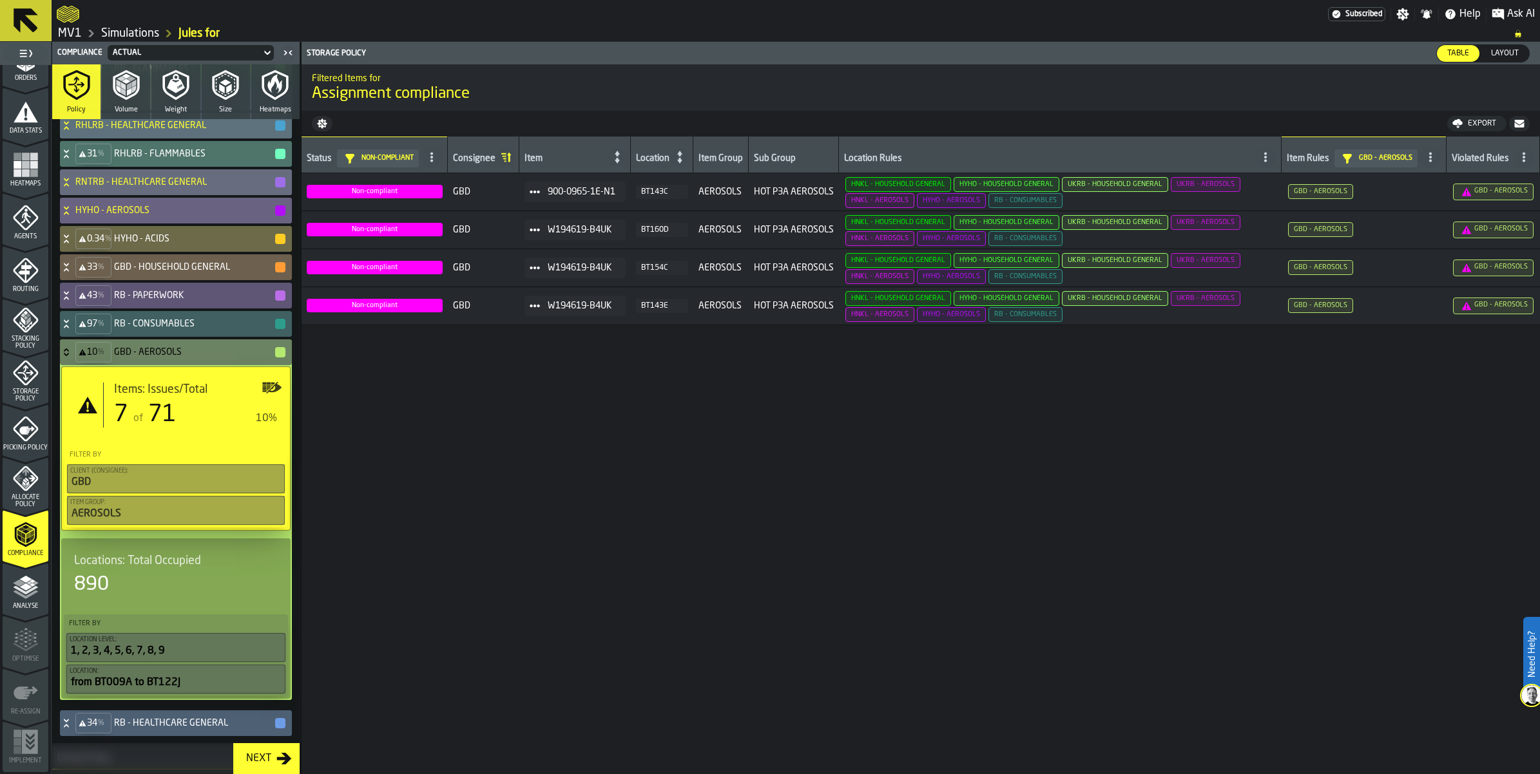
click at [1462, 128] on div "Export" at bounding box center [1481, 123] width 39 height 9
click at [1514, 128] on icon "button-" at bounding box center [1519, 124] width 10 height 8
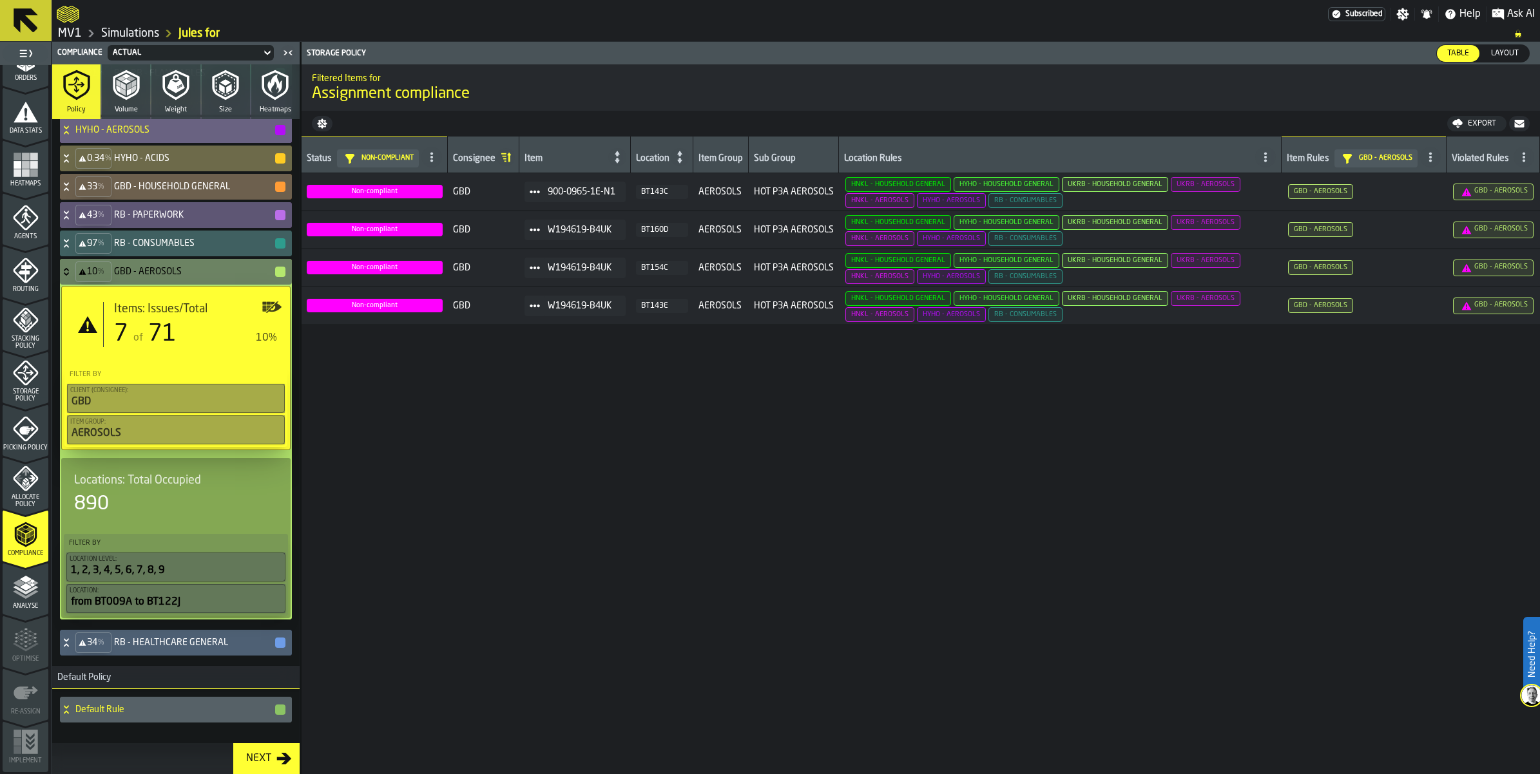
scroll to position [886, 0]
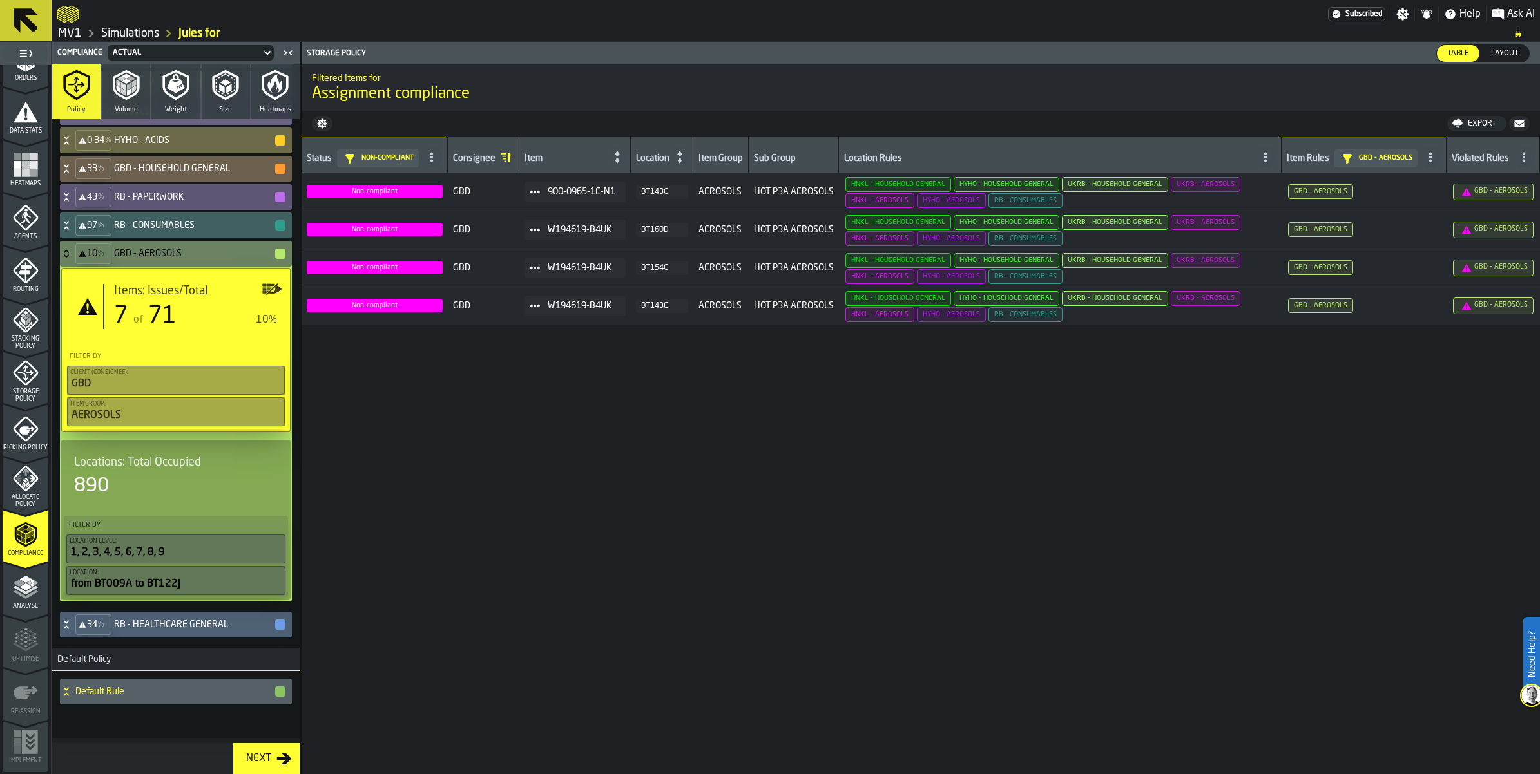
click at [73, 259] on icon at bounding box center [66, 254] width 13 height 10
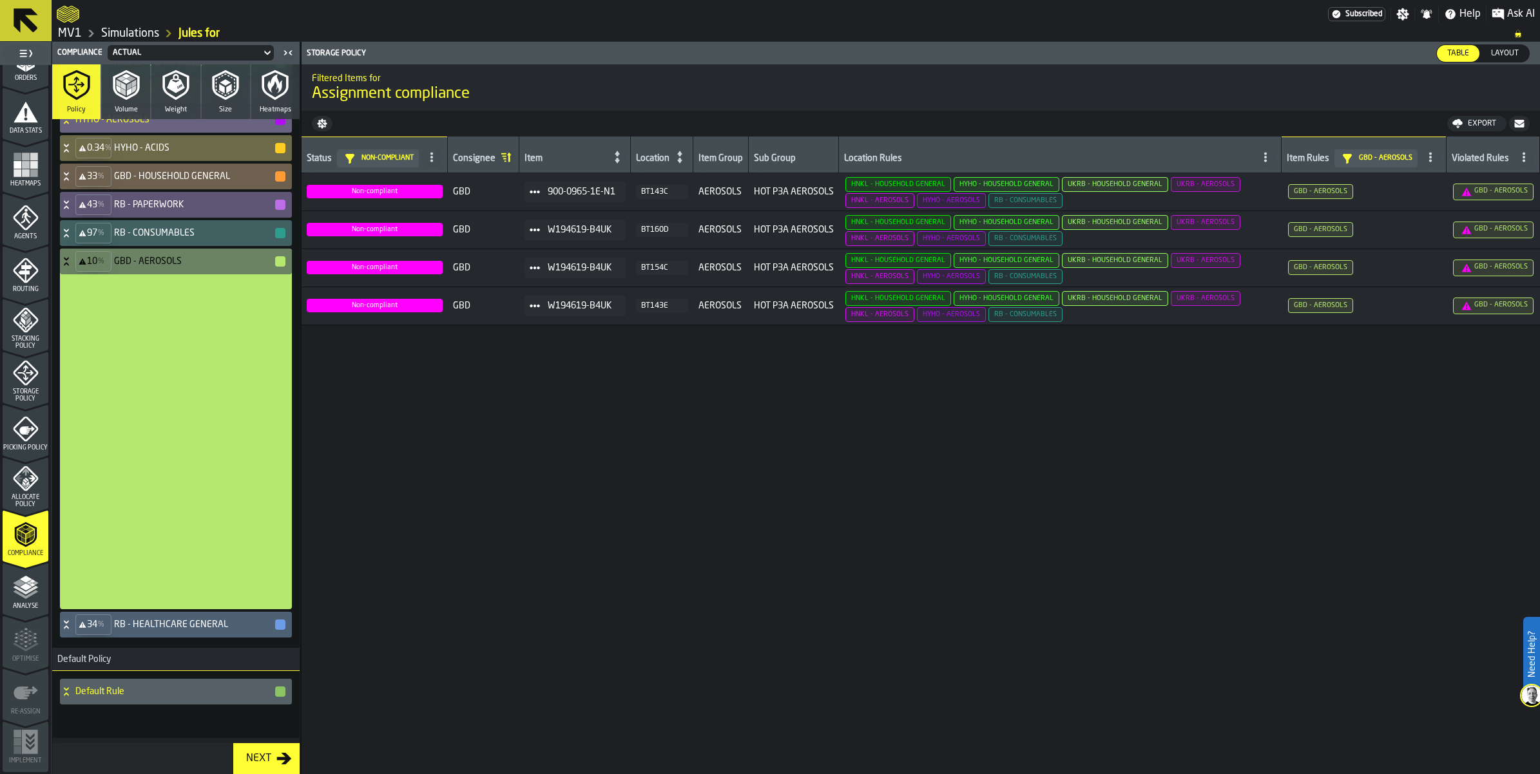
scroll to position [796, 0]
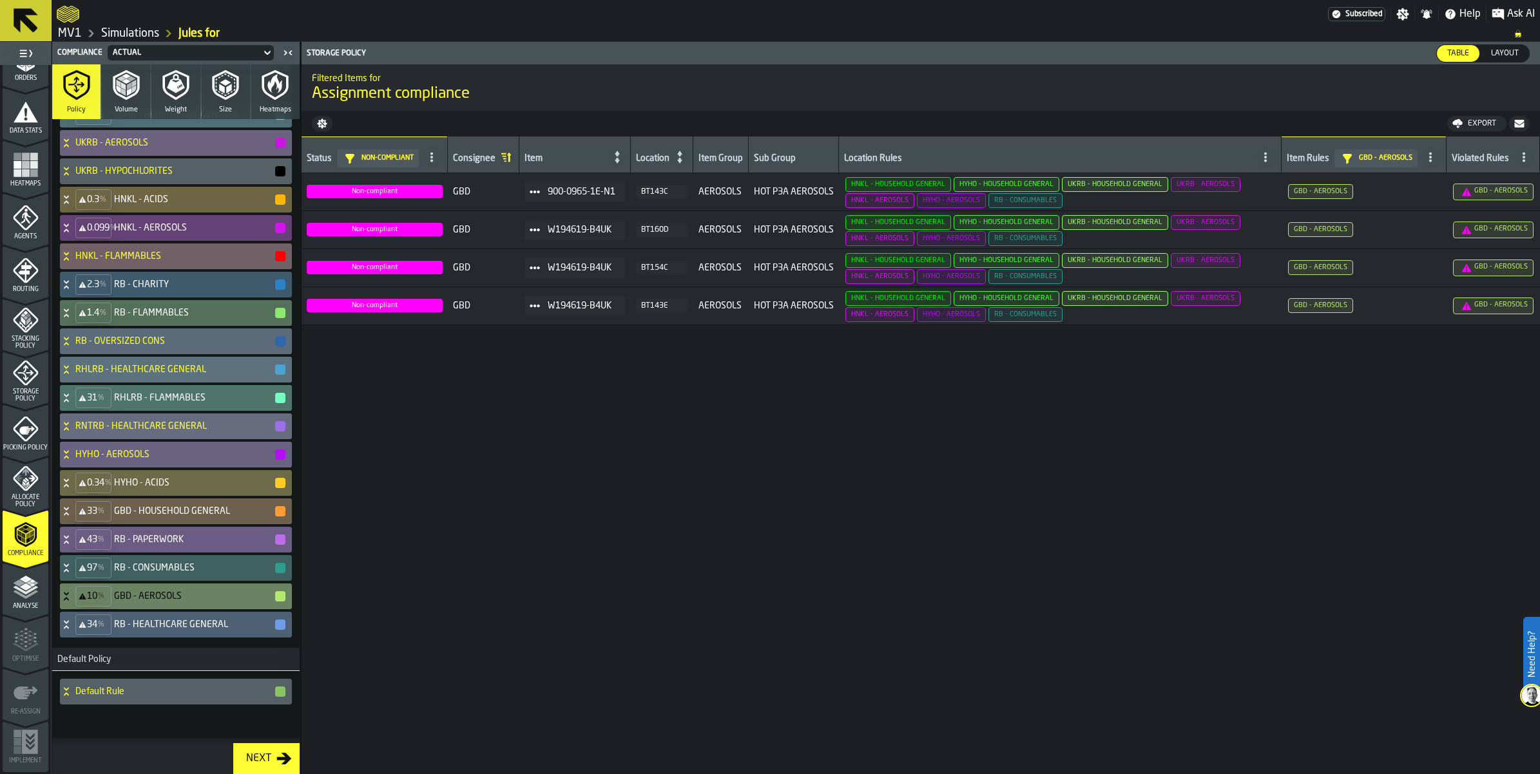
click at [73, 535] on icon at bounding box center [66, 540] width 13 height 10
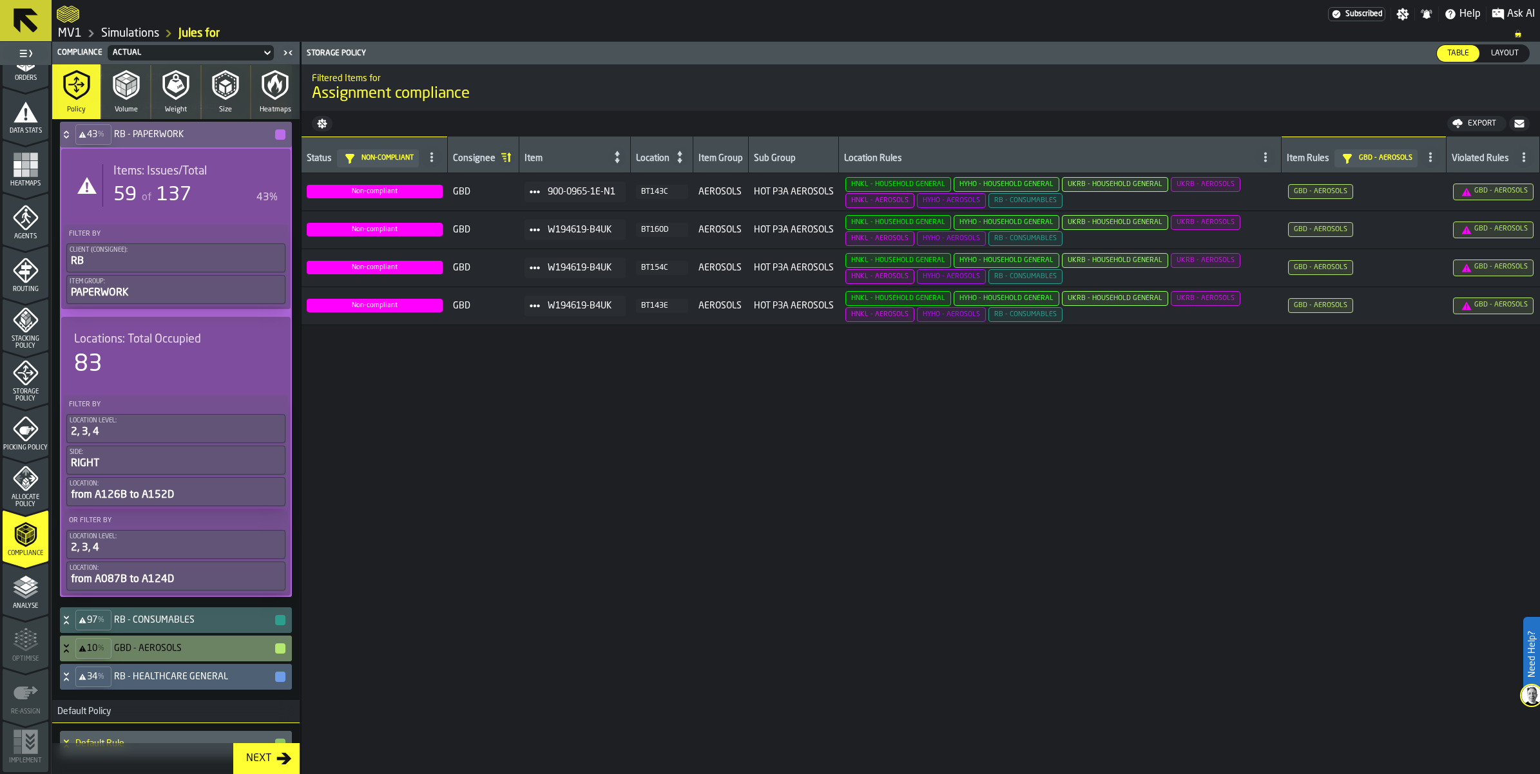
click at [137, 207] on div "Items: Issues/Total 59 of 137 43%" at bounding box center [189, 185] width 175 height 43
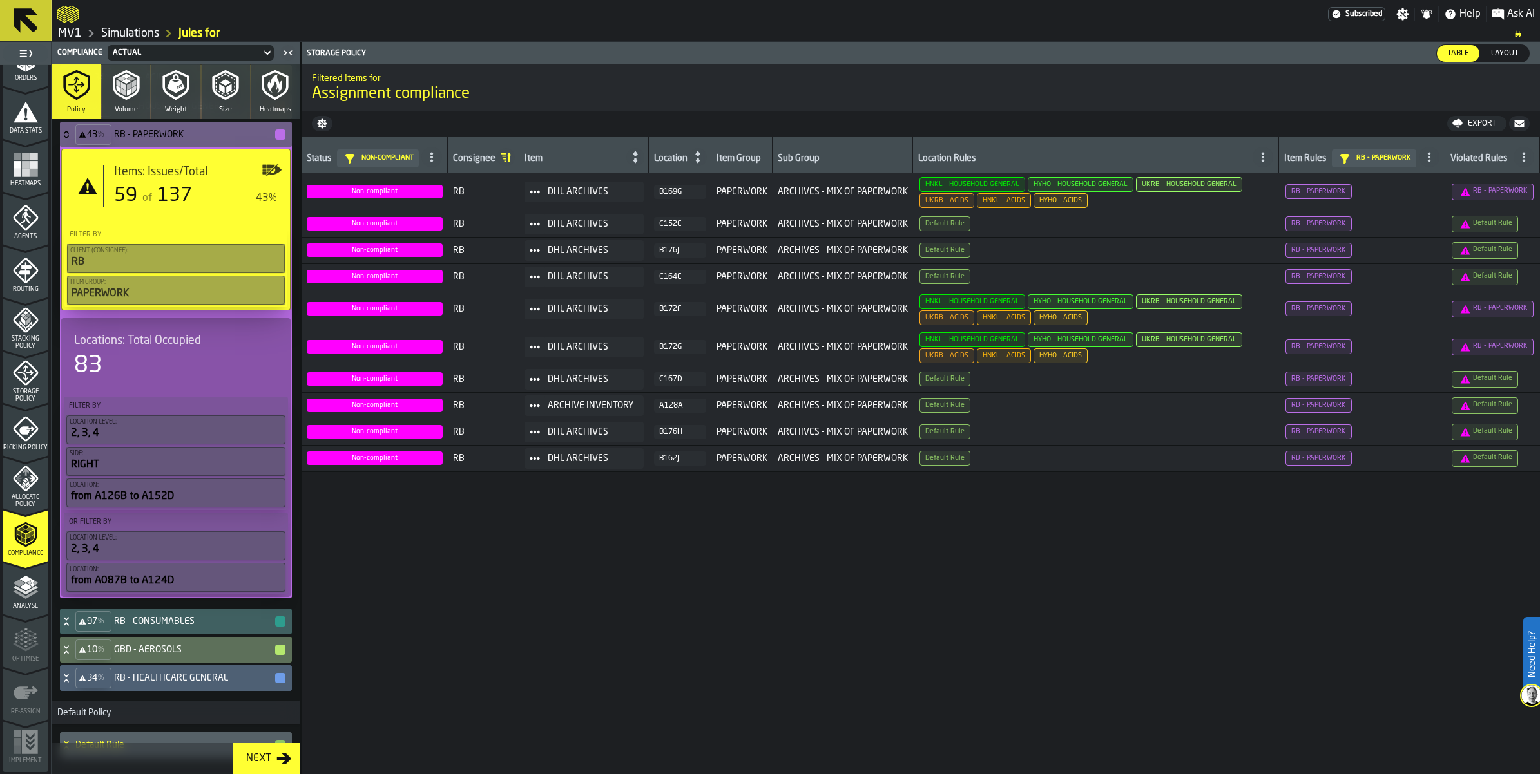
click at [68, 134] on icon at bounding box center [66, 132] width 5 height 3
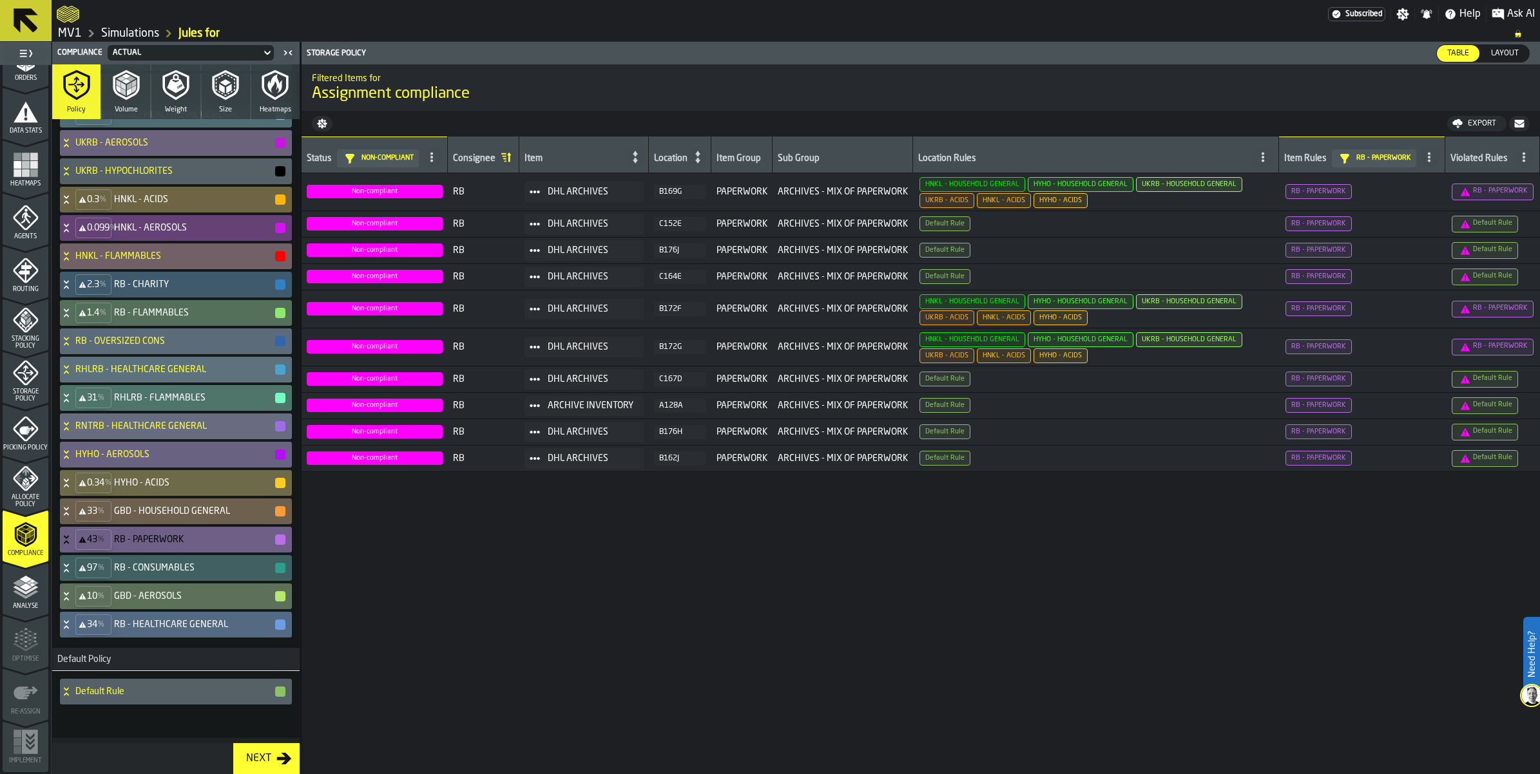
click at [73, 620] on icon at bounding box center [66, 625] width 13 height 10
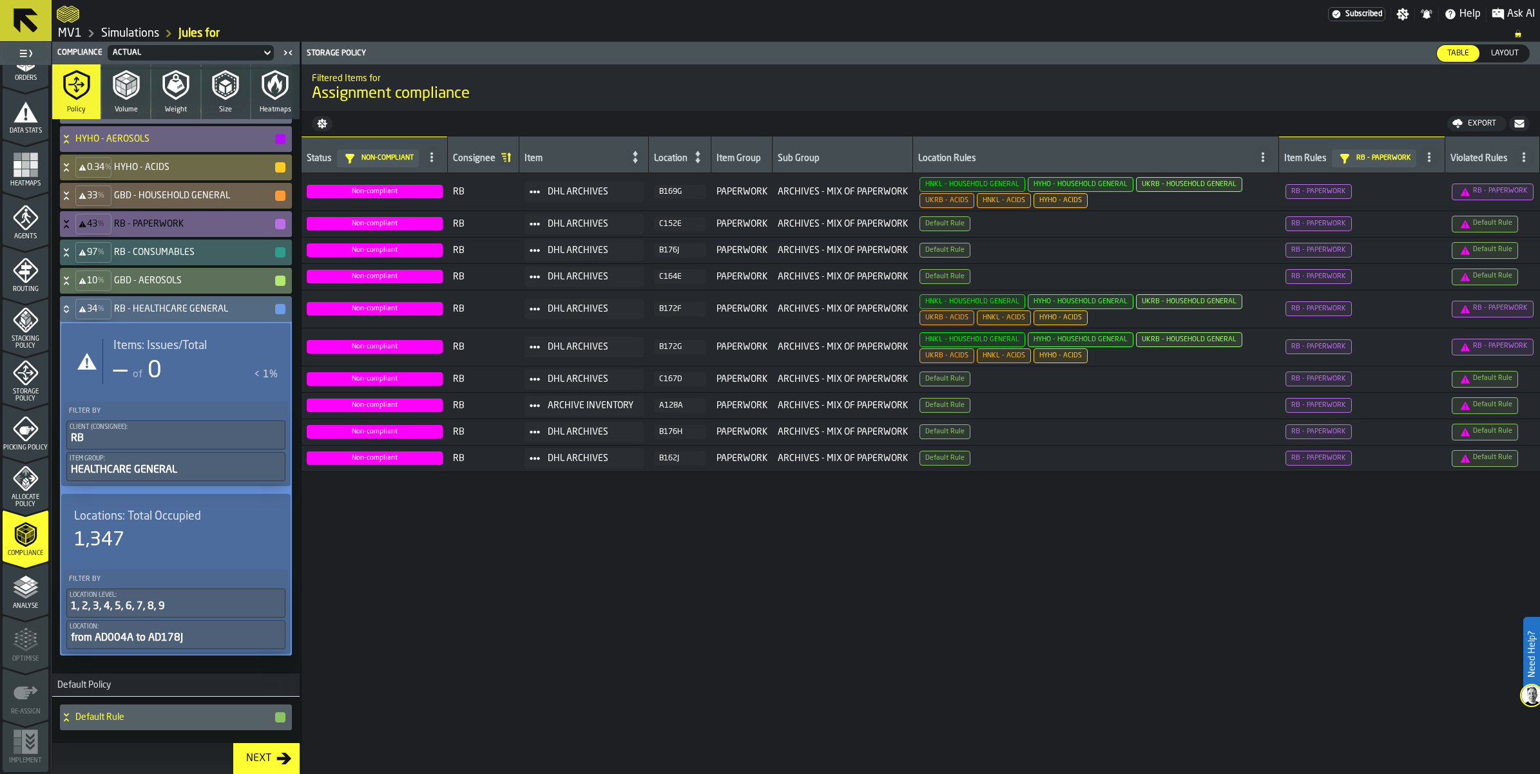
scroll to position [886, 0]
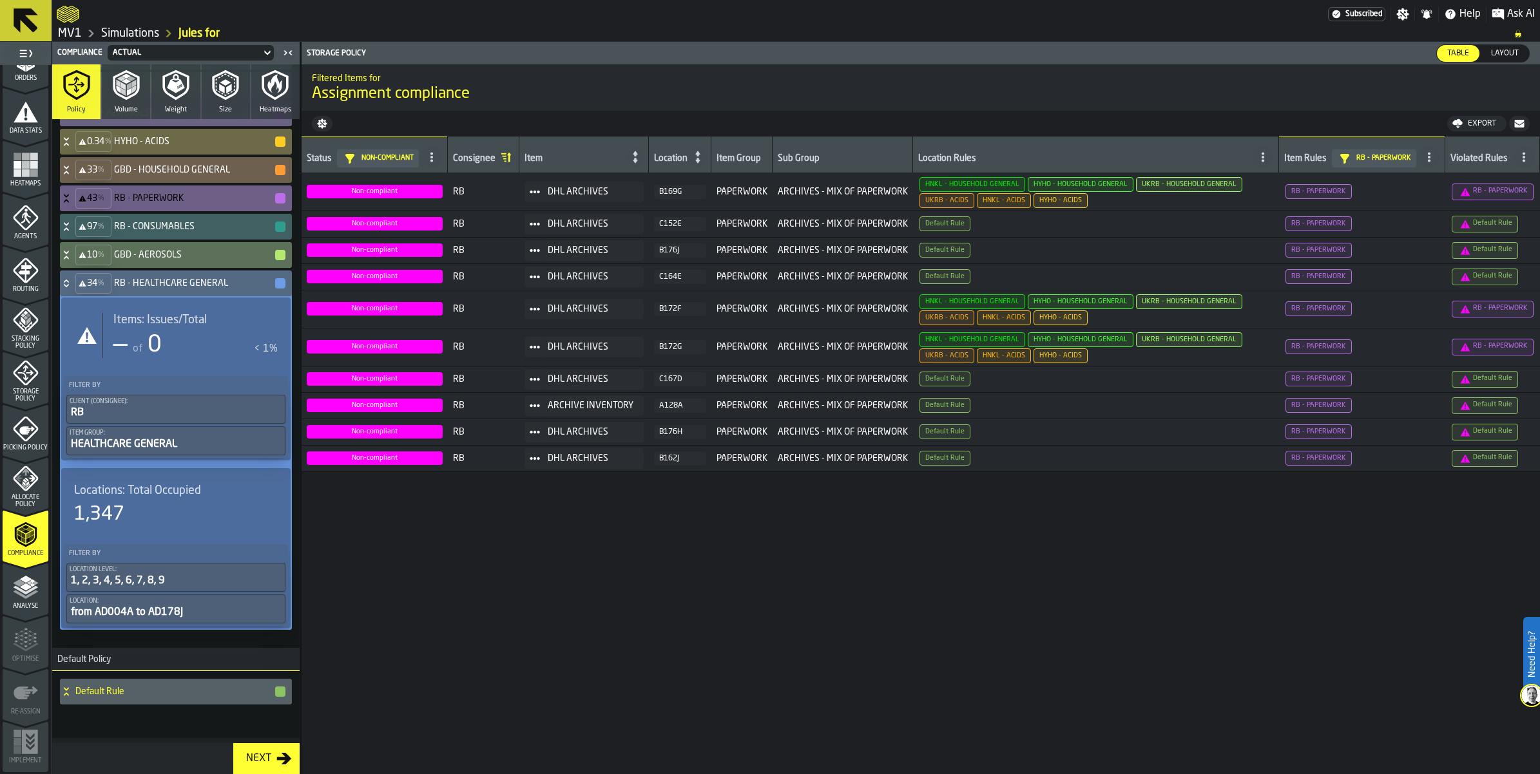
click at [85, 296] on div "34 % RB - HEALTHCARE GENERAL" at bounding box center [173, 284] width 227 height 26
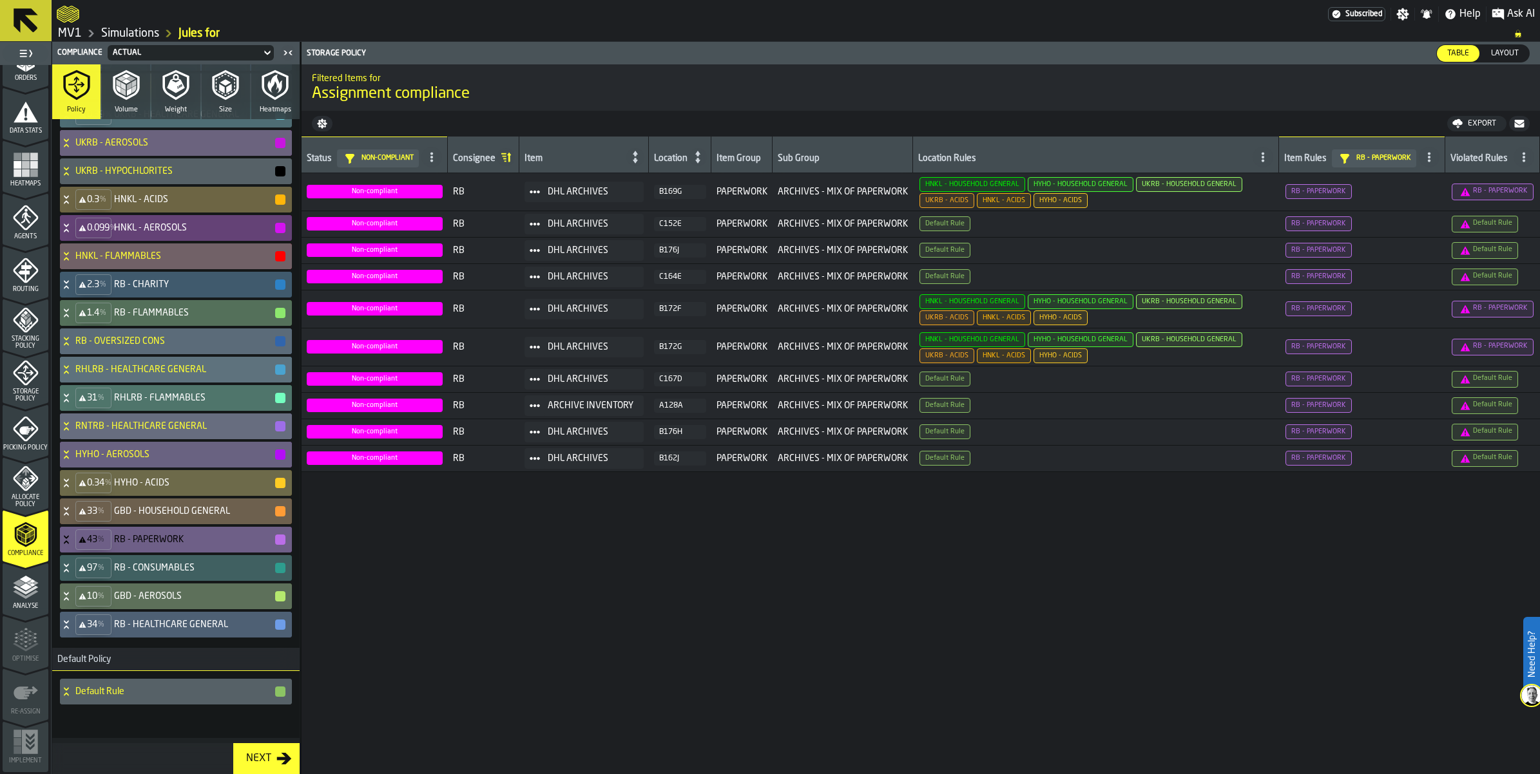
scroll to position [497, 0]
click at [32, 360] on icon "menu Storage Policy" at bounding box center [26, 373] width 26 height 26
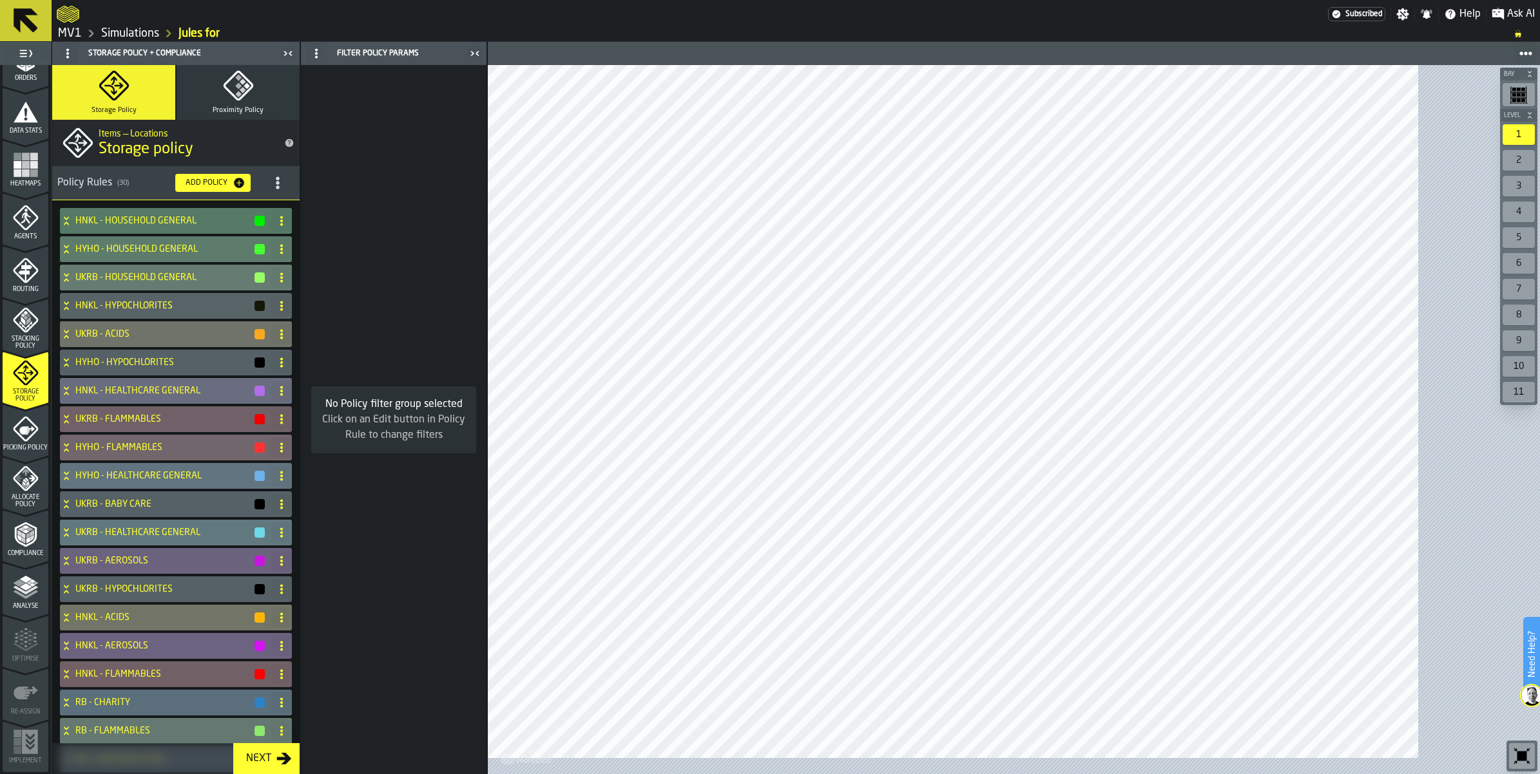
click at [279, 180] on circle "title-section-[object Object]" at bounding box center [277, 177] width 3 height 3
click at [284, 330] on div "Import" at bounding box center [296, 322] width 108 height 15
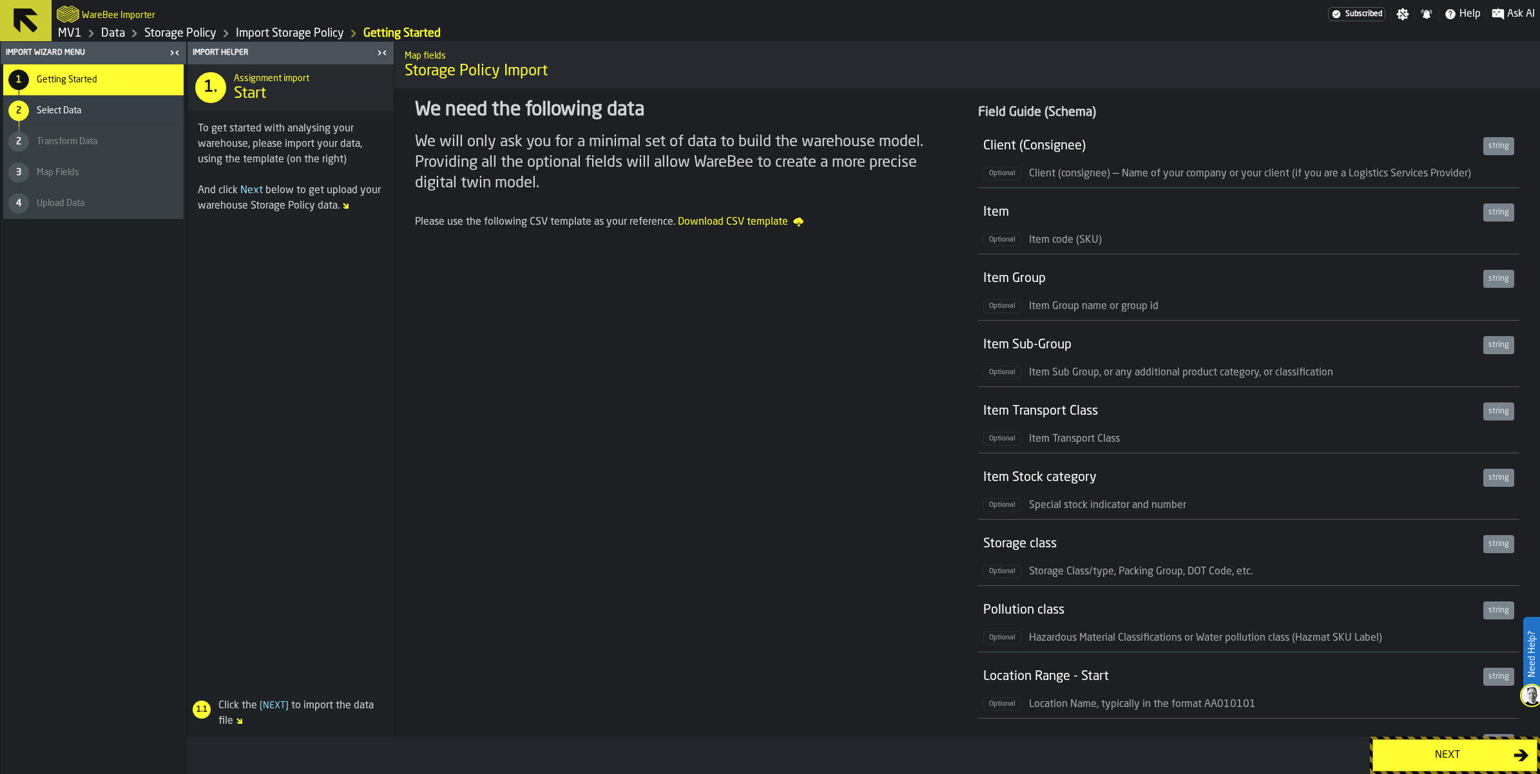
click at [99, 41] on icon "Breadcrumb" at bounding box center [90, 33] width 15 height 15
click at [125, 41] on link "Data" at bounding box center [113, 33] width 24 height 14
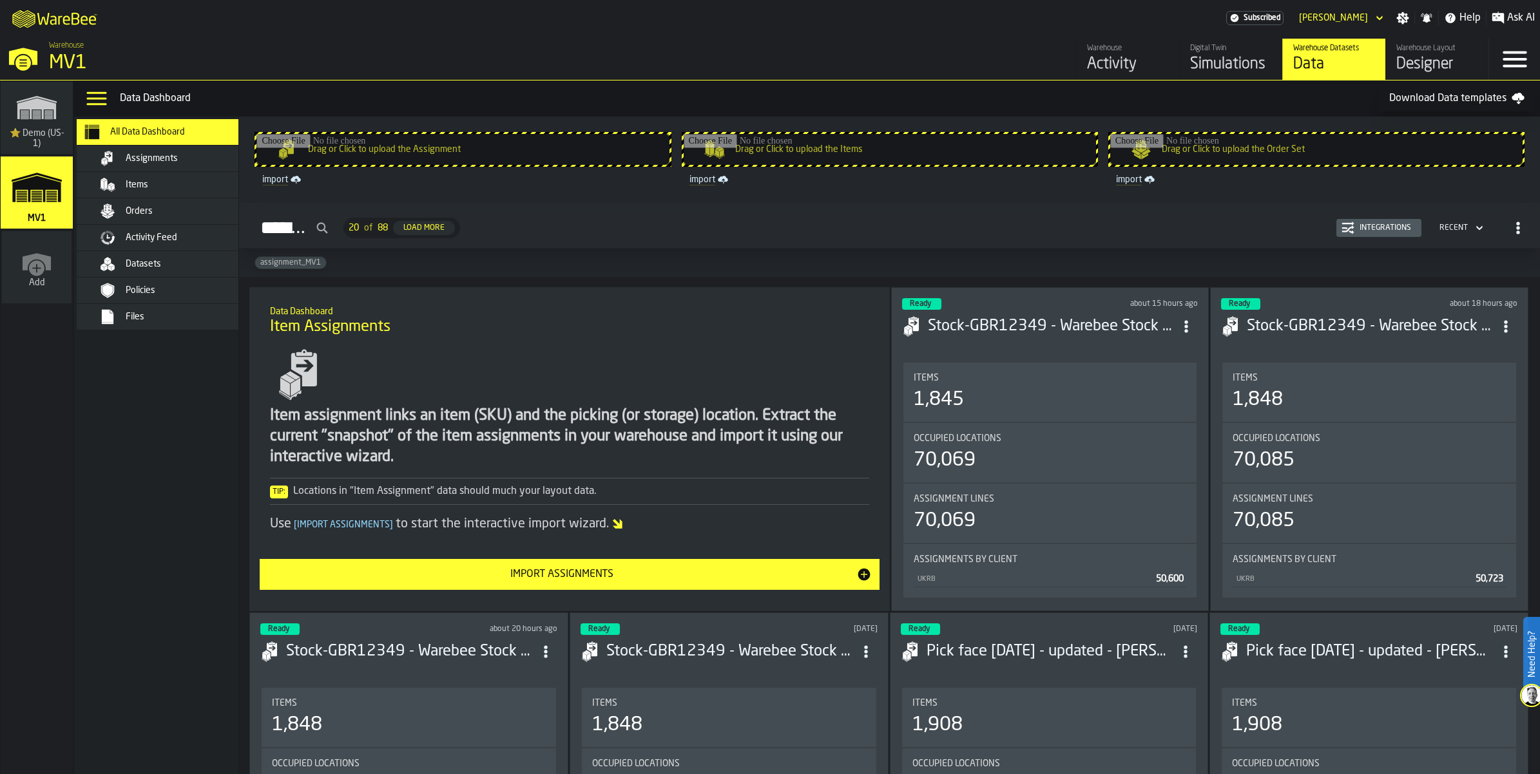
click at [213, 272] on div "Datasets" at bounding box center [173, 263] width 157 height 15
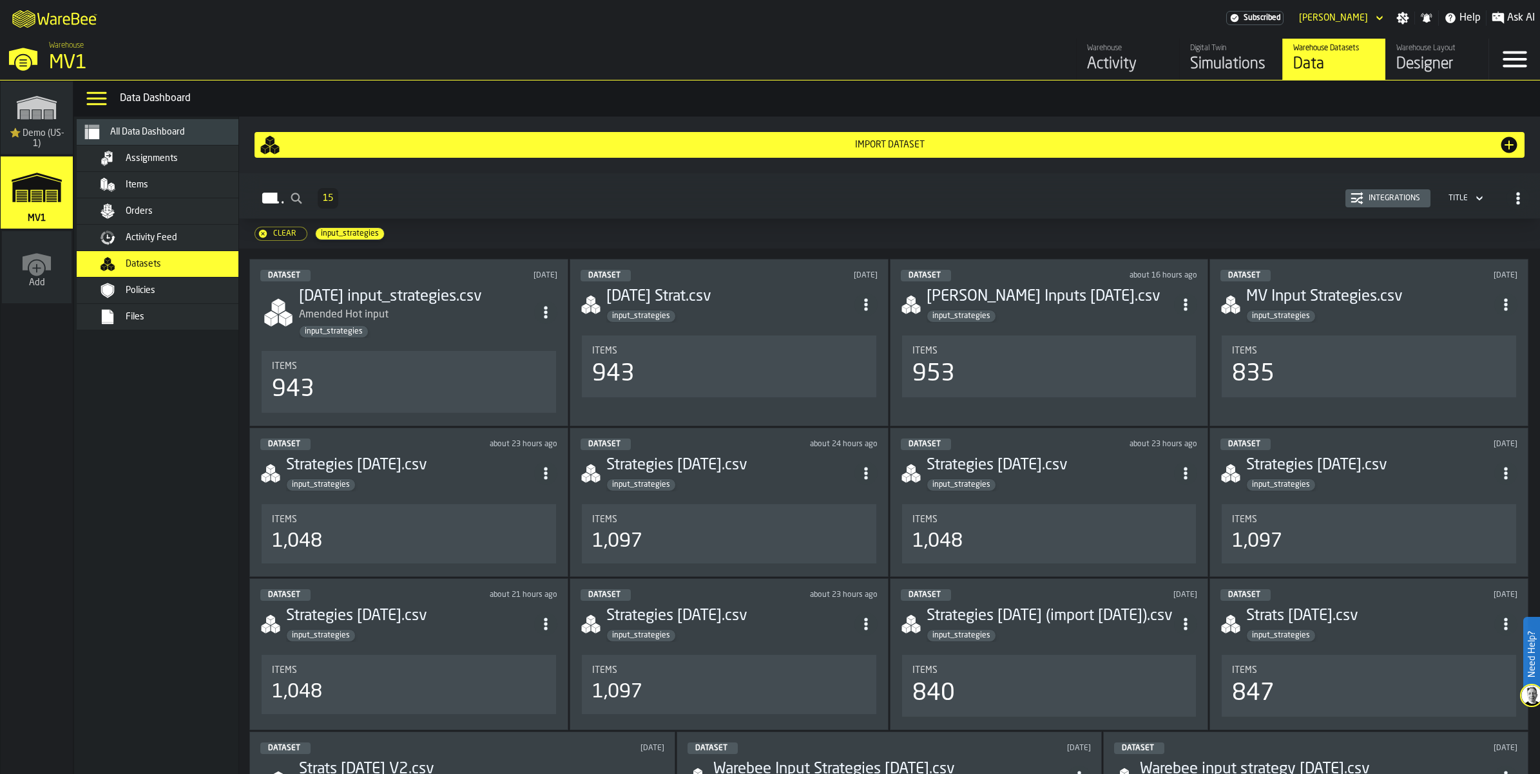
click at [1473, 206] on icon "button-Dataset" at bounding box center [1479, 198] width 13 height 15
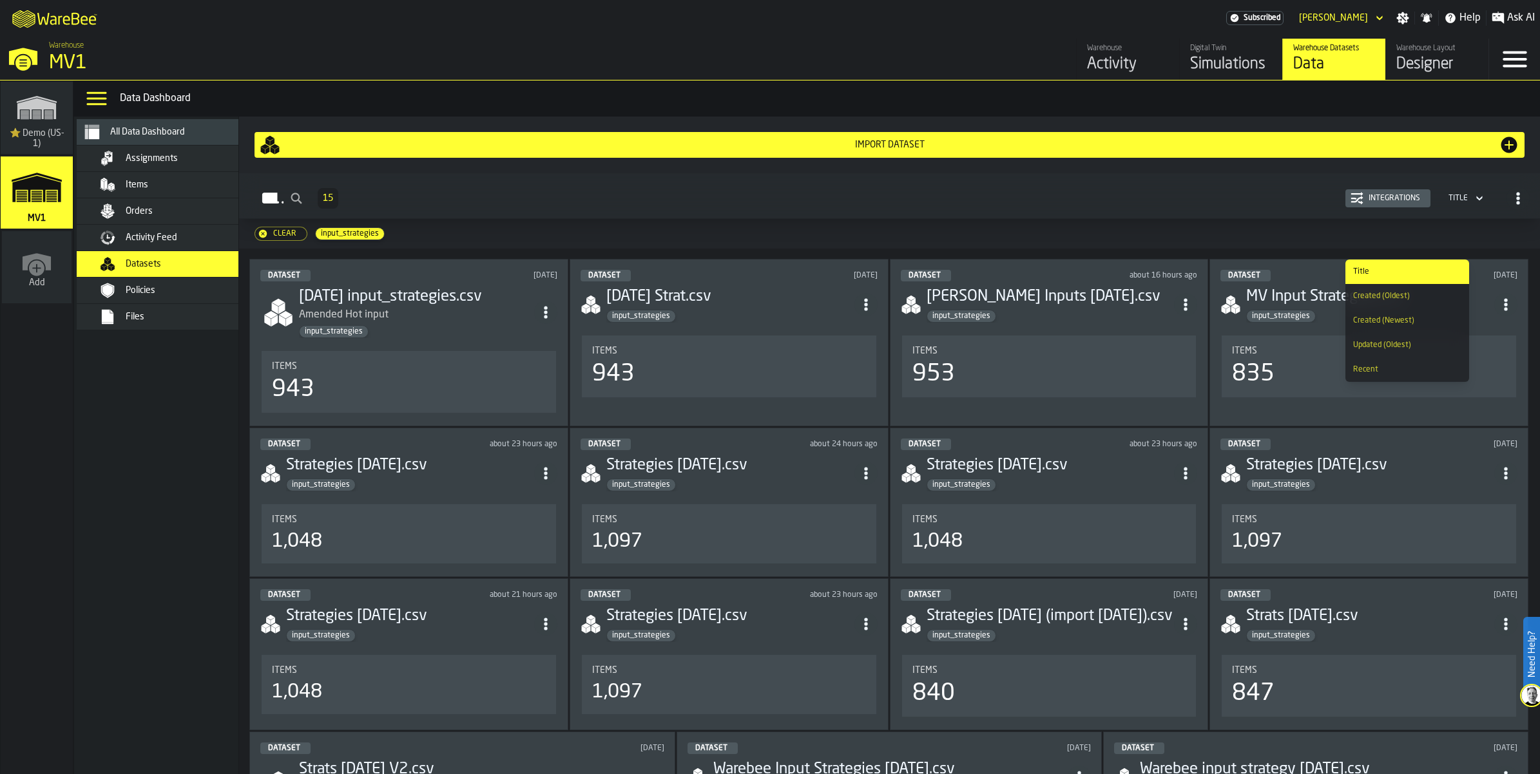
click at [1412, 374] on div "Recent" at bounding box center [1407, 369] width 108 height 9
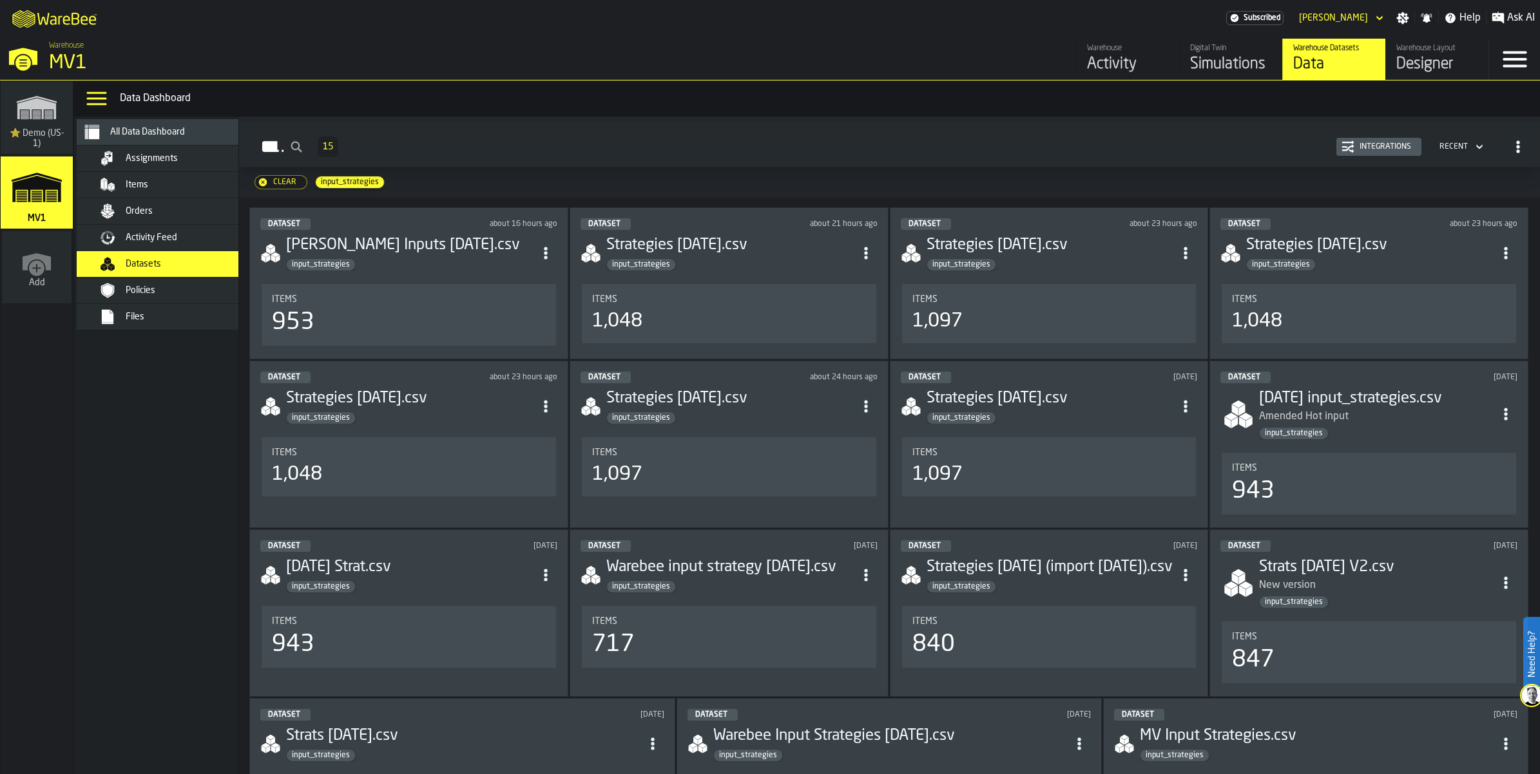
scroll to position [81, 0]
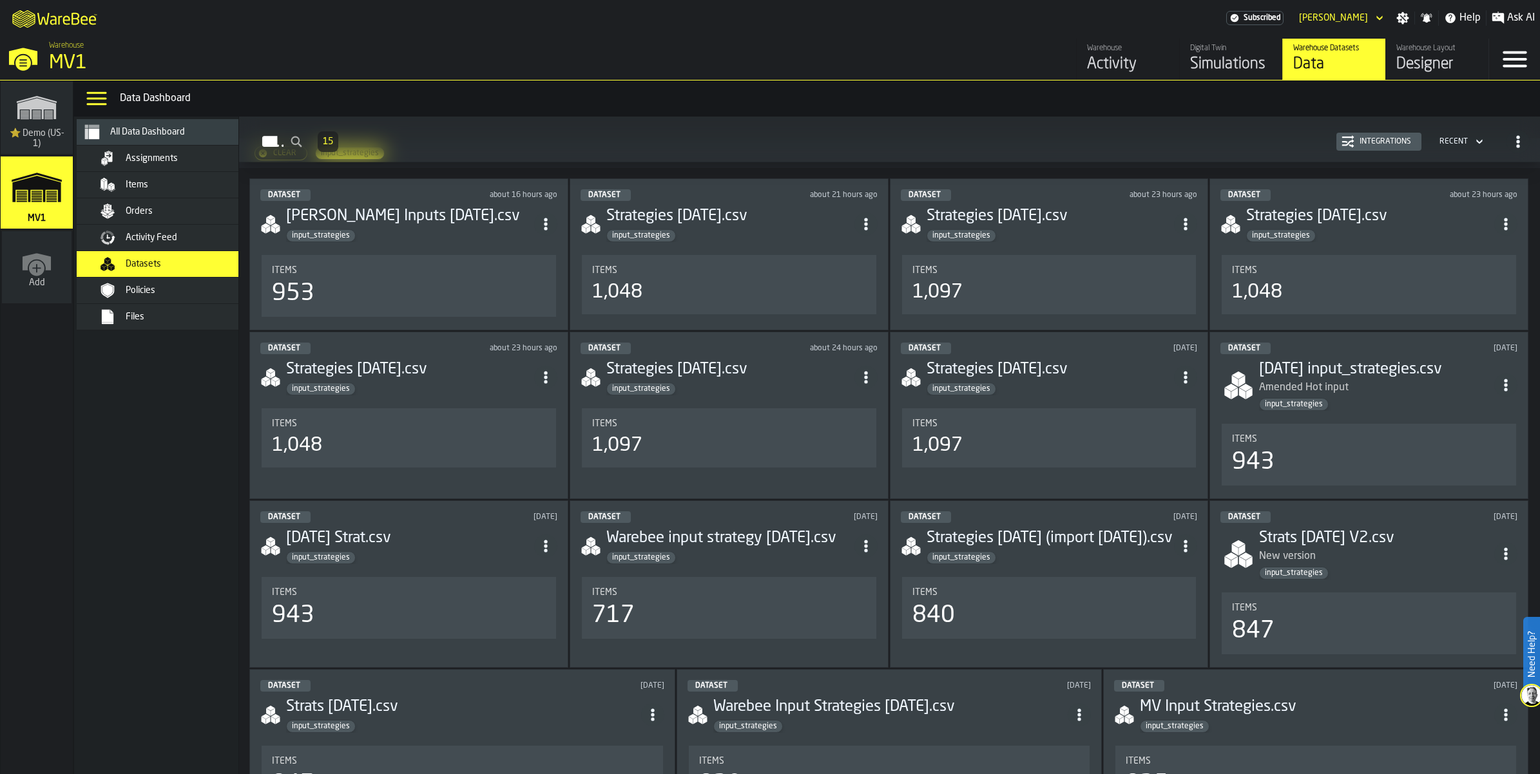
click at [503, 242] on div "input_strategies" at bounding box center [410, 235] width 248 height 13
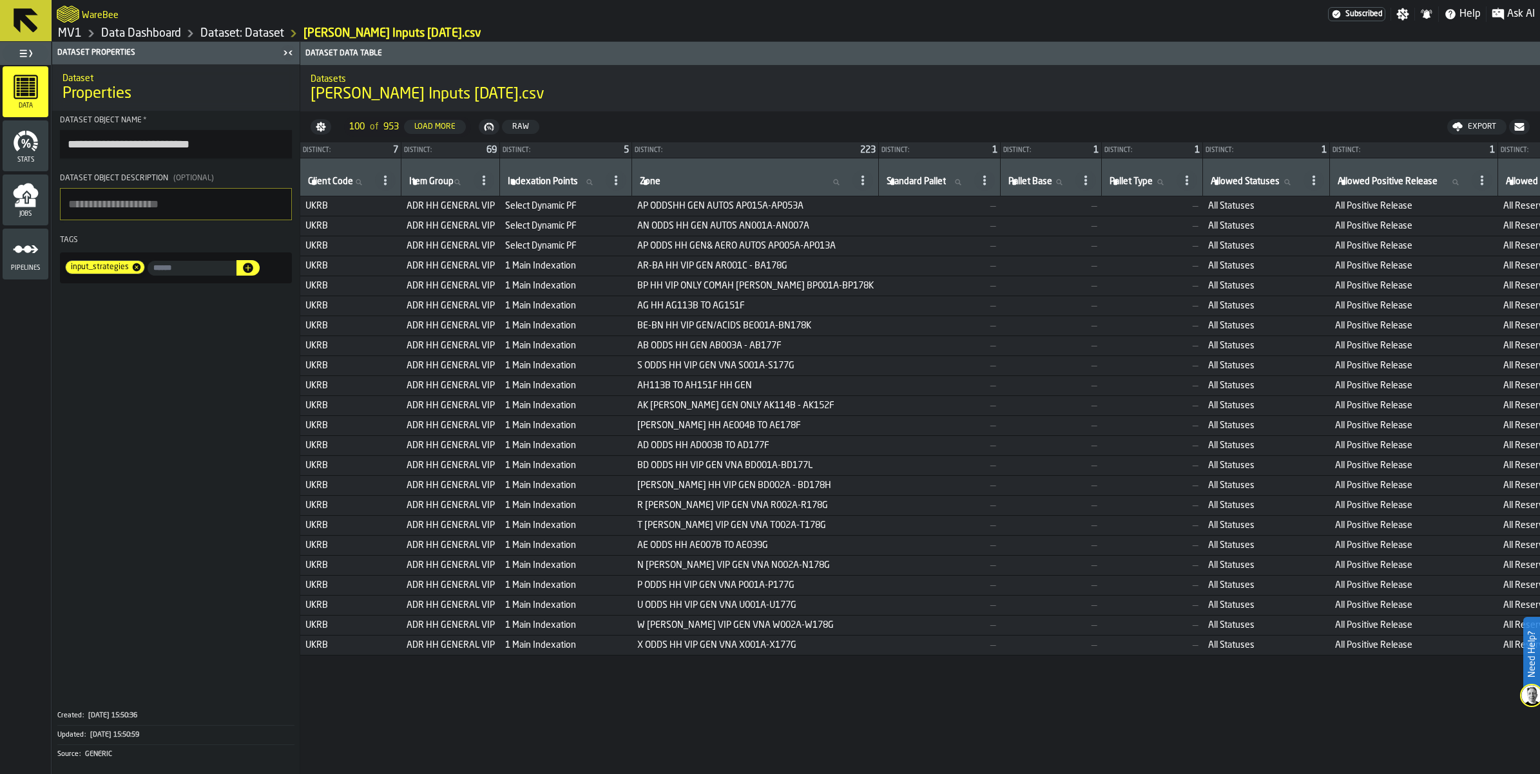
click at [362, 186] on icon at bounding box center [358, 182] width 8 height 8
click at [372, 191] on input "Client Code Client Code" at bounding box center [338, 182] width 67 height 17
type input "**"
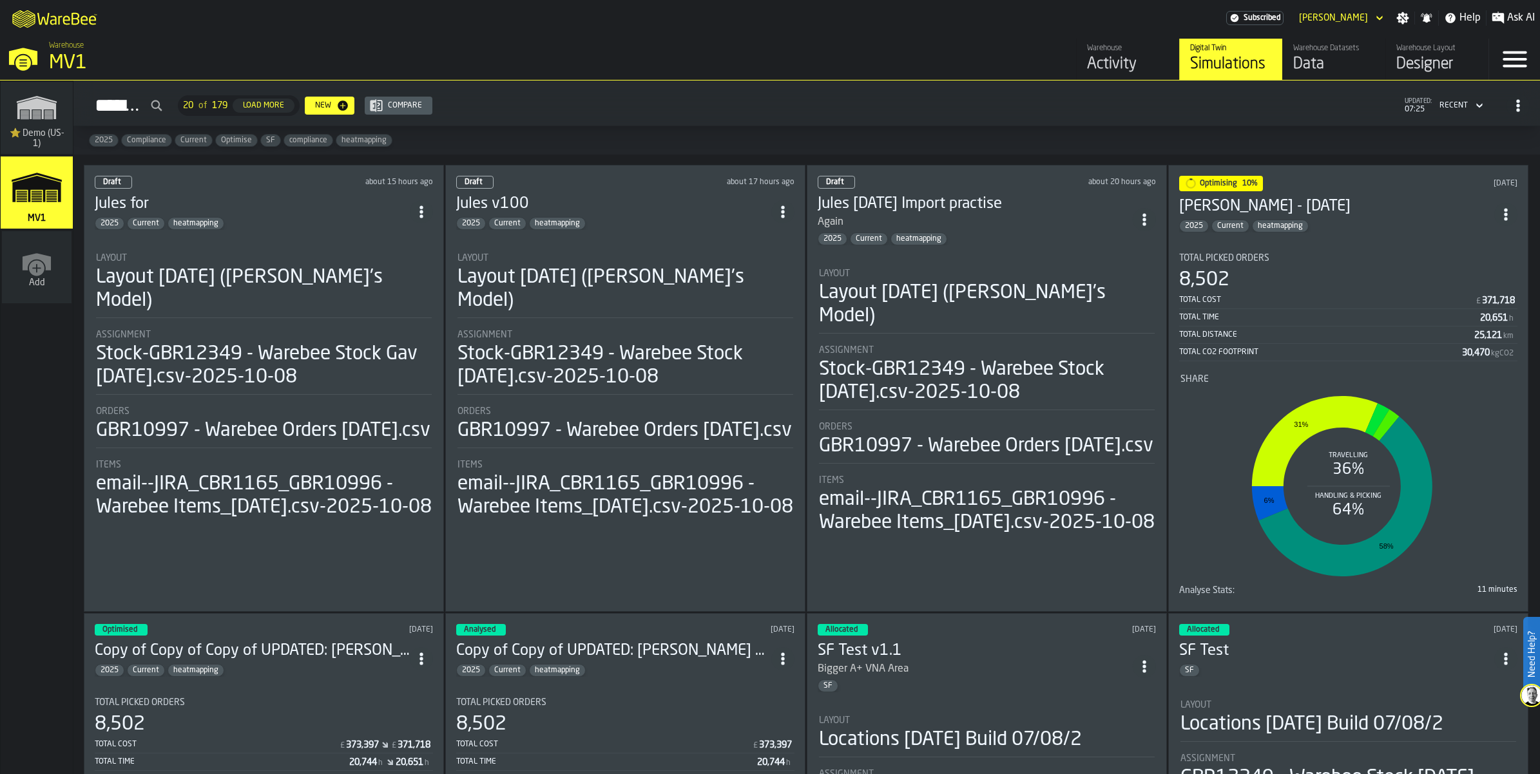
click at [326, 312] on div "Layout 2025-09-29 (Aaron's Model)" at bounding box center [264, 289] width 336 height 46
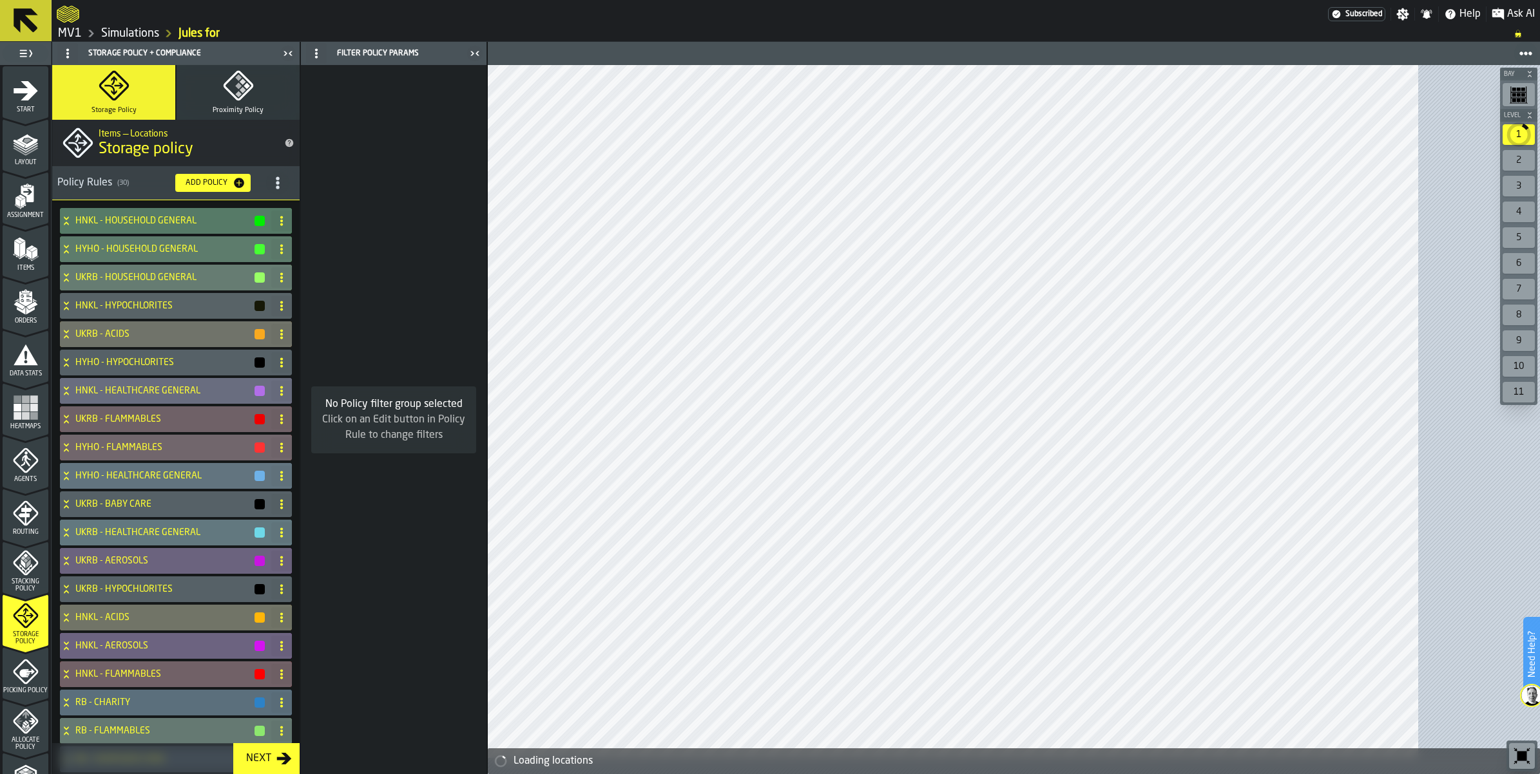
click at [35, 19] on icon at bounding box center [25, 20] width 31 height 31
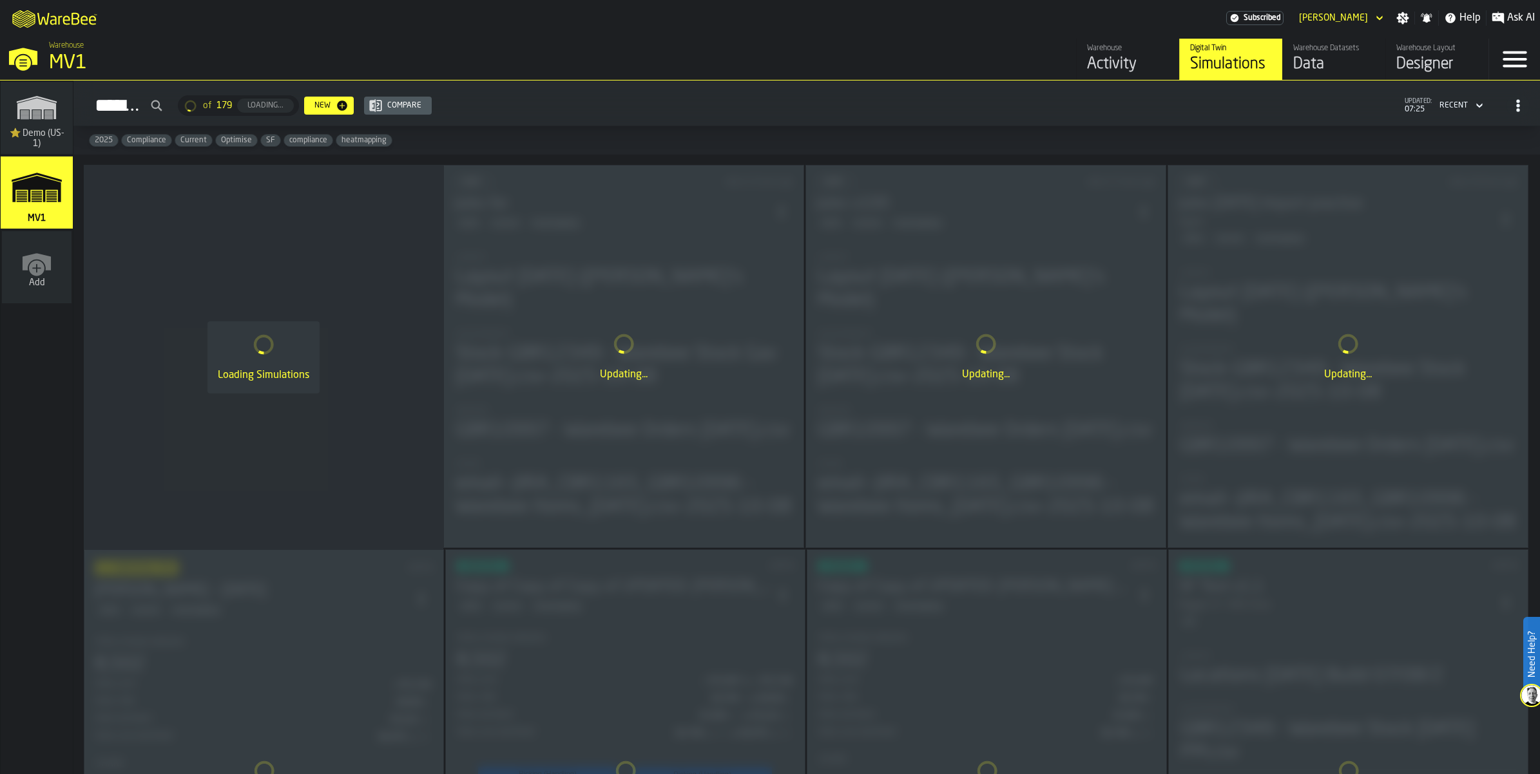
click at [1293, 75] on div "Data" at bounding box center [1334, 64] width 82 height 21
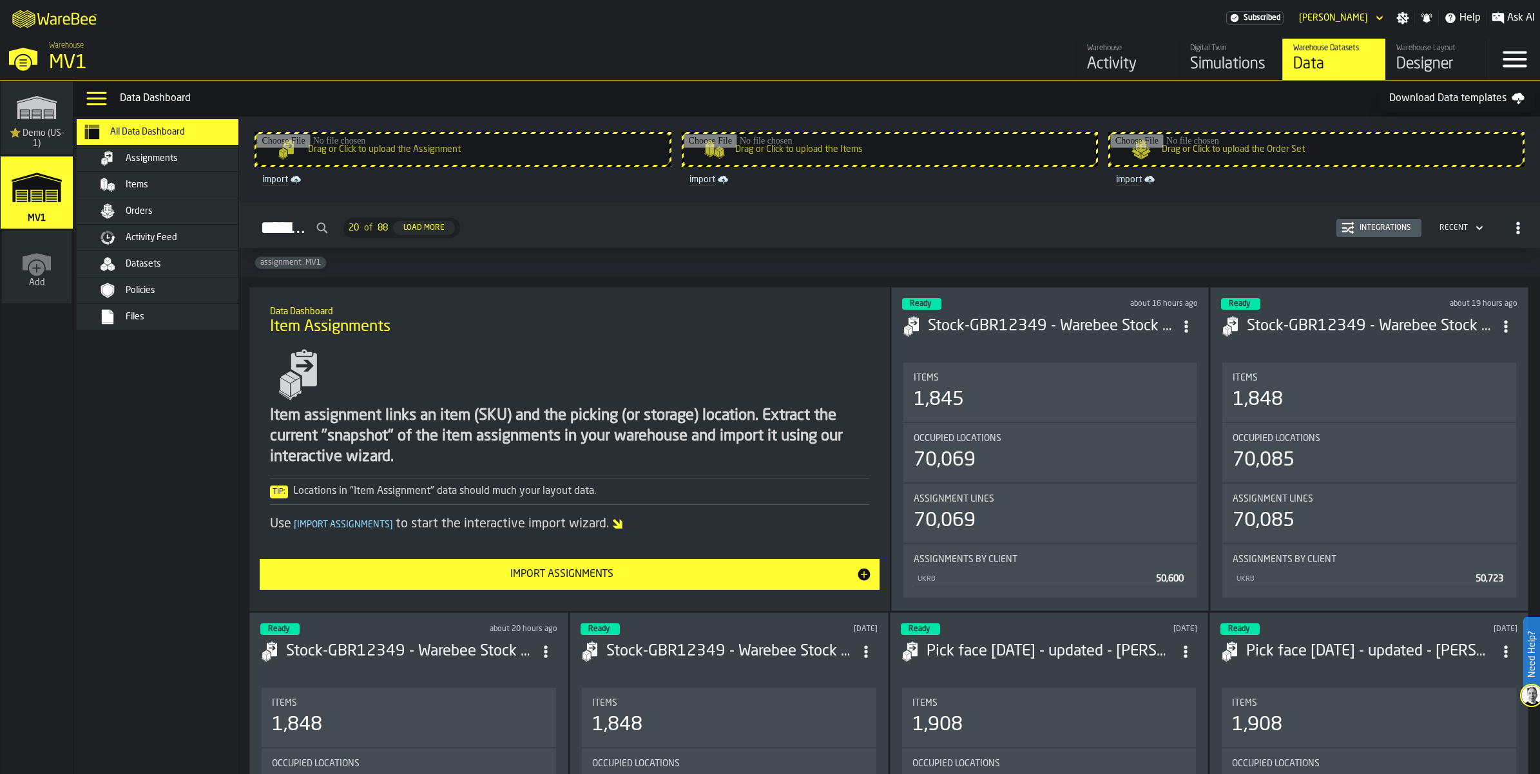
click at [161, 269] on span "Datasets" at bounding box center [143, 264] width 35 height 10
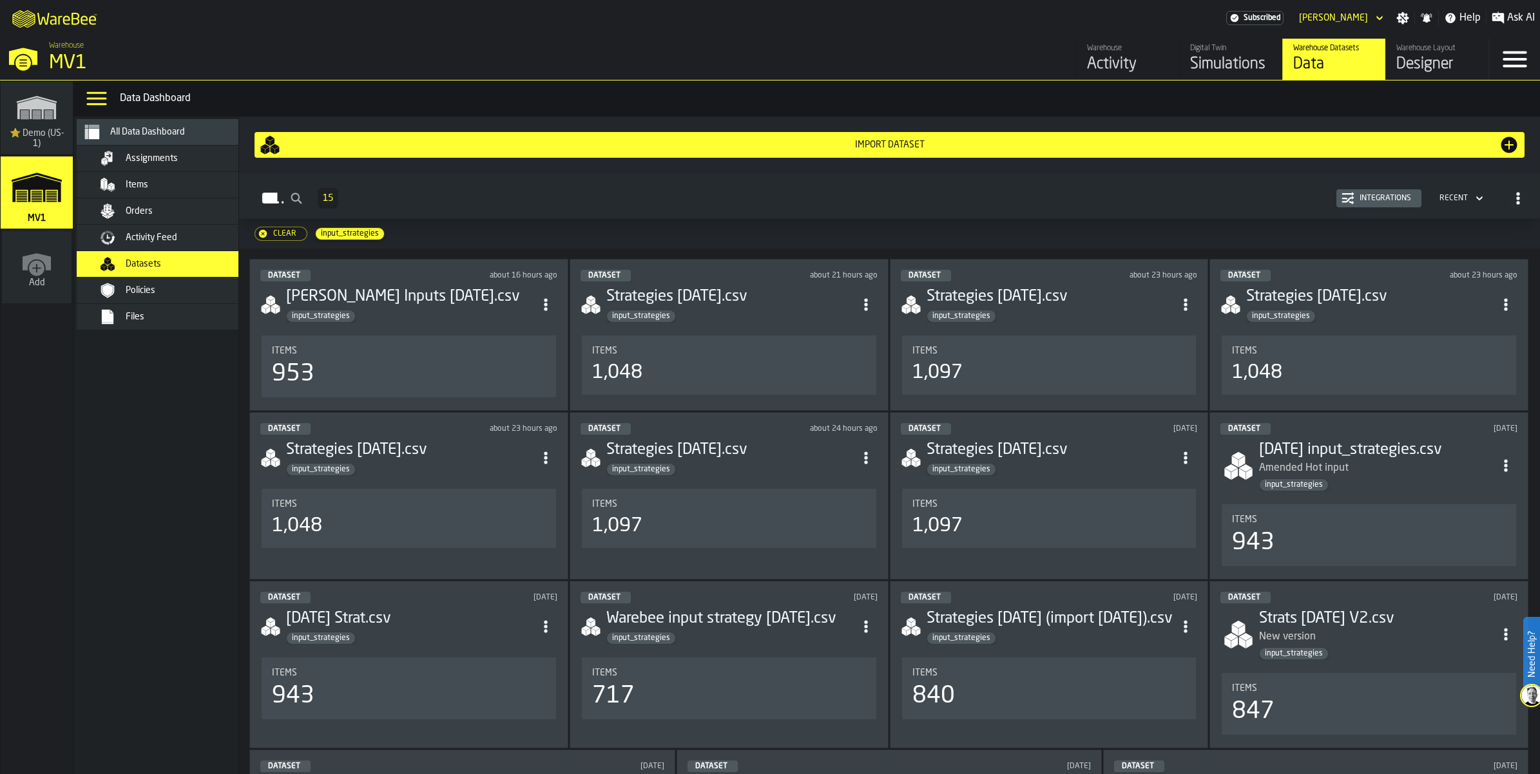
click at [268, 239] on icon "button-Clear" at bounding box center [263, 234] width 10 height 10
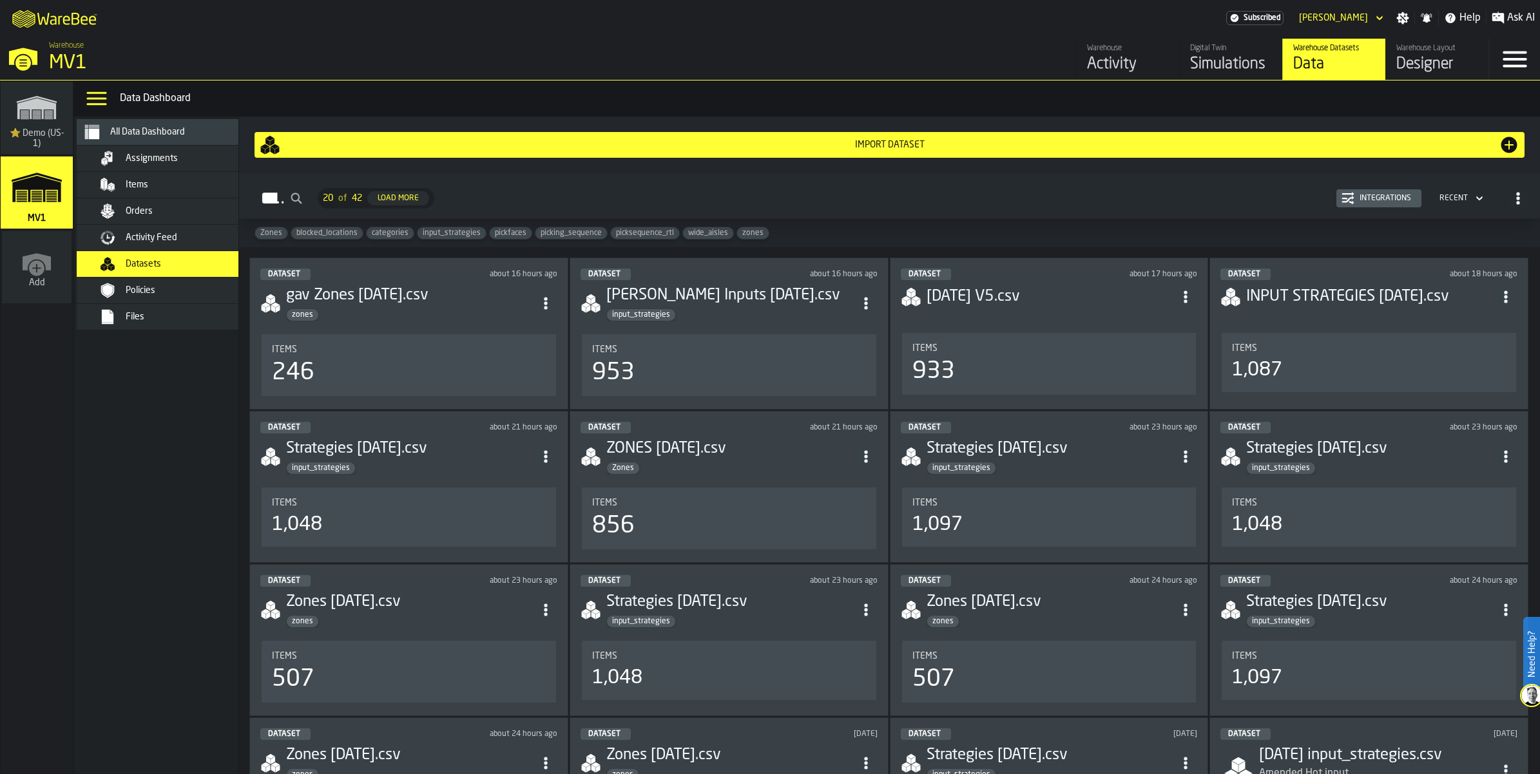
click at [287, 238] on span "Zones" at bounding box center [271, 233] width 32 height 9
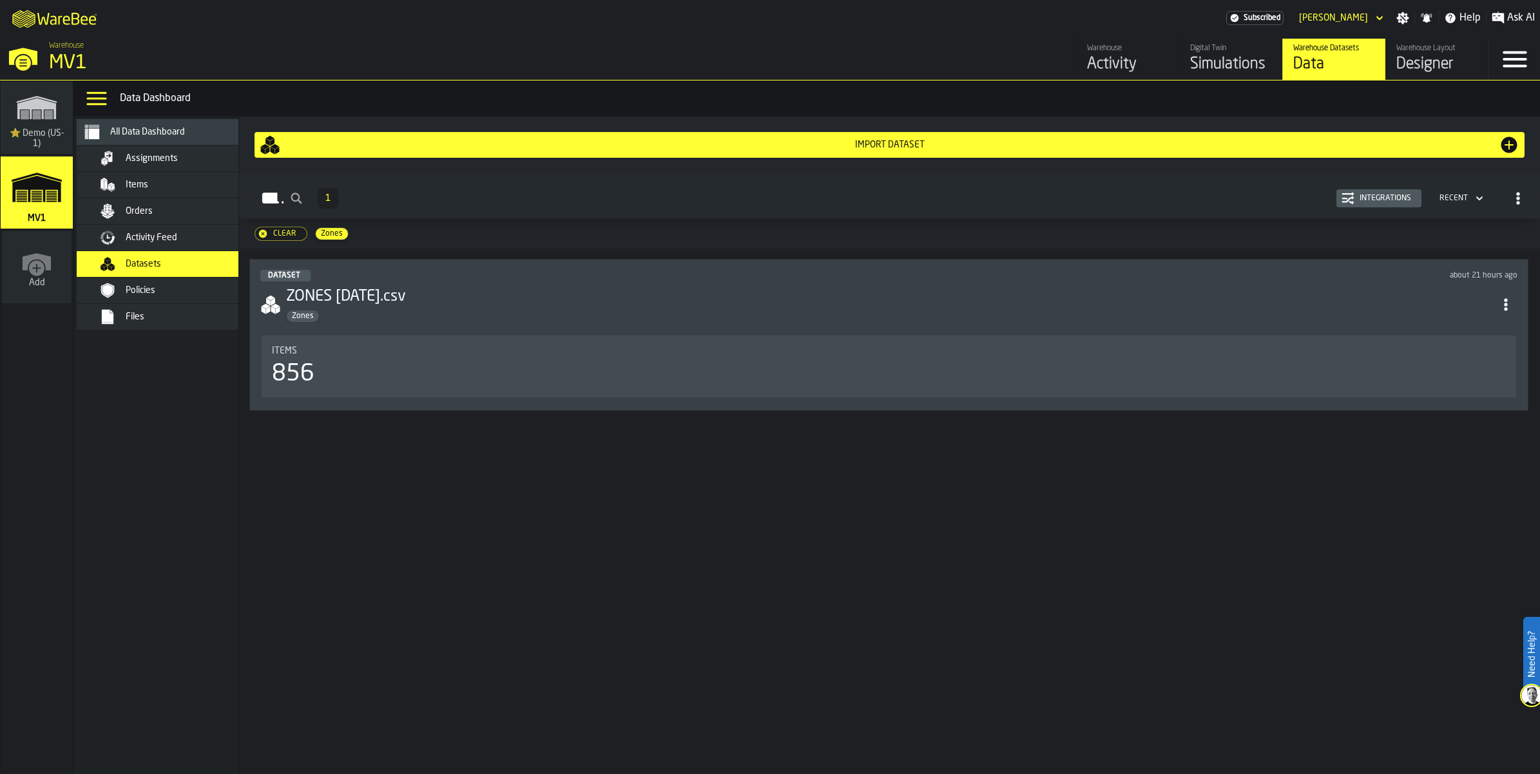
click at [455, 323] on div "Zones" at bounding box center [890, 316] width 1208 height 13
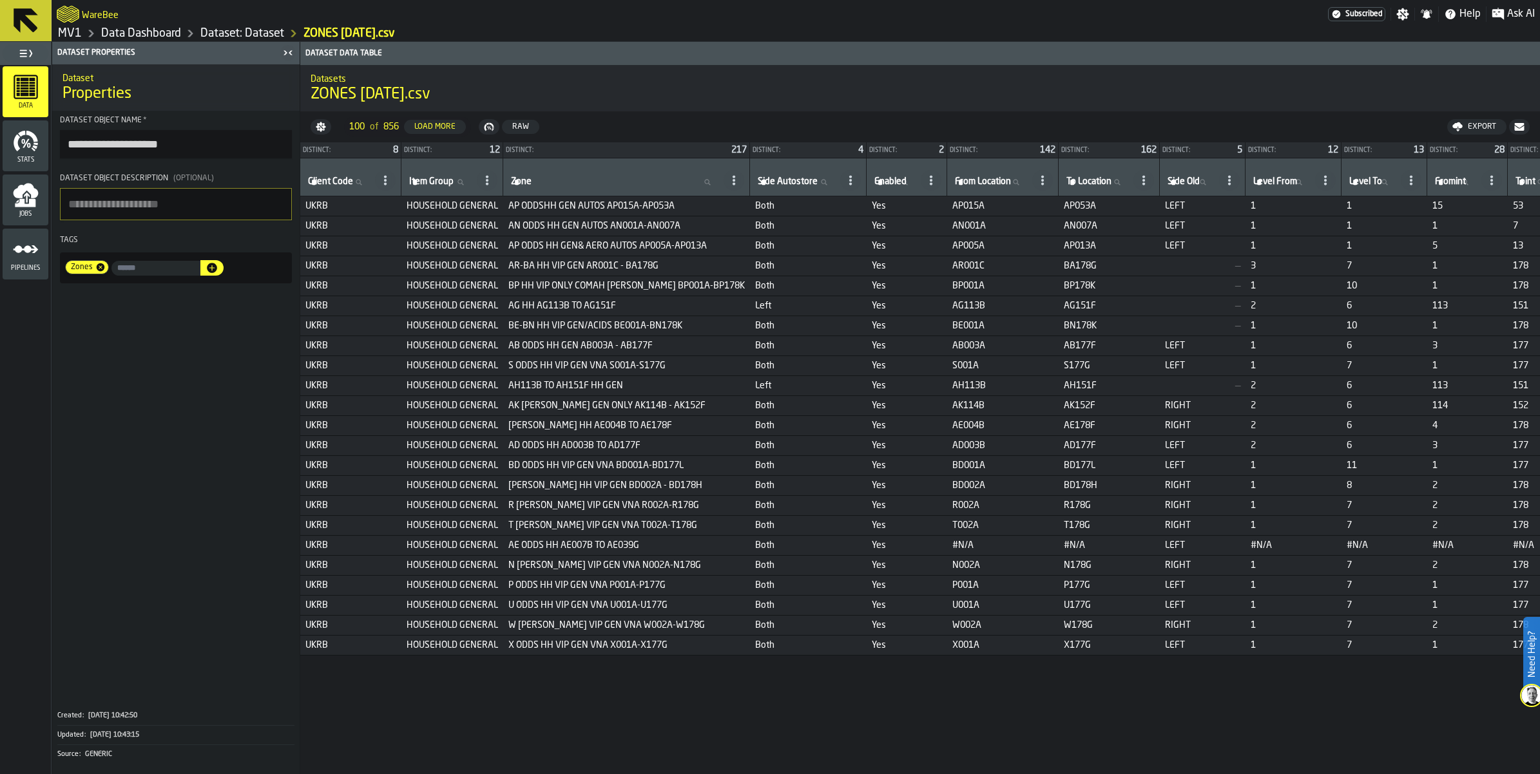
click at [362, 186] on icon at bounding box center [358, 182] width 8 height 8
click at [372, 191] on input "Client Code Client Code" at bounding box center [338, 182] width 67 height 17
type input "**"
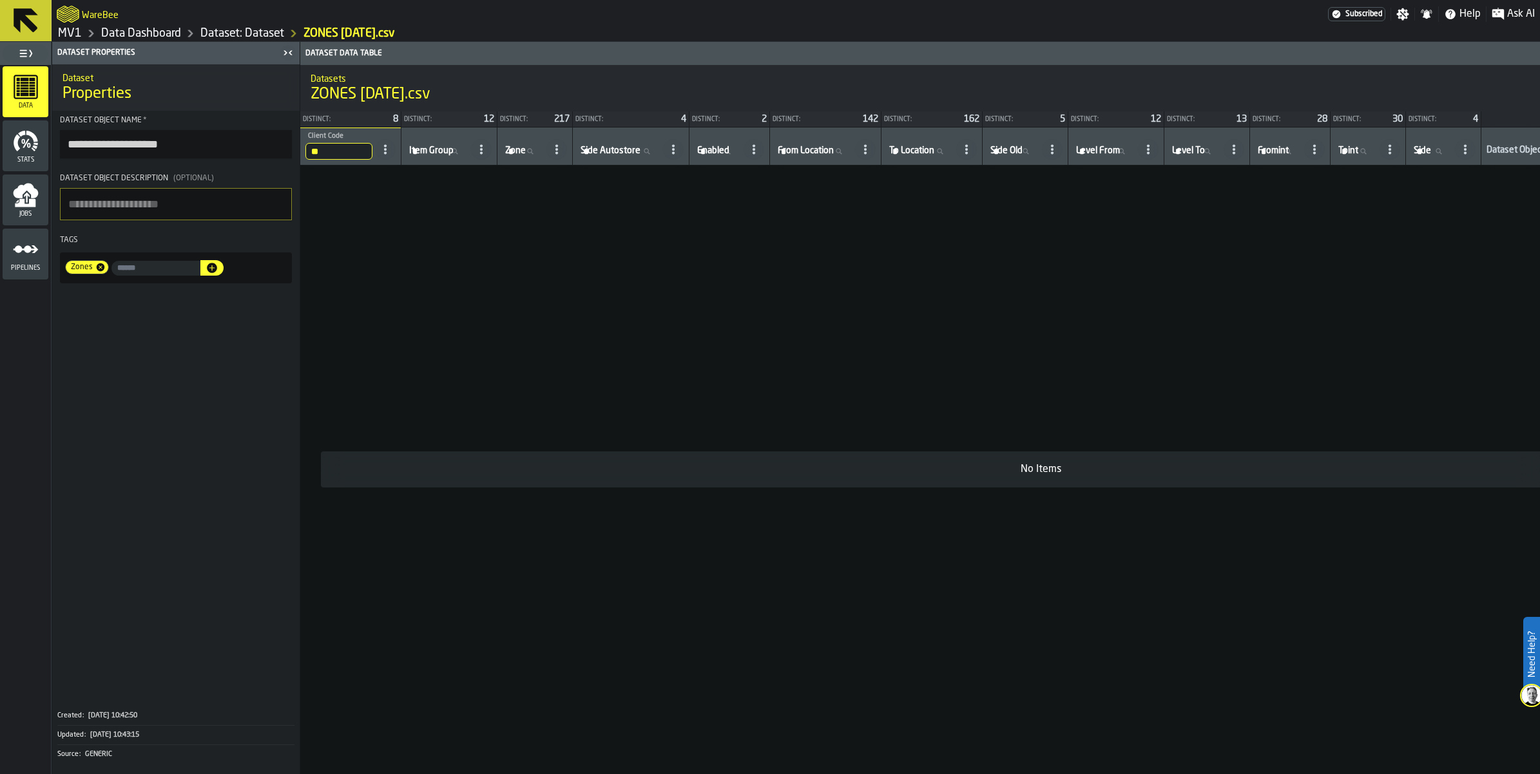
click at [396, 160] on div at bounding box center [385, 149] width 21 height 21
drag, startPoint x: 584, startPoint y: 304, endPoint x: 577, endPoint y: 307, distance: 7.5
click at [584, 305] on td "No Items" at bounding box center [1040, 470] width 1481 height 609
click at [372, 160] on input "**" at bounding box center [338, 151] width 67 height 17
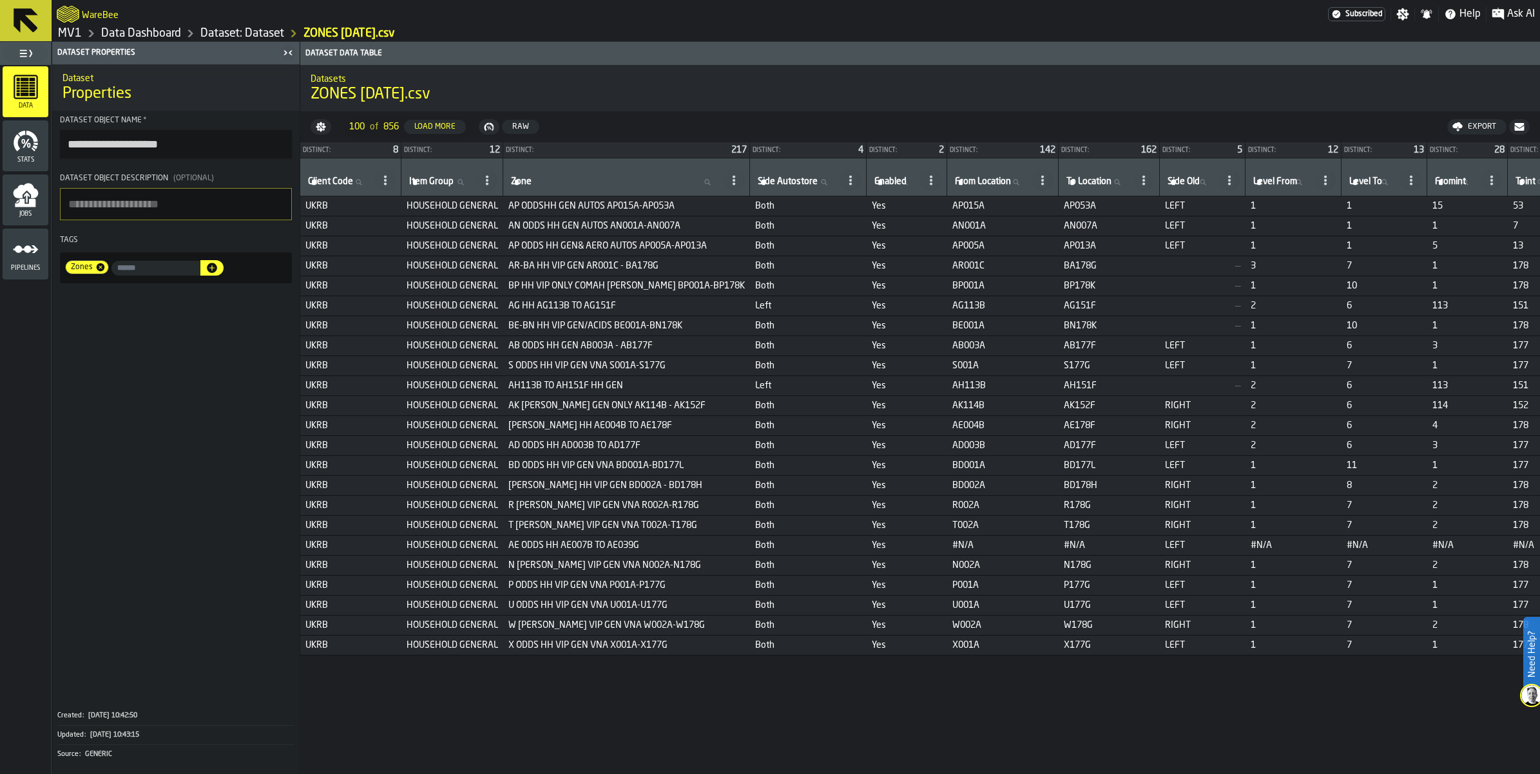
click at [461, 131] on div "Load More" at bounding box center [435, 126] width 52 height 9
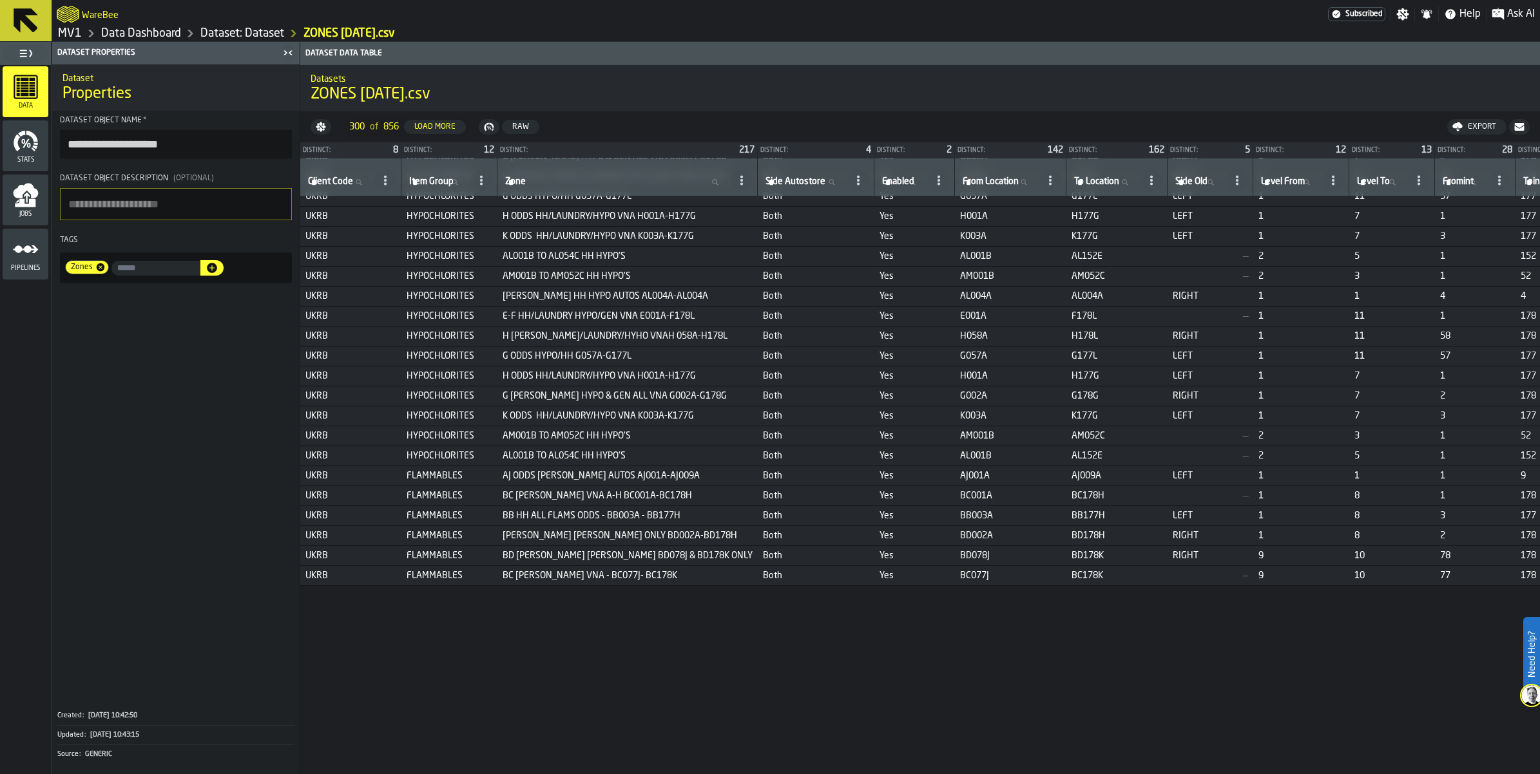
scroll to position [6862, 0]
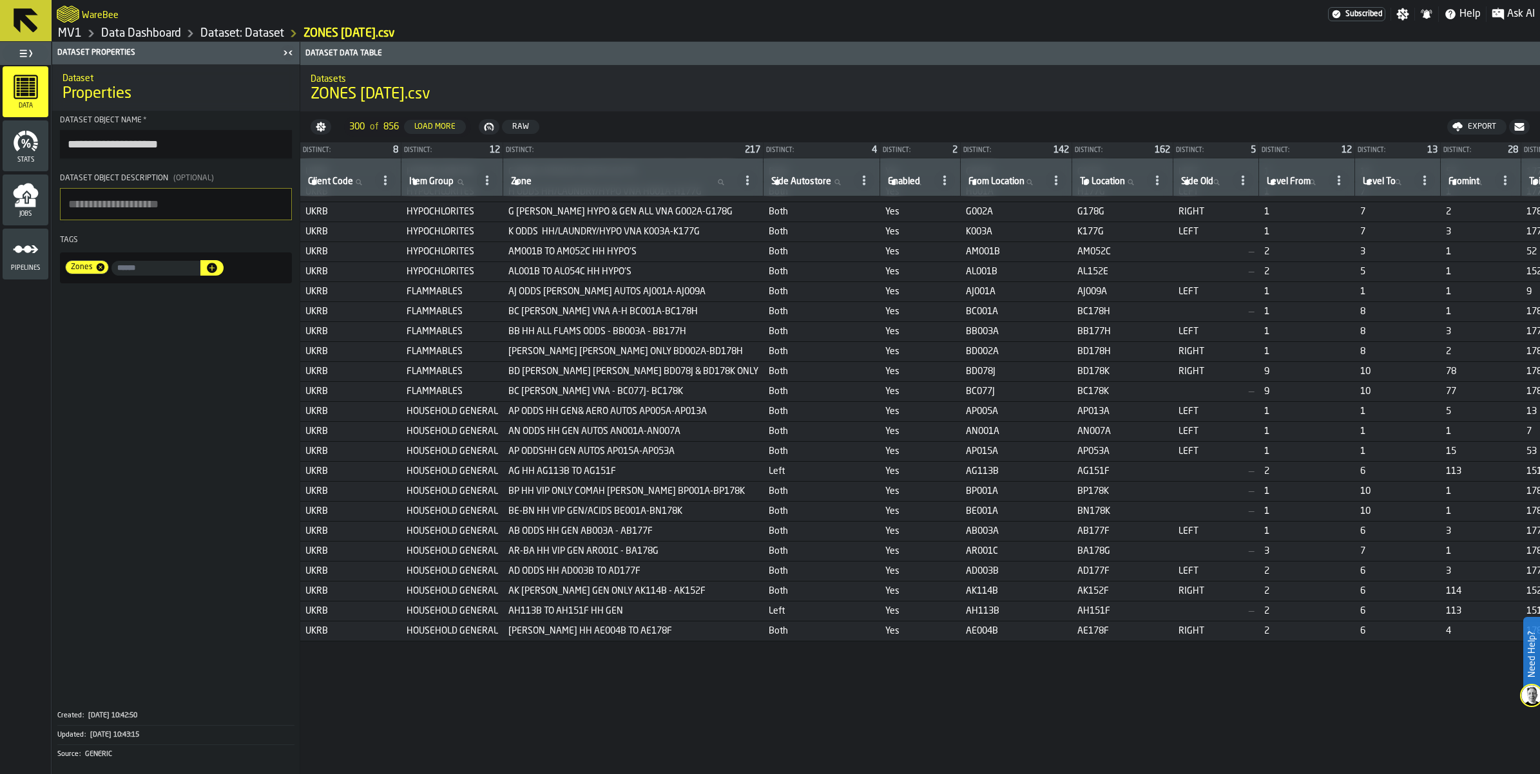
click at [461, 131] on div "Load More" at bounding box center [435, 126] width 52 height 9
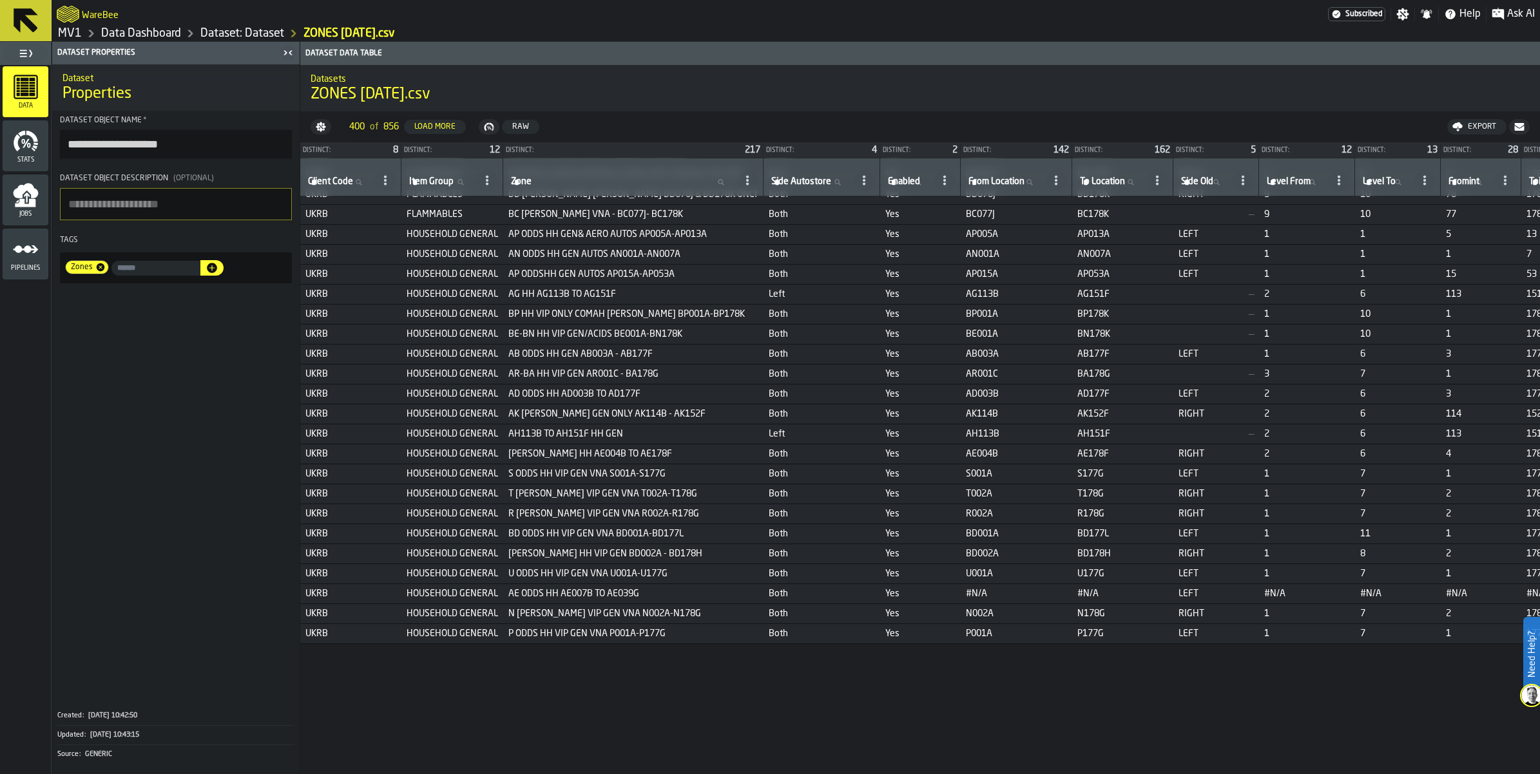
scroll to position [7103, 0]
click at [461, 131] on div "Load More" at bounding box center [435, 126] width 52 height 9
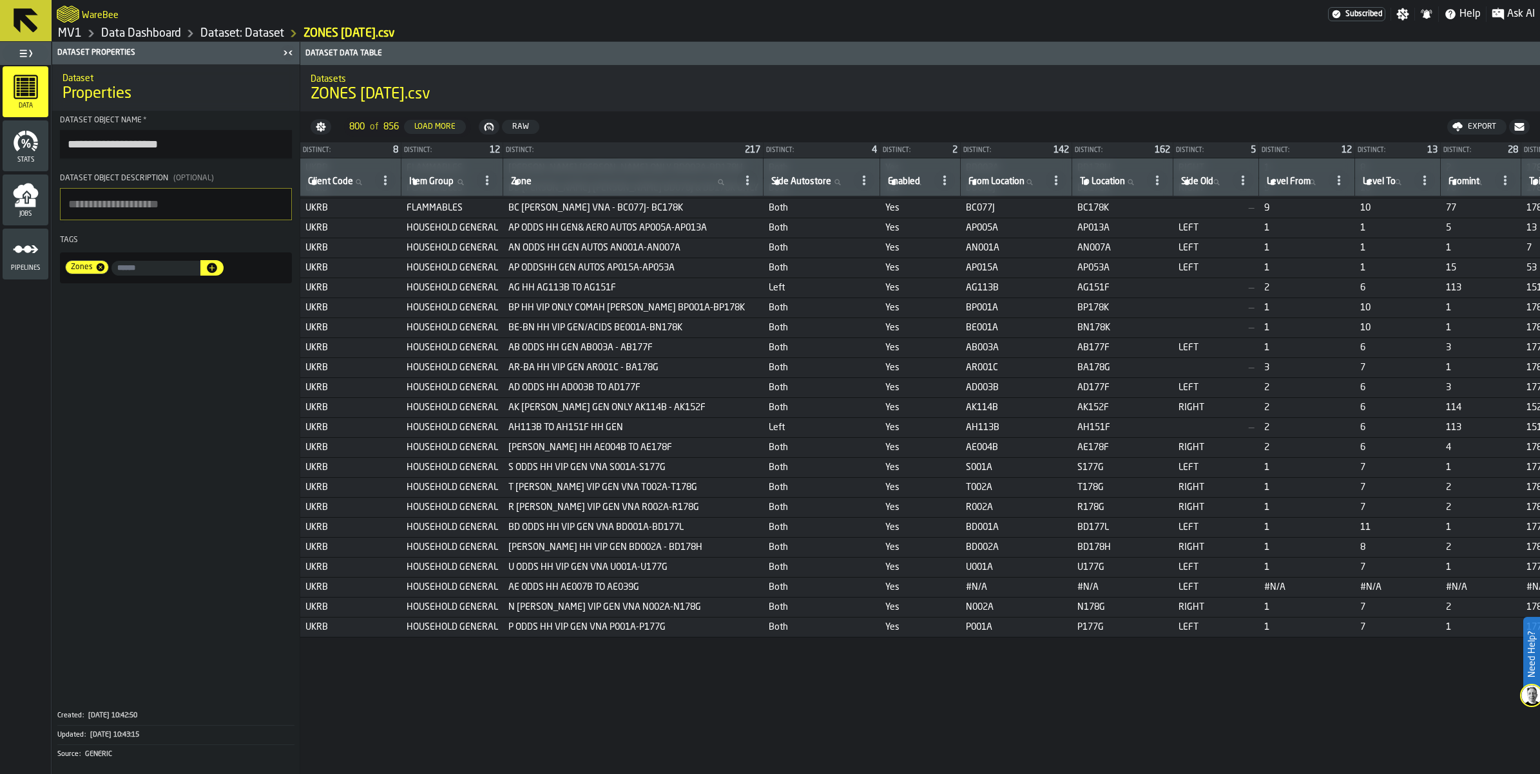
click at [461, 131] on div "Load More" at bounding box center [435, 126] width 52 height 9
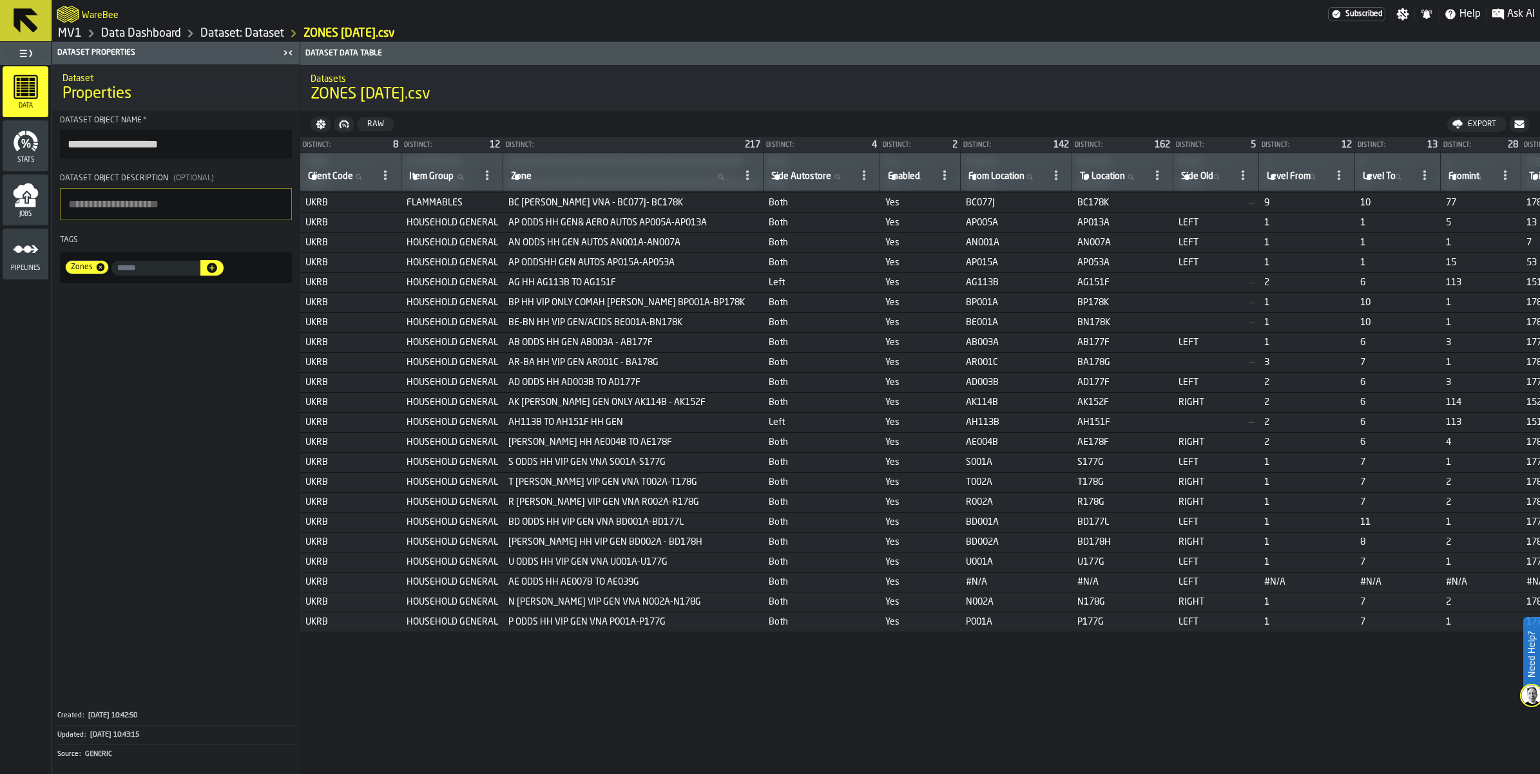
click at [372, 186] on input "Client Code Client Code" at bounding box center [338, 177] width 67 height 17
type input "**"
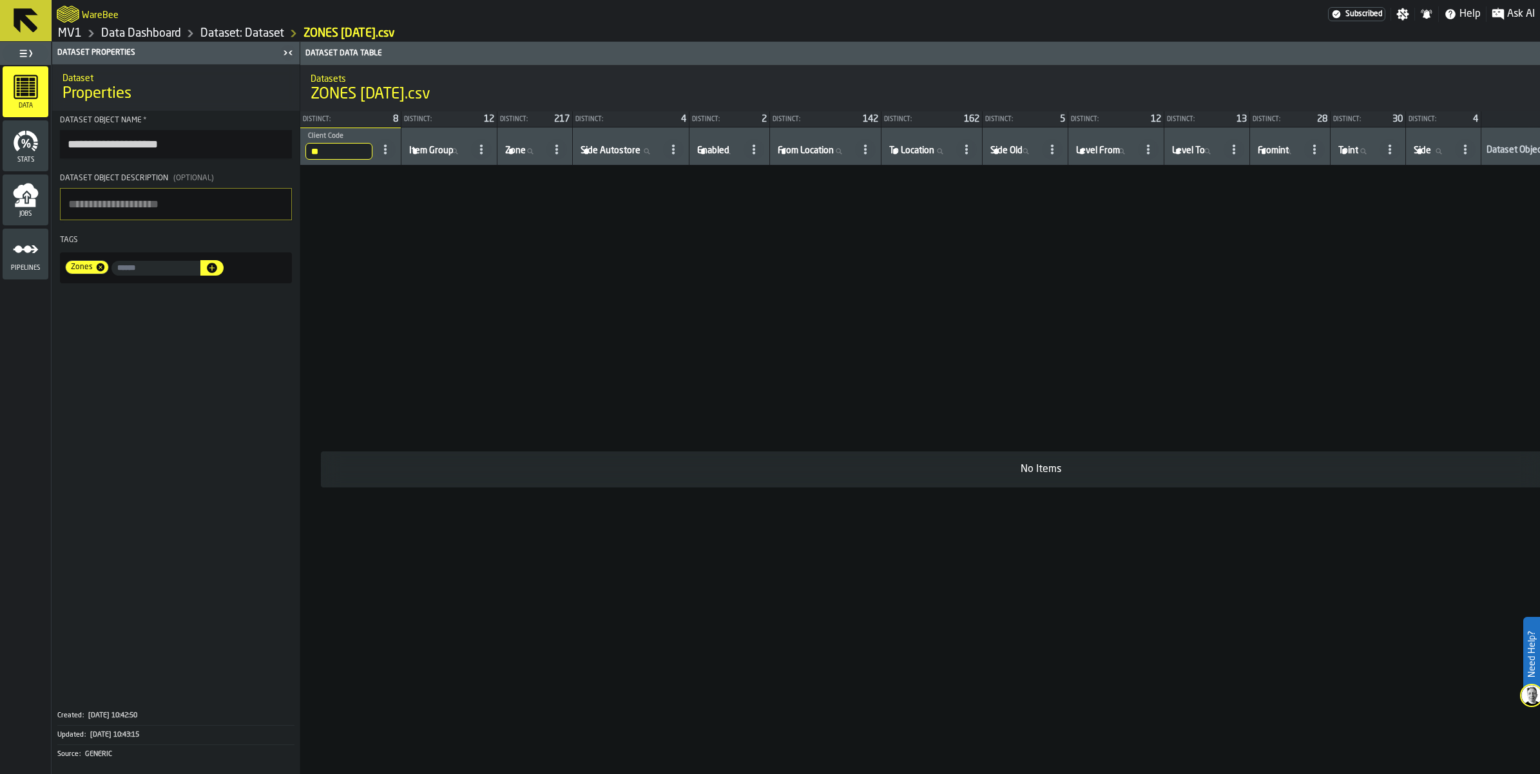
click at [372, 160] on input "**" at bounding box center [338, 151] width 67 height 17
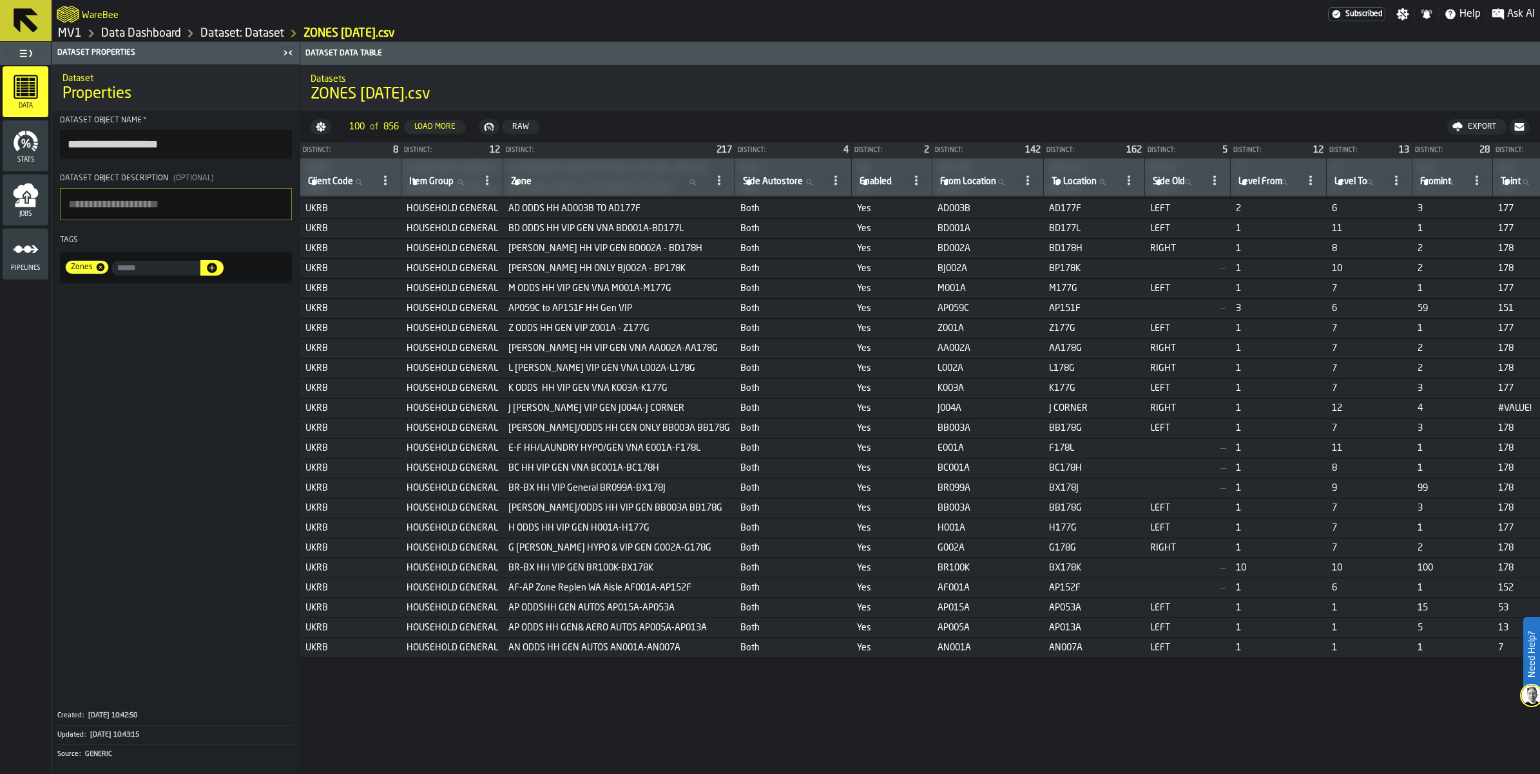
scroll to position [322, 0]
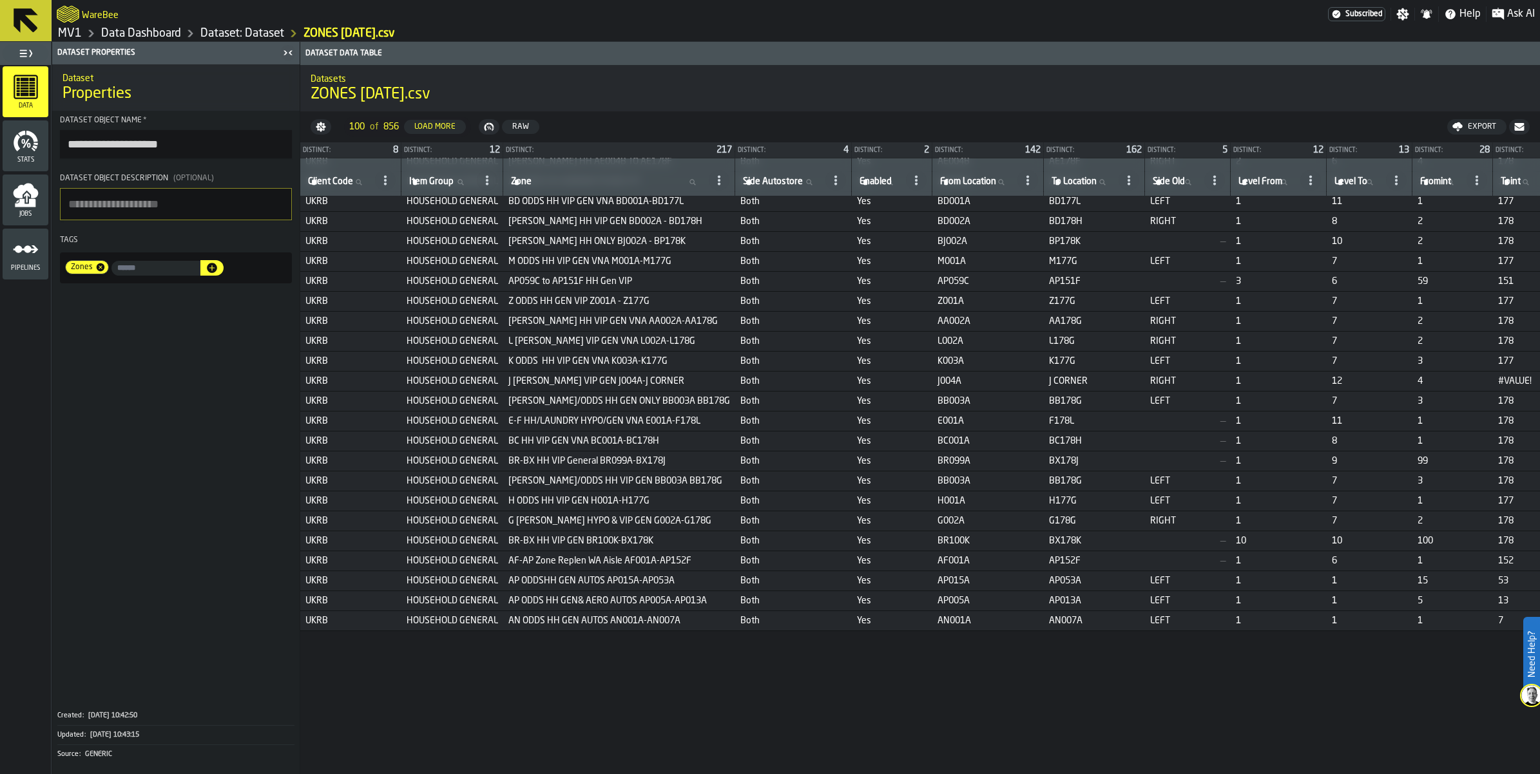
click at [81, 41] on link "MV1" at bounding box center [70, 33] width 24 height 14
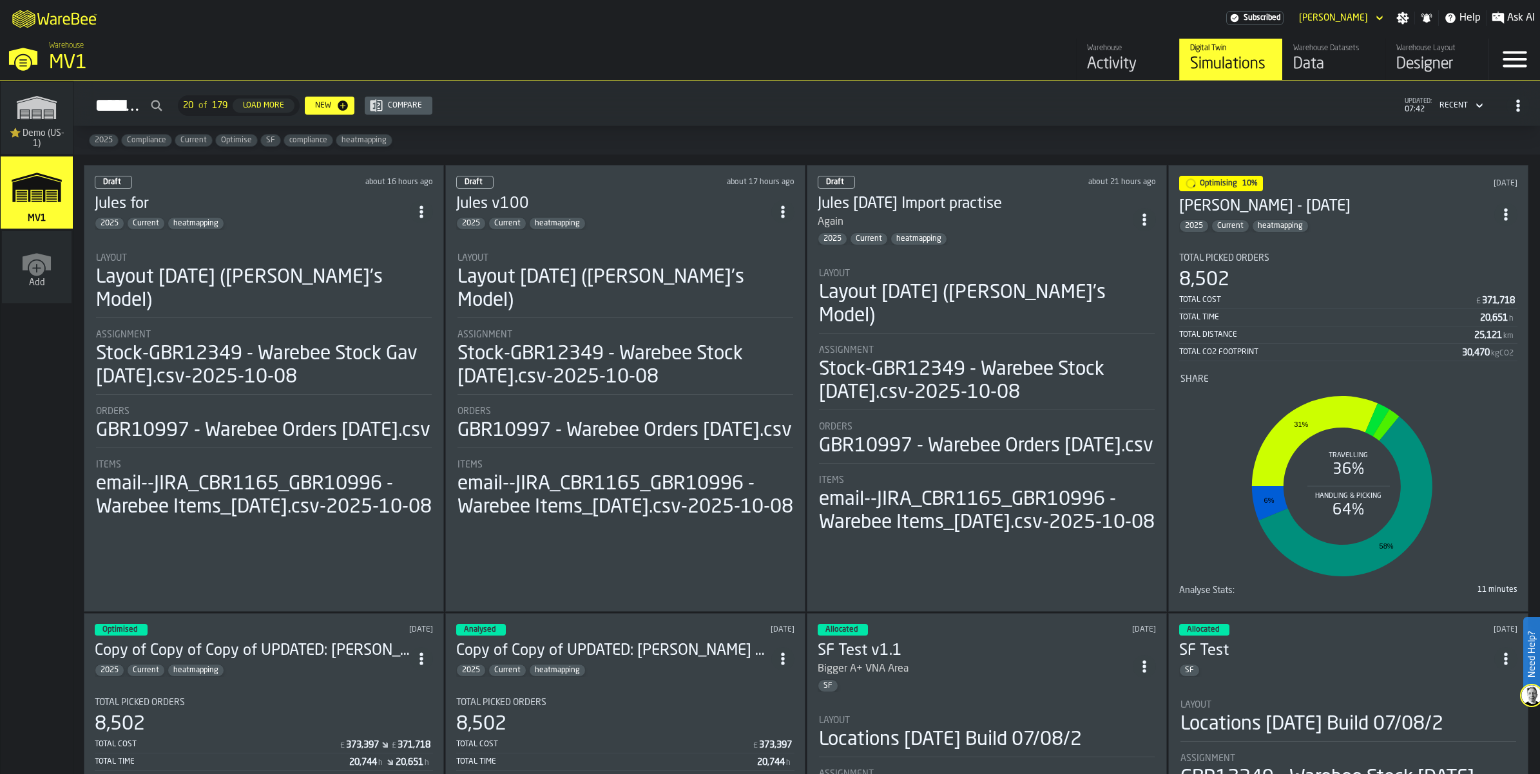
click at [220, 263] on div "Layout" at bounding box center [264, 258] width 336 height 10
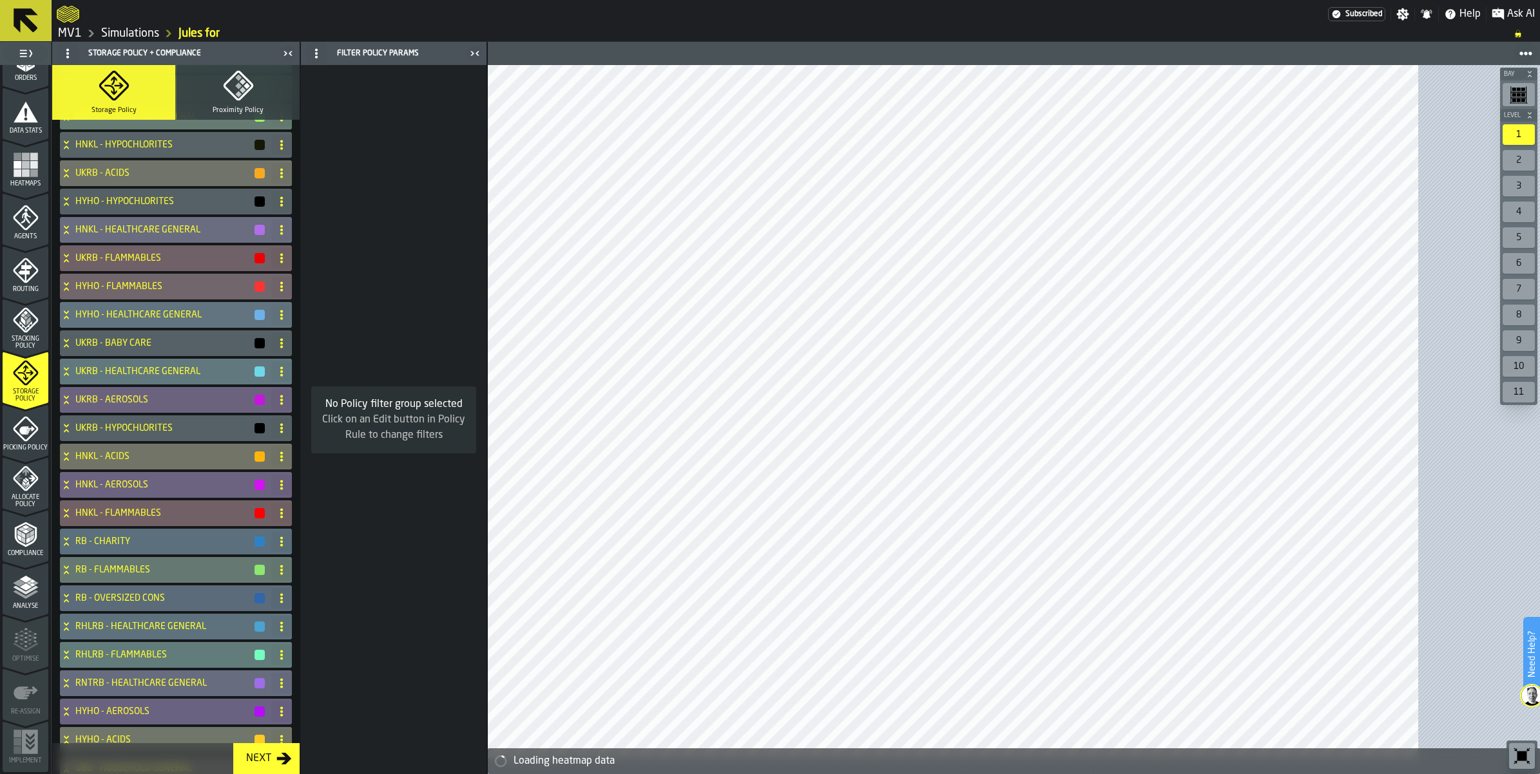
scroll to position [322, 0]
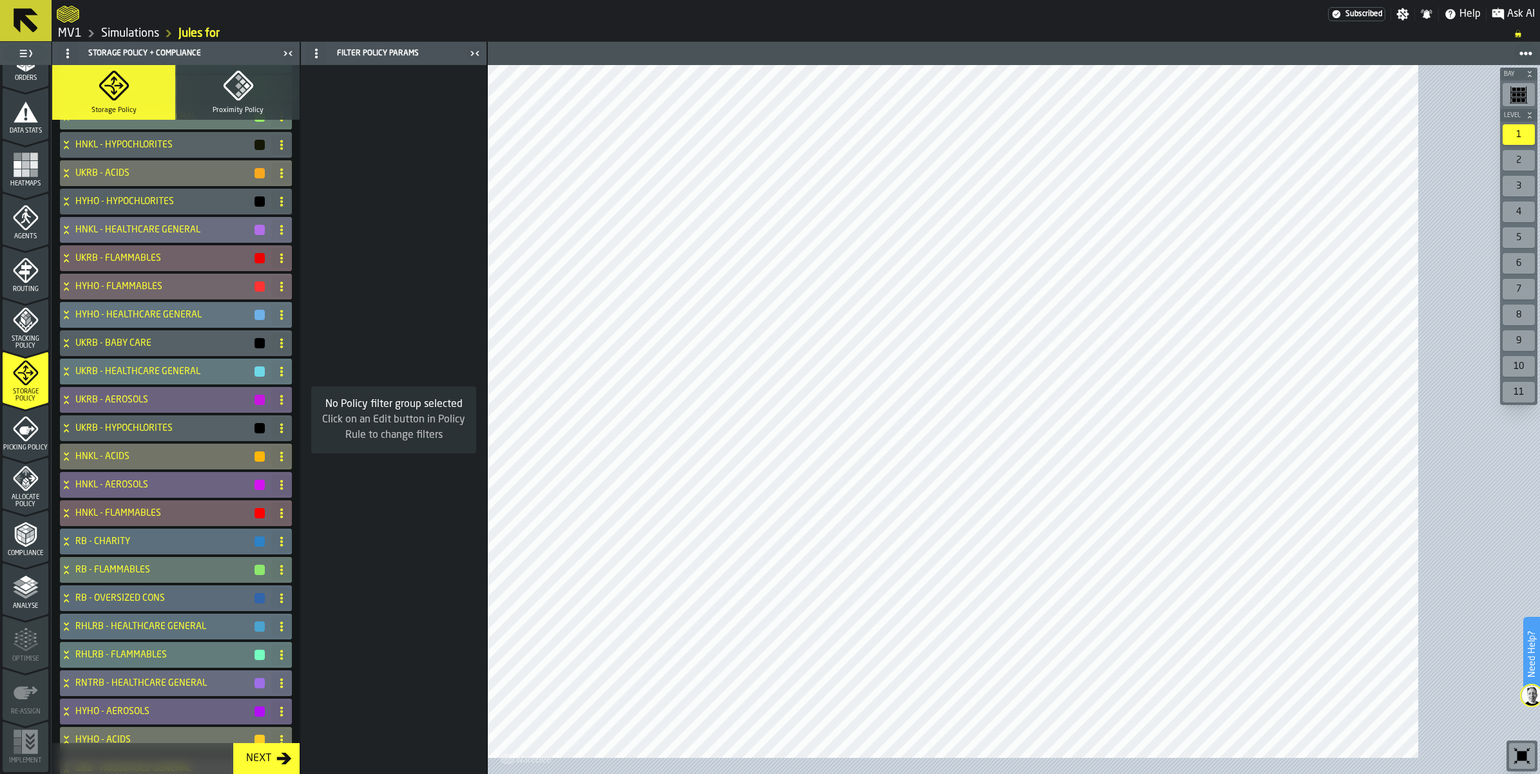
click at [37, 548] on icon "menu Compliance" at bounding box center [26, 535] width 26 height 26
